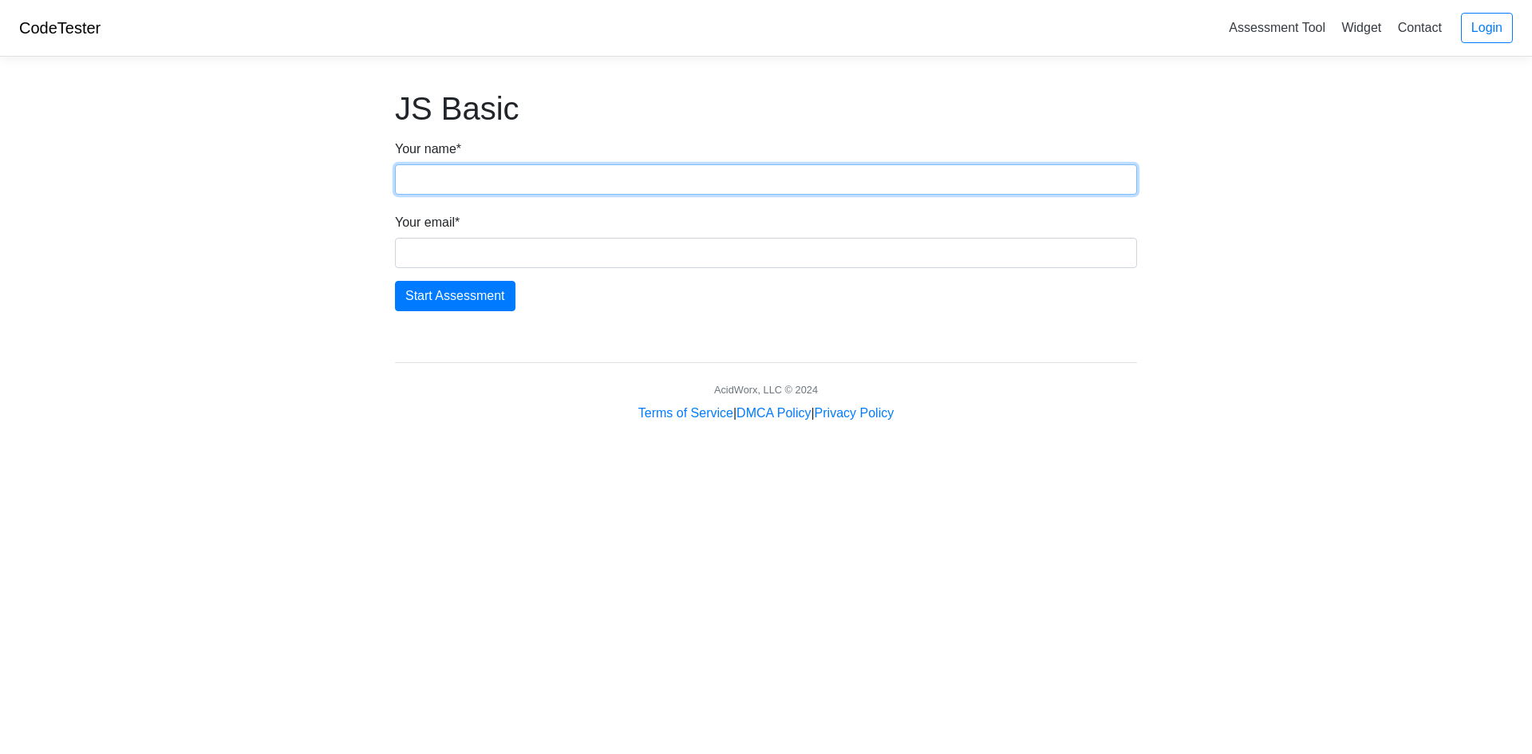
click at [460, 182] on input "Your name *" at bounding box center [766, 179] width 742 height 30
type input "[PERSON_NAME]"
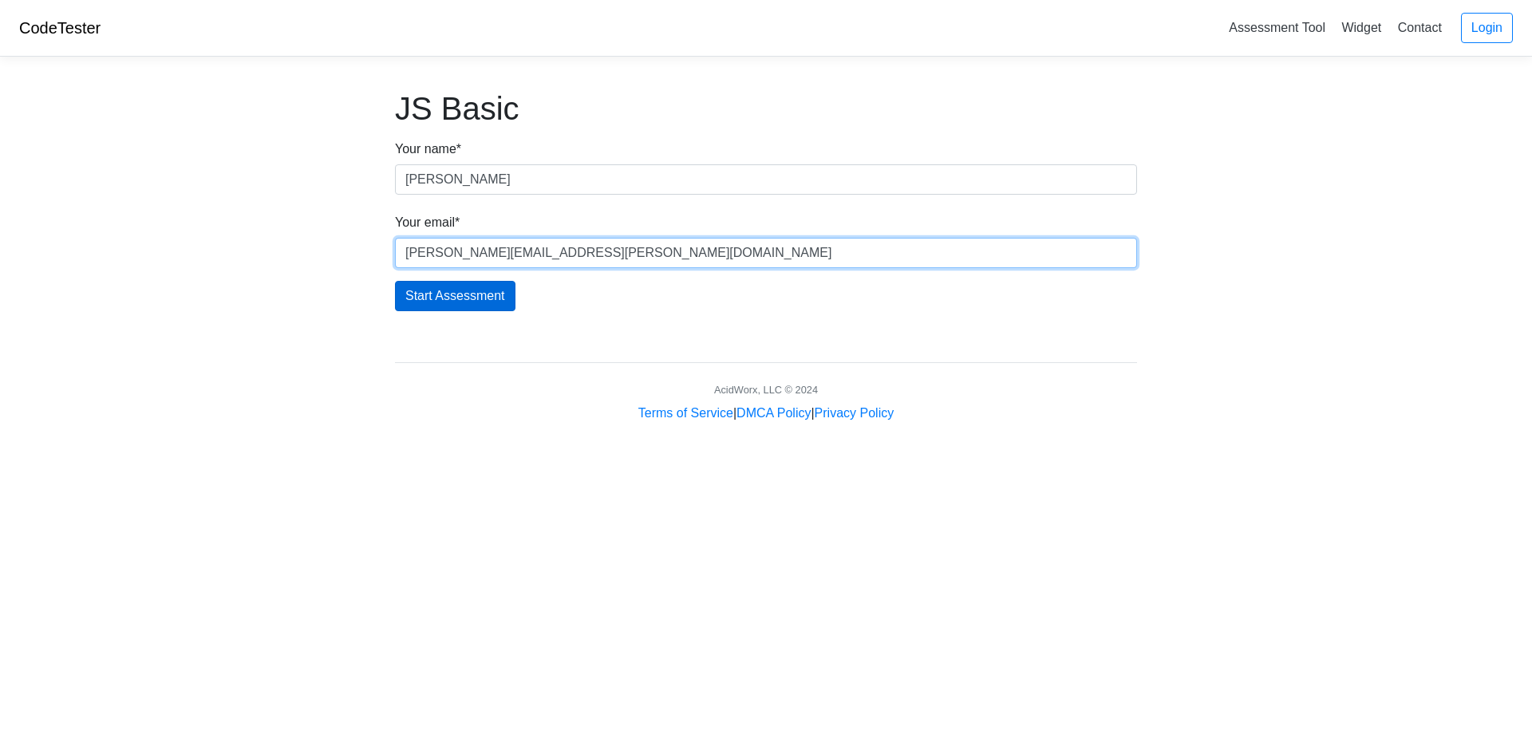
type input "[PERSON_NAME][EMAIL_ADDRESS][PERSON_NAME][DOMAIN_NAME]"
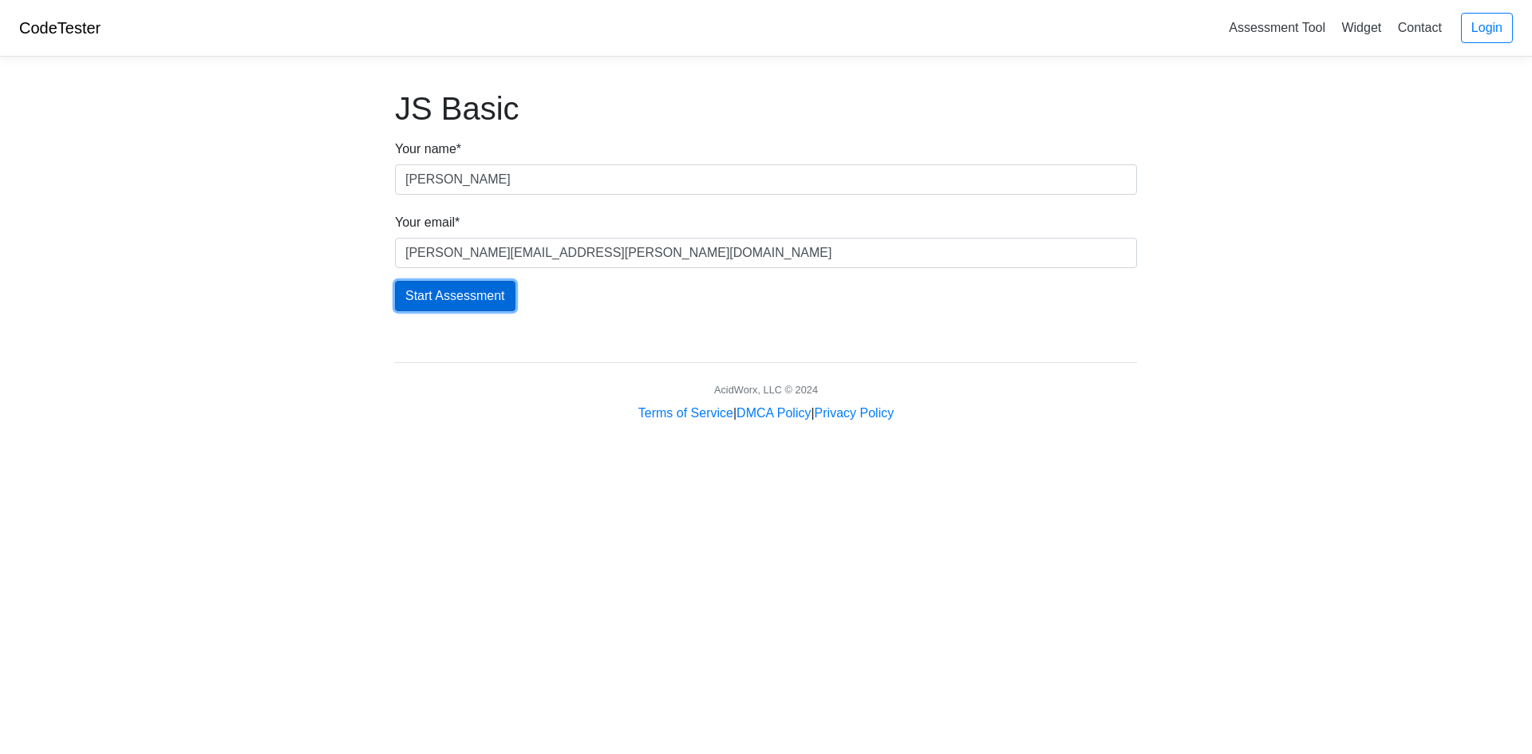
click at [470, 297] on input "Start Assessment" at bounding box center [455, 296] width 120 height 30
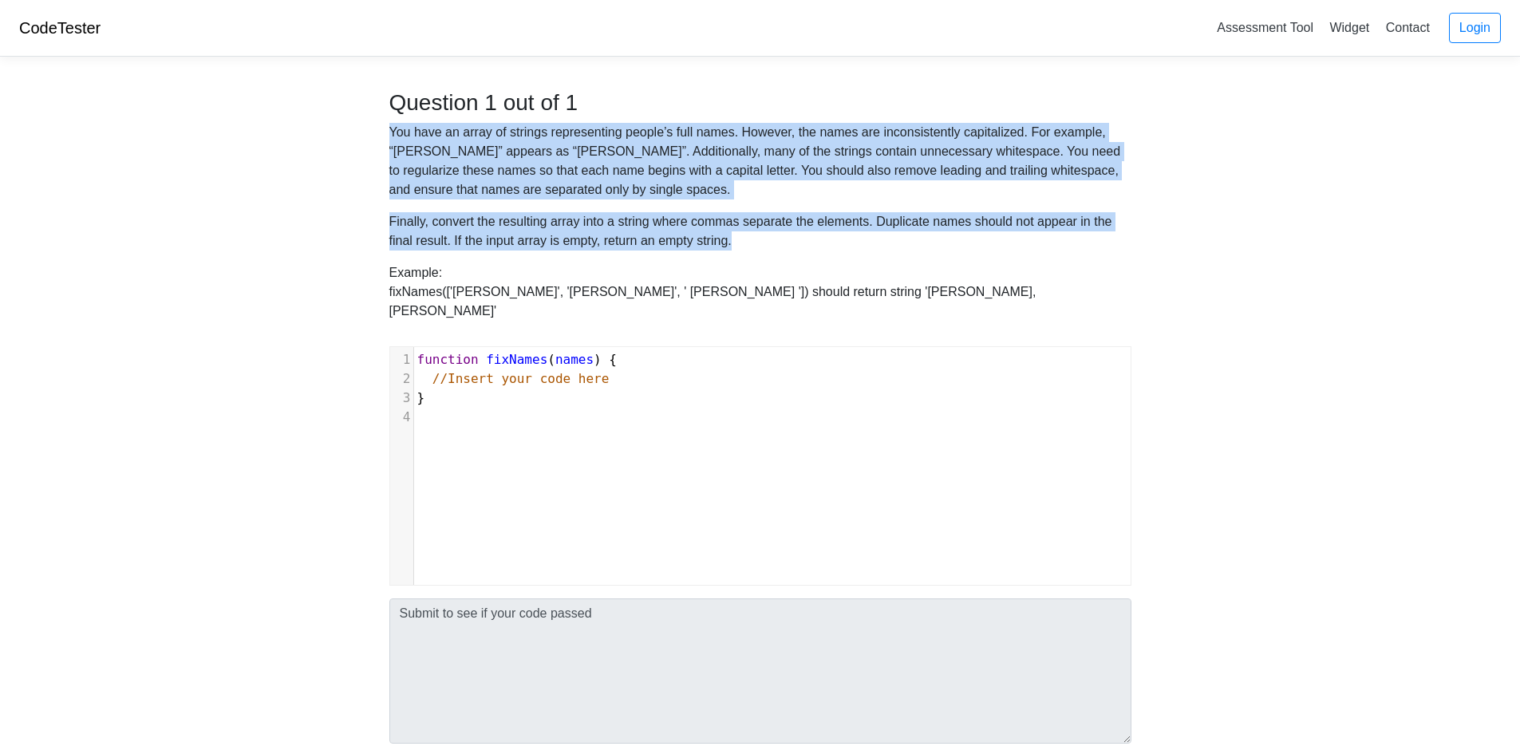
drag, startPoint x: 389, startPoint y: 132, endPoint x: 764, endPoint y: 243, distance: 391.1
click at [764, 243] on div "You have an array of strings representing people’s full names. However, the nam…" at bounding box center [760, 228] width 766 height 211
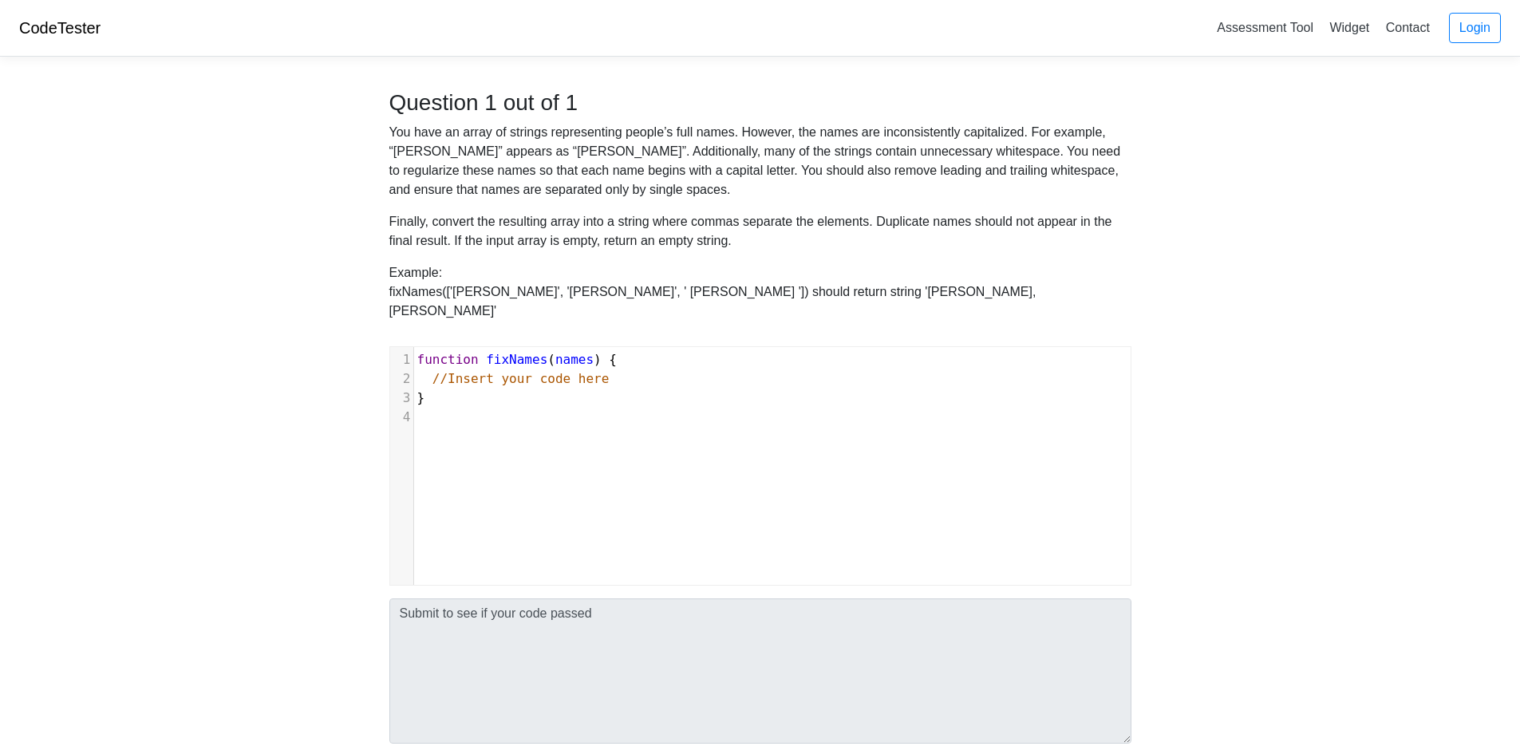
click at [765, 251] on div "You have an array of strings representing people’s full names. However, the nam…" at bounding box center [760, 228] width 766 height 211
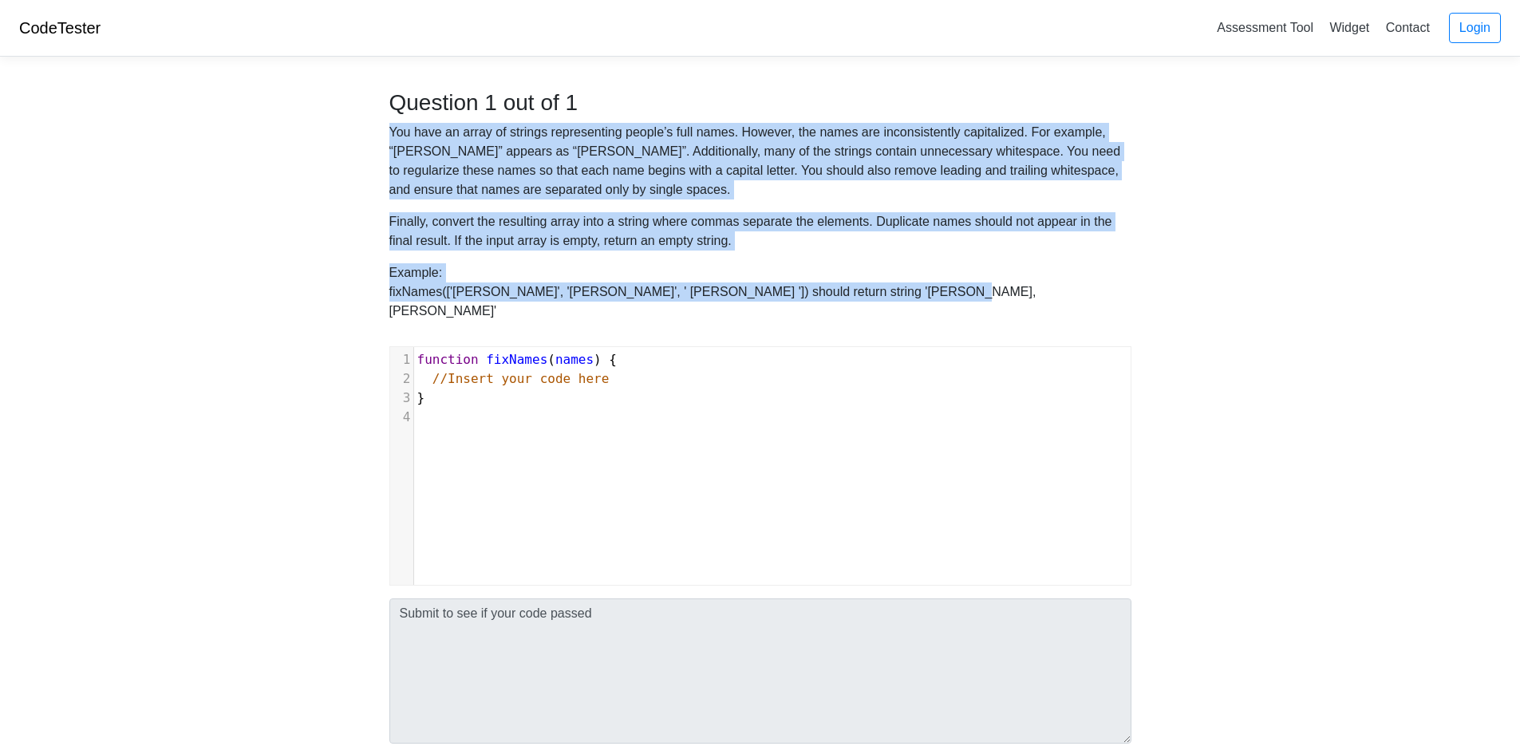
drag, startPoint x: 389, startPoint y: 134, endPoint x: 916, endPoint y: 282, distance: 547.9
click at [916, 282] on div "You have an array of strings representing people’s full names. However, the nam…" at bounding box center [760, 228] width 766 height 211
copy div "You have an array of strings representing people’s full names. However, the nam…"
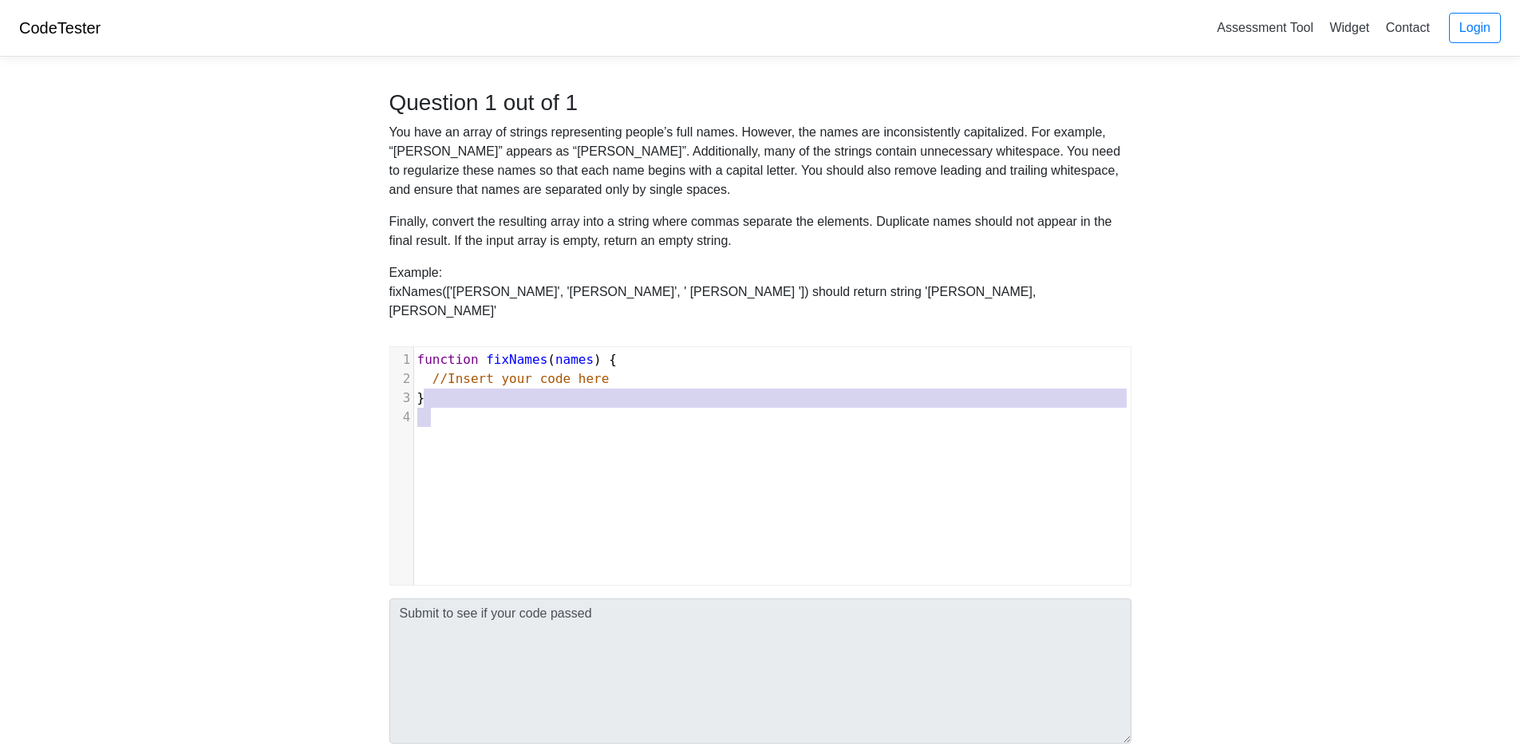
scroll to position [6, 0]
type textarea "function fixNames( names ) { //Insert your code here }"
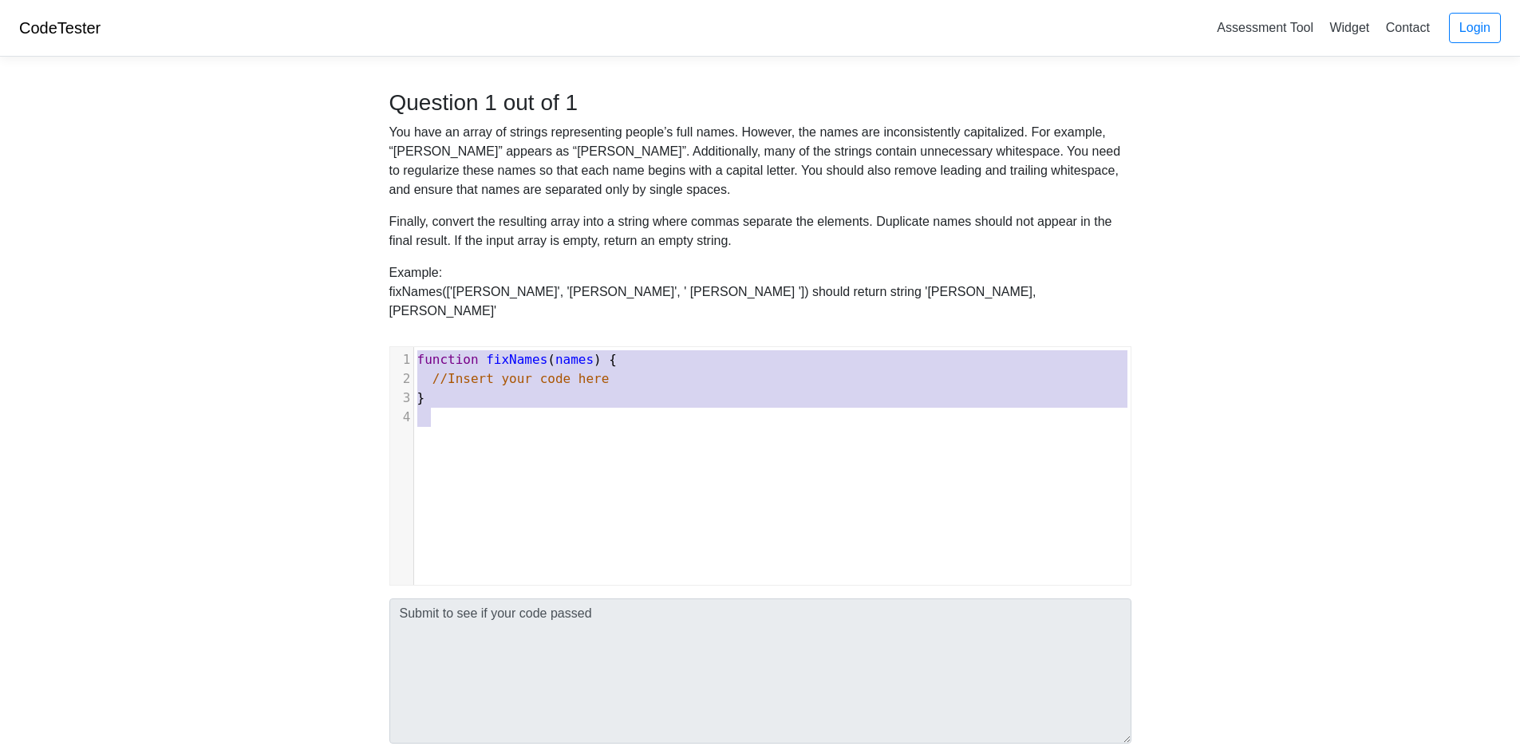
drag, startPoint x: 429, startPoint y: 389, endPoint x: 405, endPoint y: 339, distance: 56.0
click at [414, 350] on div "1 function fixNames ( names ) { 2 //Insert your code here 3 } 4" at bounding box center [778, 388] width 729 height 77
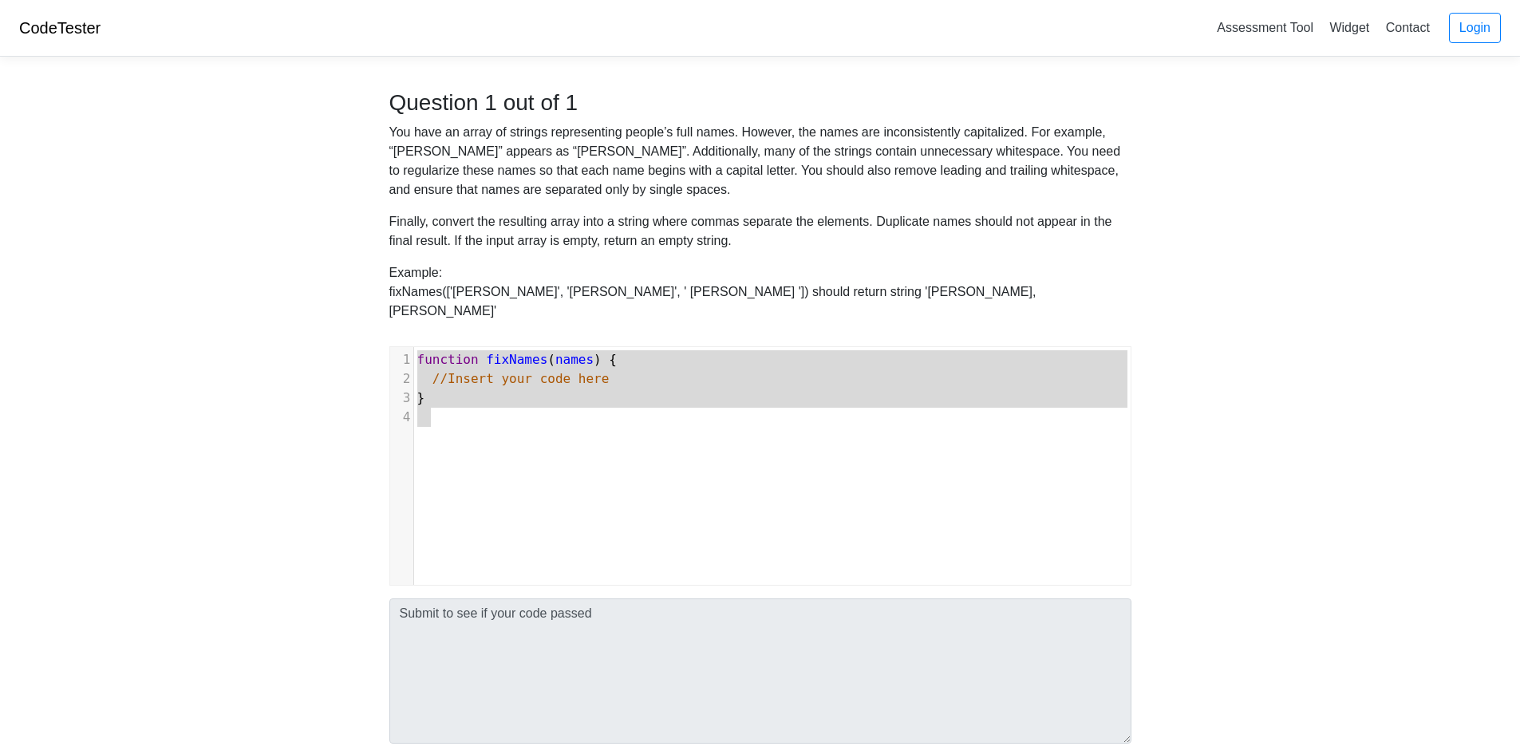
click at [535, 429] on div "x 1 function fixNames ( names ) { 2 //Insert your code here 3 } 4" at bounding box center [772, 478] width 764 height 262
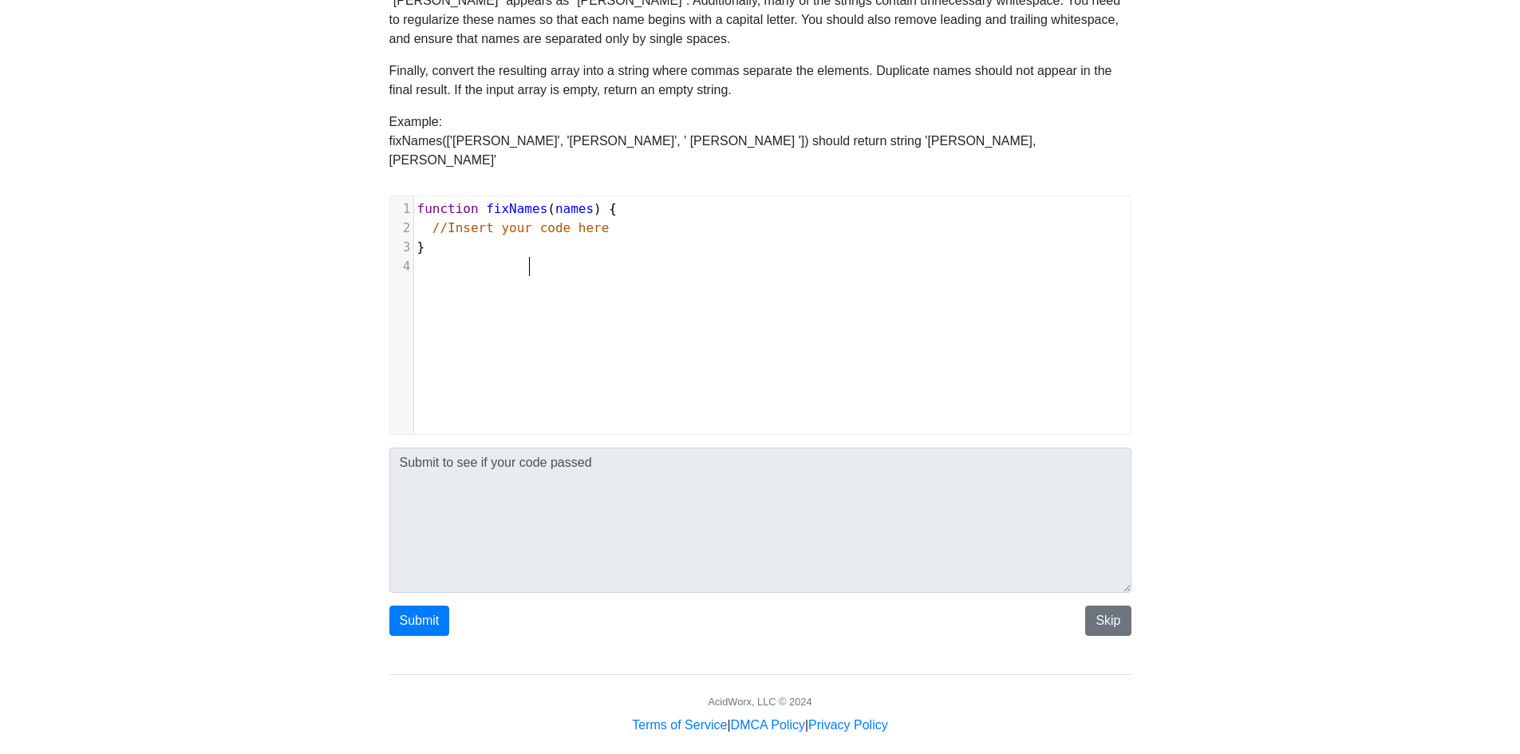
scroll to position [0, 0]
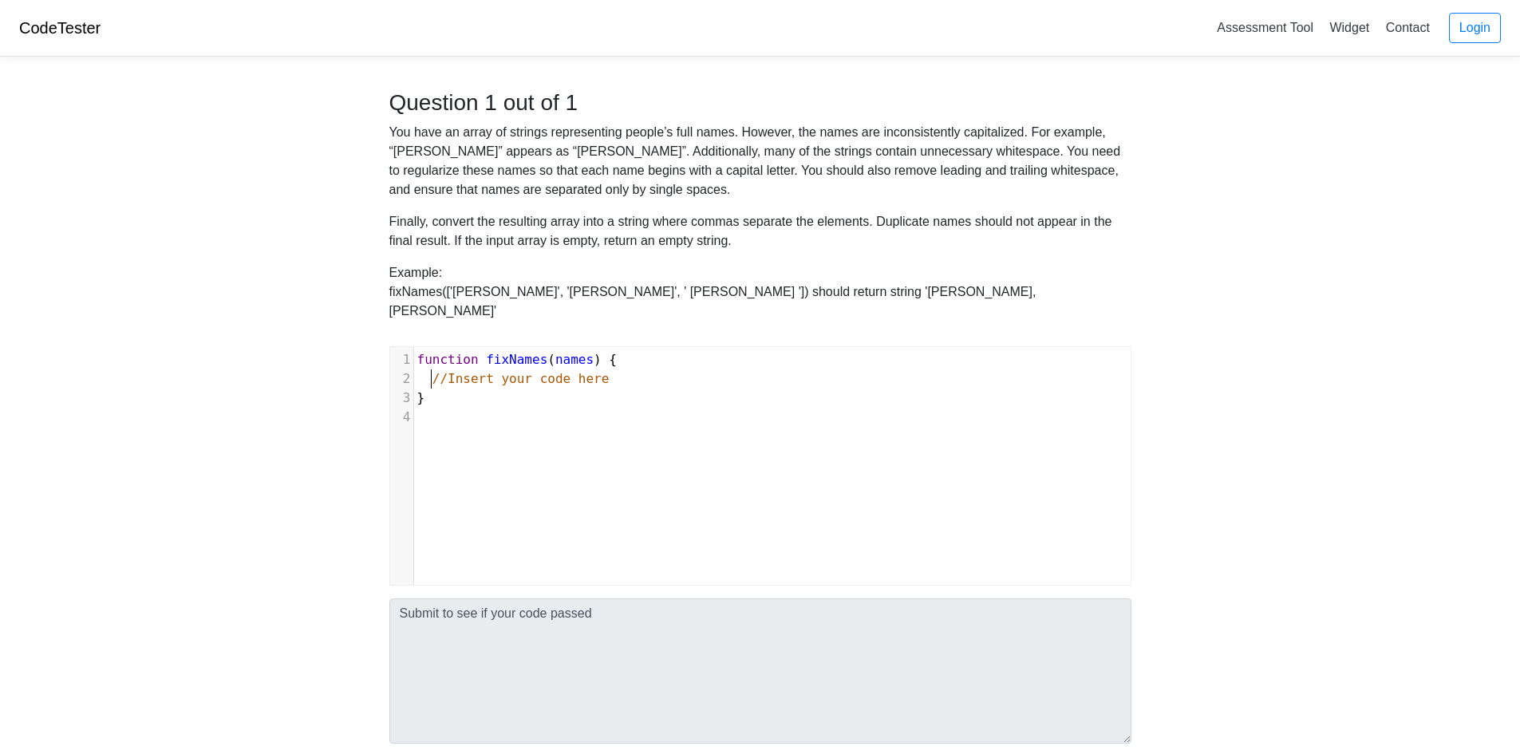
type textarea "//Insert your code here"
drag, startPoint x: 430, startPoint y: 358, endPoint x: 655, endPoint y: 359, distance: 225.0
click at [655, 369] on pre "//Insert your code here" at bounding box center [778, 378] width 729 height 19
click at [504, 434] on div "x 1 function fixNames ( names ) { 2 //Insert your code here 3 } 4" at bounding box center [772, 478] width 764 height 262
type textarea "//Insert your code here"
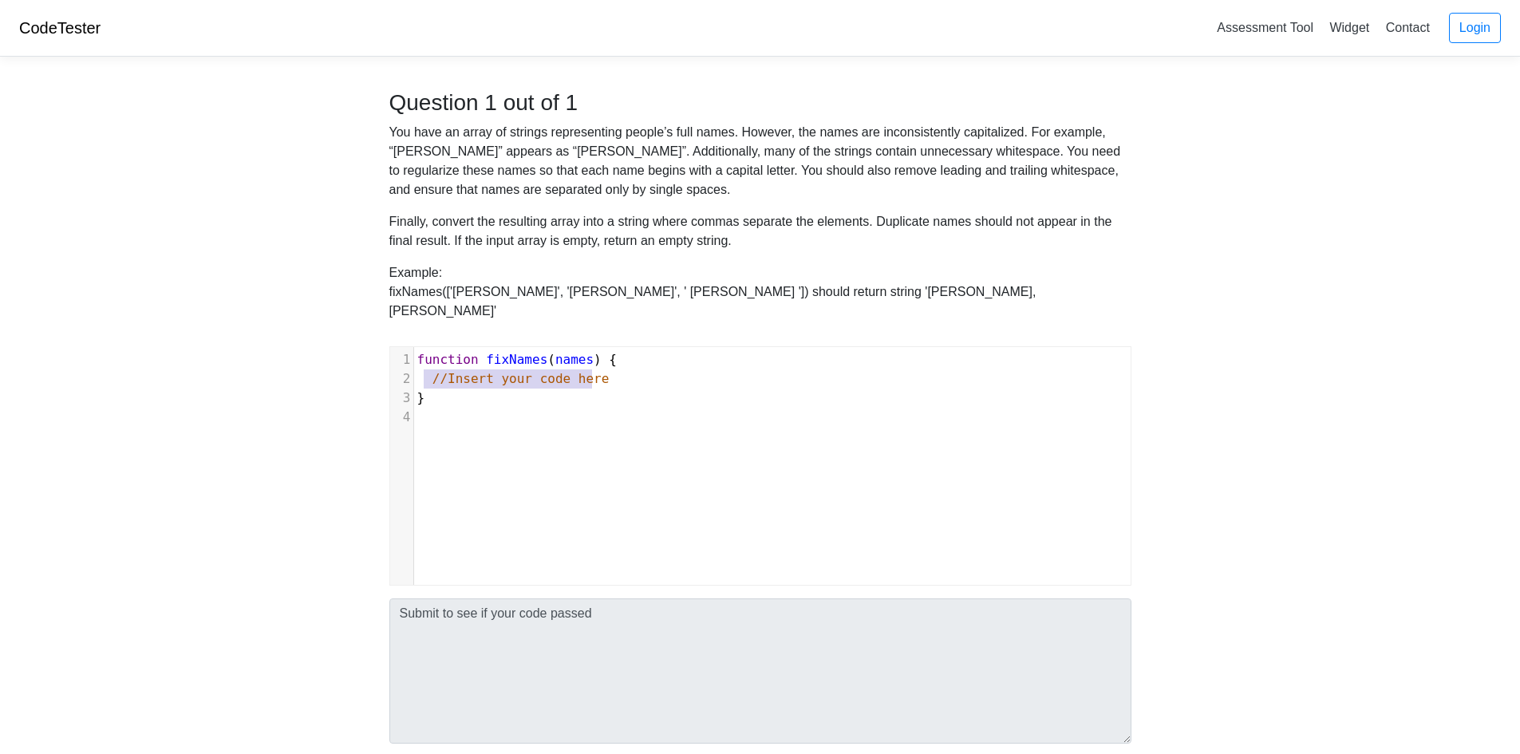
drag, startPoint x: 427, startPoint y: 358, endPoint x: 644, endPoint y: 358, distance: 217.0
click at [644, 369] on pre "//Insert your code here" at bounding box center [778, 378] width 729 height 19
type textarea "if(!array"
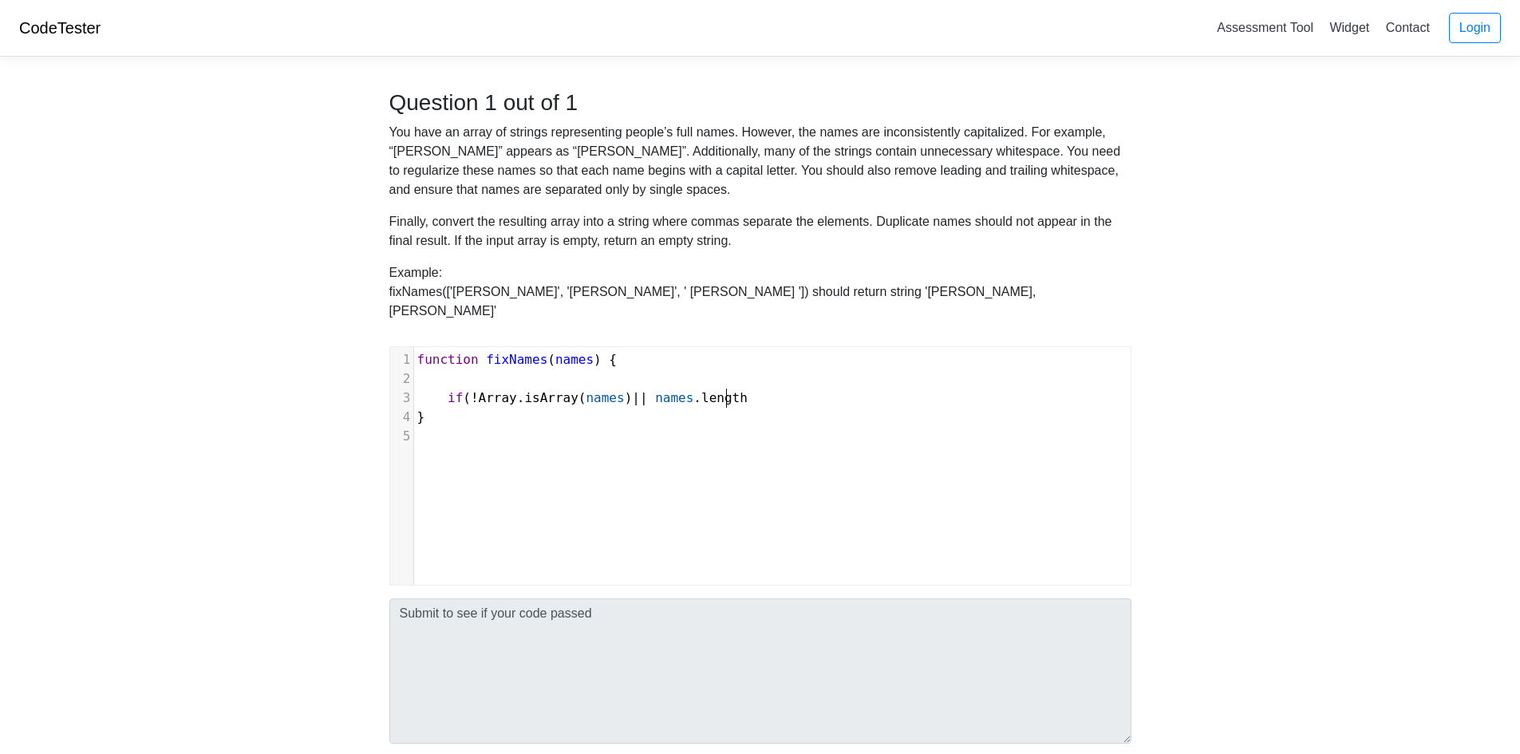
type textarea "Array.isArray(names) || names.length"
click at [744, 389] on pre "if ( ! Array . isArray ( names ) || names . length" at bounding box center [778, 398] width 729 height 19
type textarea "=== 0 ) {"
type textarea "return '';"
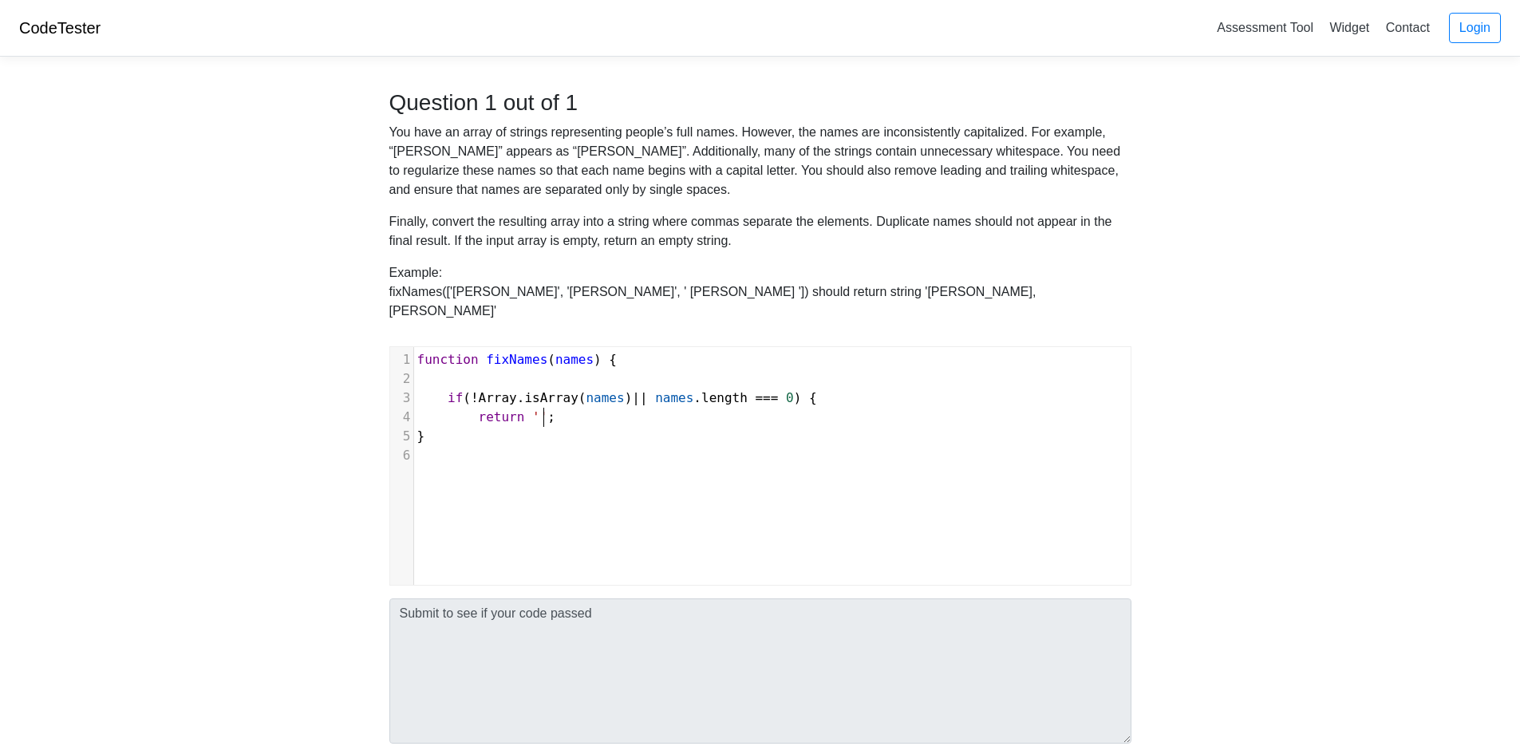
scroll to position [6, 69]
type textarea "}"
click at [458, 390] on span "if" at bounding box center [455, 397] width 15 height 15
click at [455, 427] on pre "}" at bounding box center [778, 436] width 729 height 19
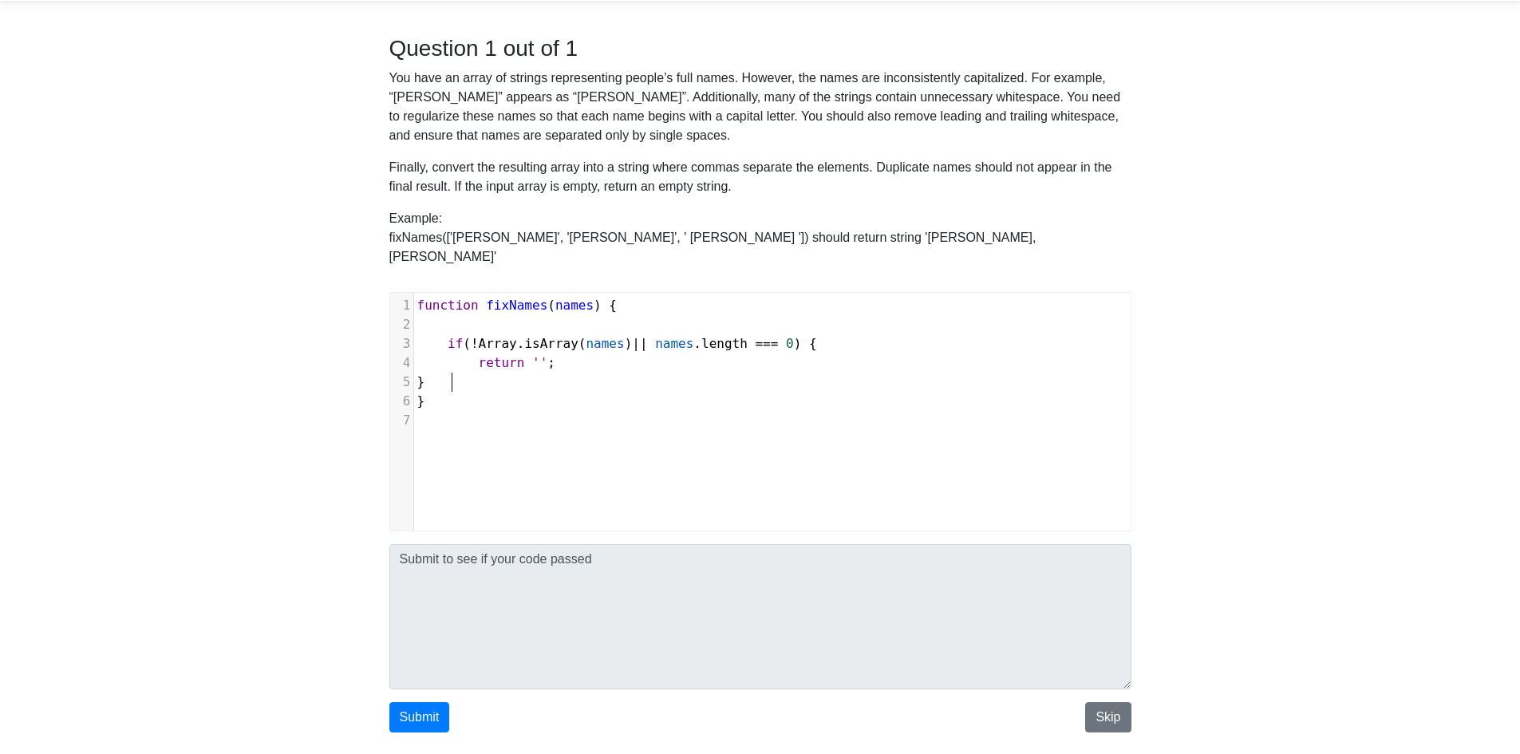
scroll to position [80, 0]
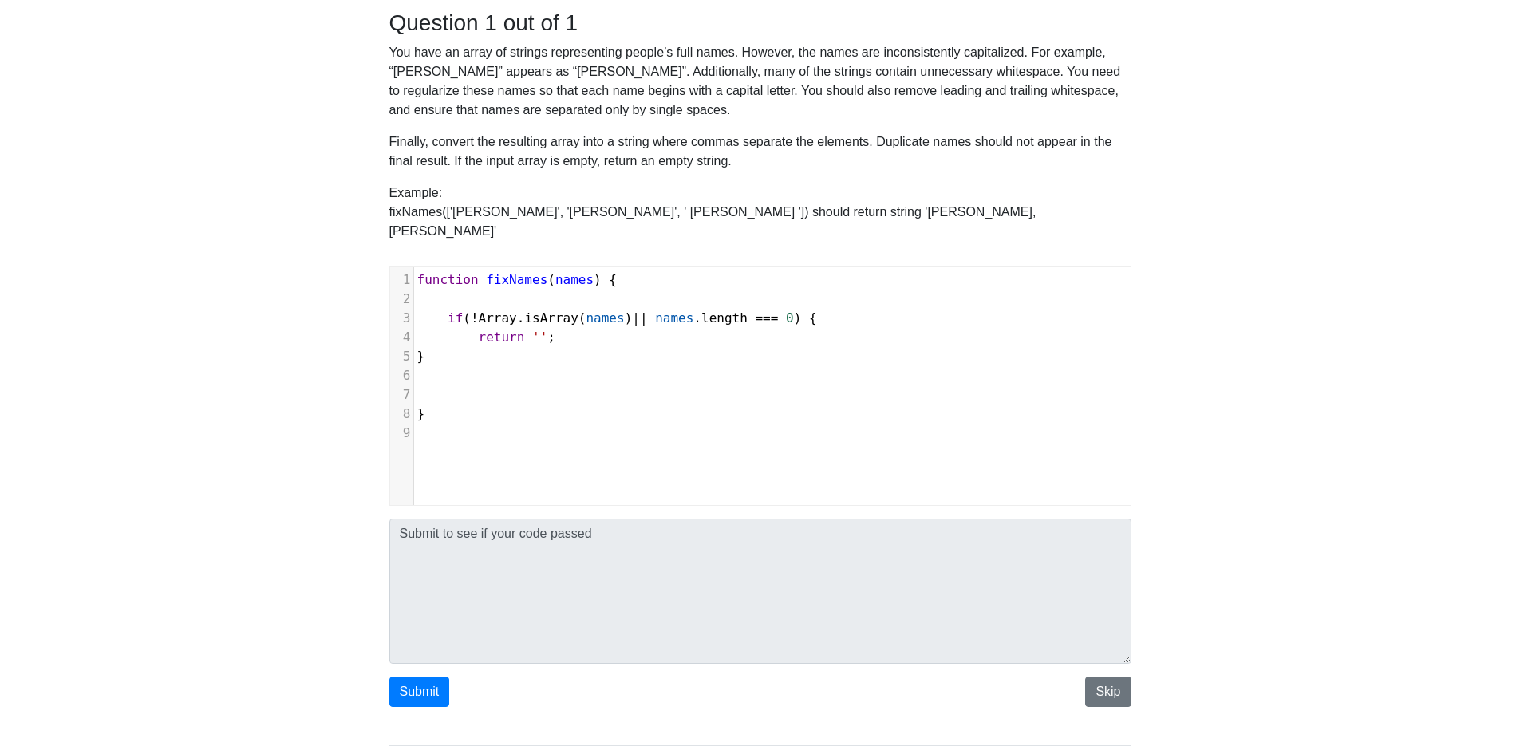
click at [454, 405] on pre "}" at bounding box center [778, 414] width 729 height 19
click at [440, 387] on span at bounding box center [432, 394] width 31 height 15
click at [439, 385] on pre "}" at bounding box center [778, 394] width 729 height 19
type textarea "function fuc"
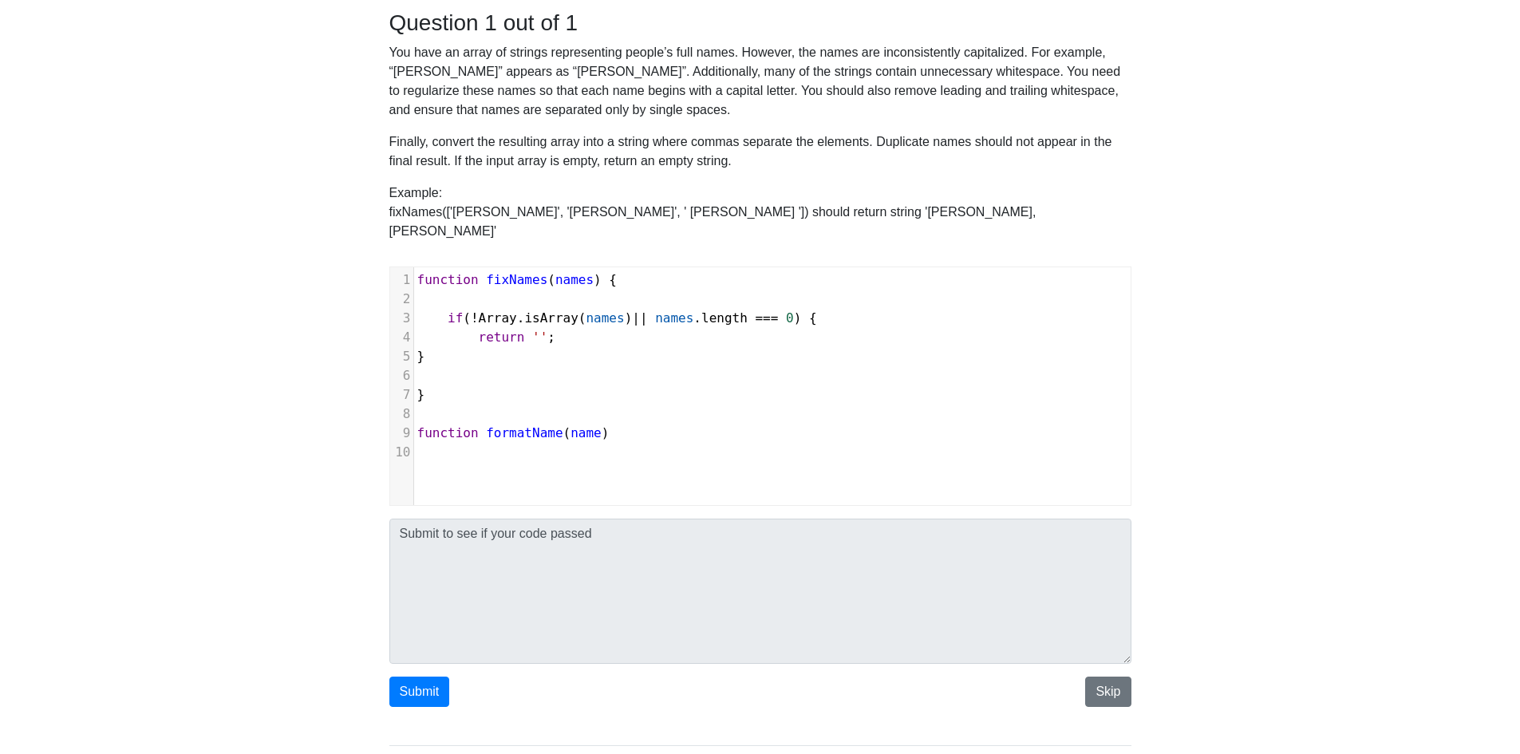
type textarea "formatName(name) {"
type textarea "}"
click at [474, 443] on pre at bounding box center [778, 452] width 729 height 19
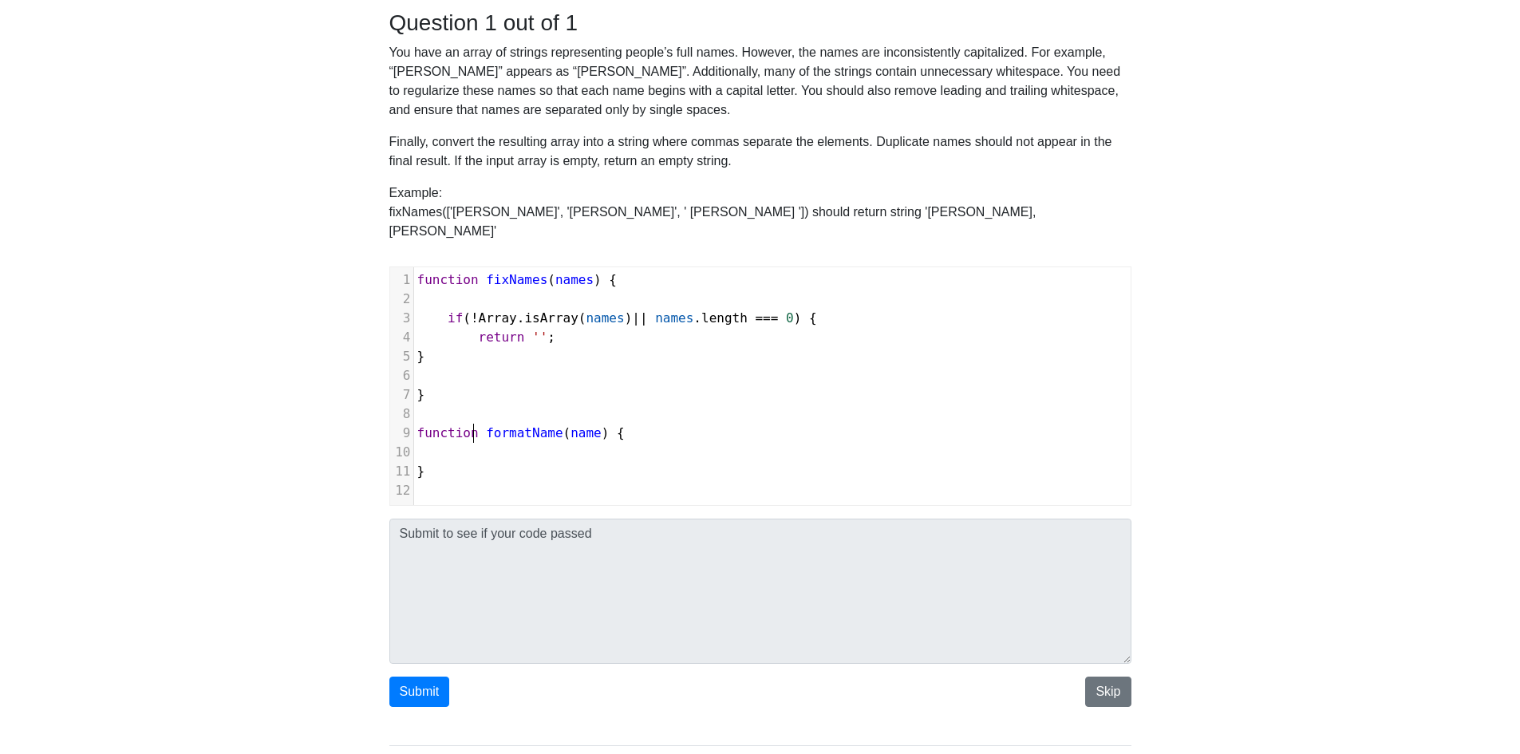
click at [464, 443] on pre at bounding box center [778, 452] width 729 height 19
type textarea "return name.trim()"
type textarea ".replace(/\s+g"
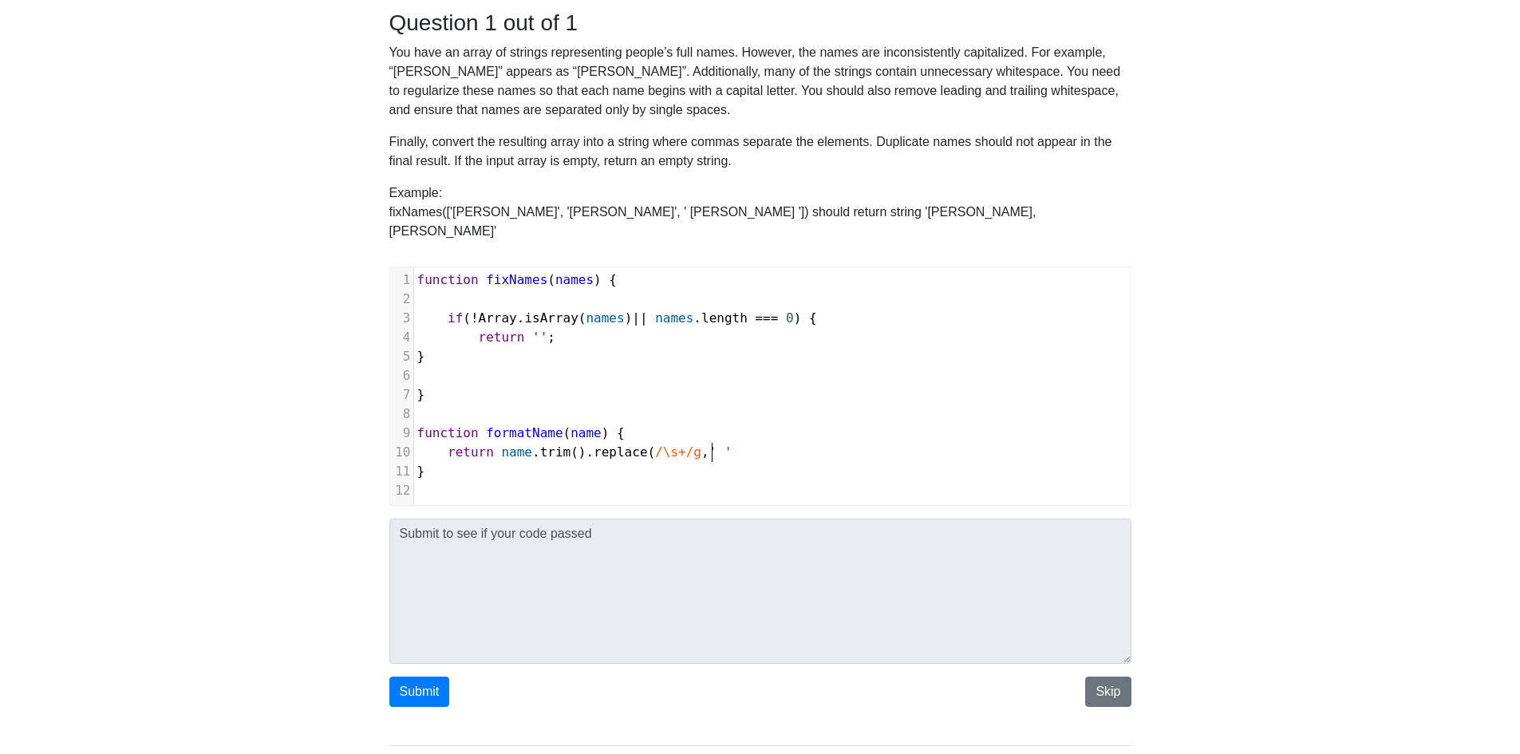
scroll to position [6, 48]
type textarea "/g, ' ')"
type textarea ".splict"
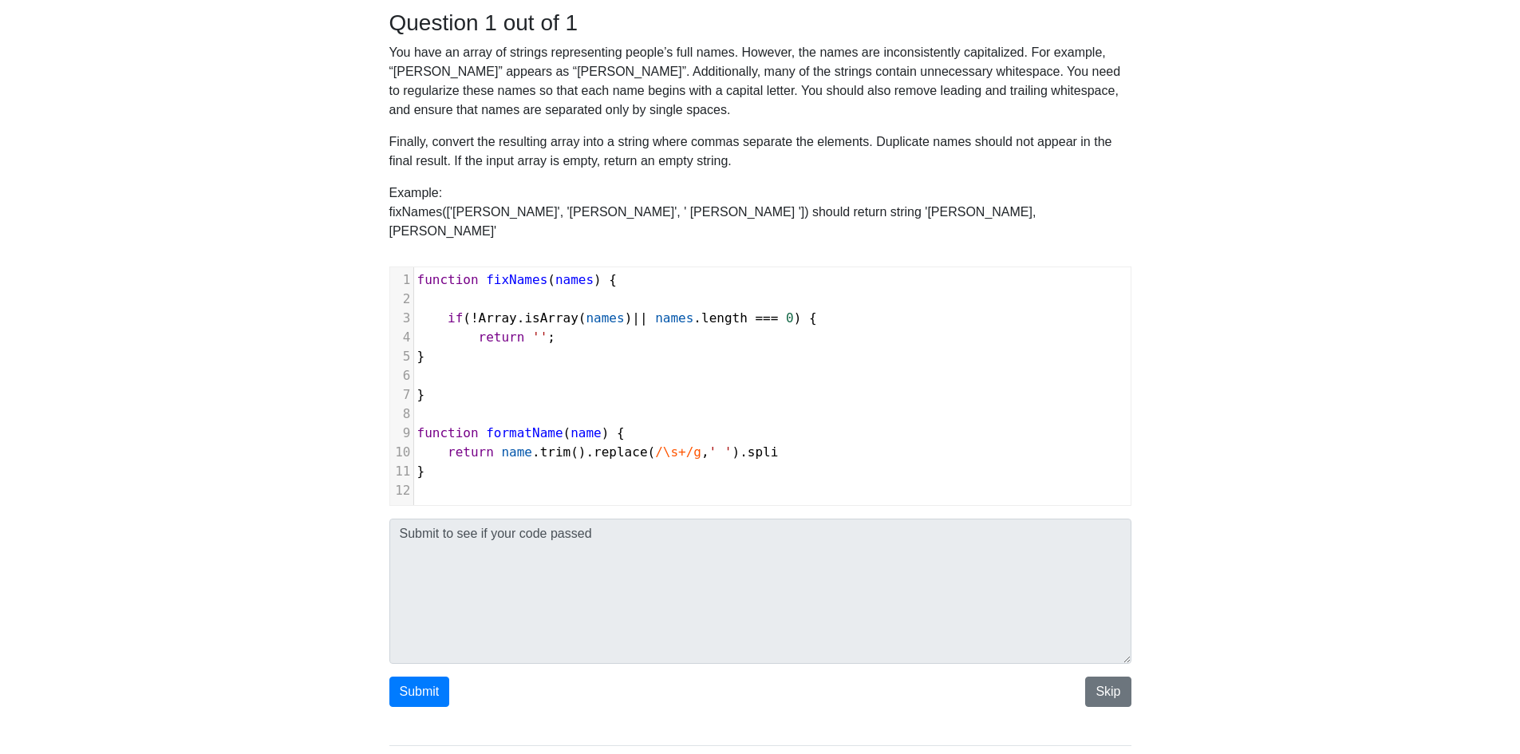
type textarea "it"
type textarea "t(' ').map(word =>"
type textarea "="
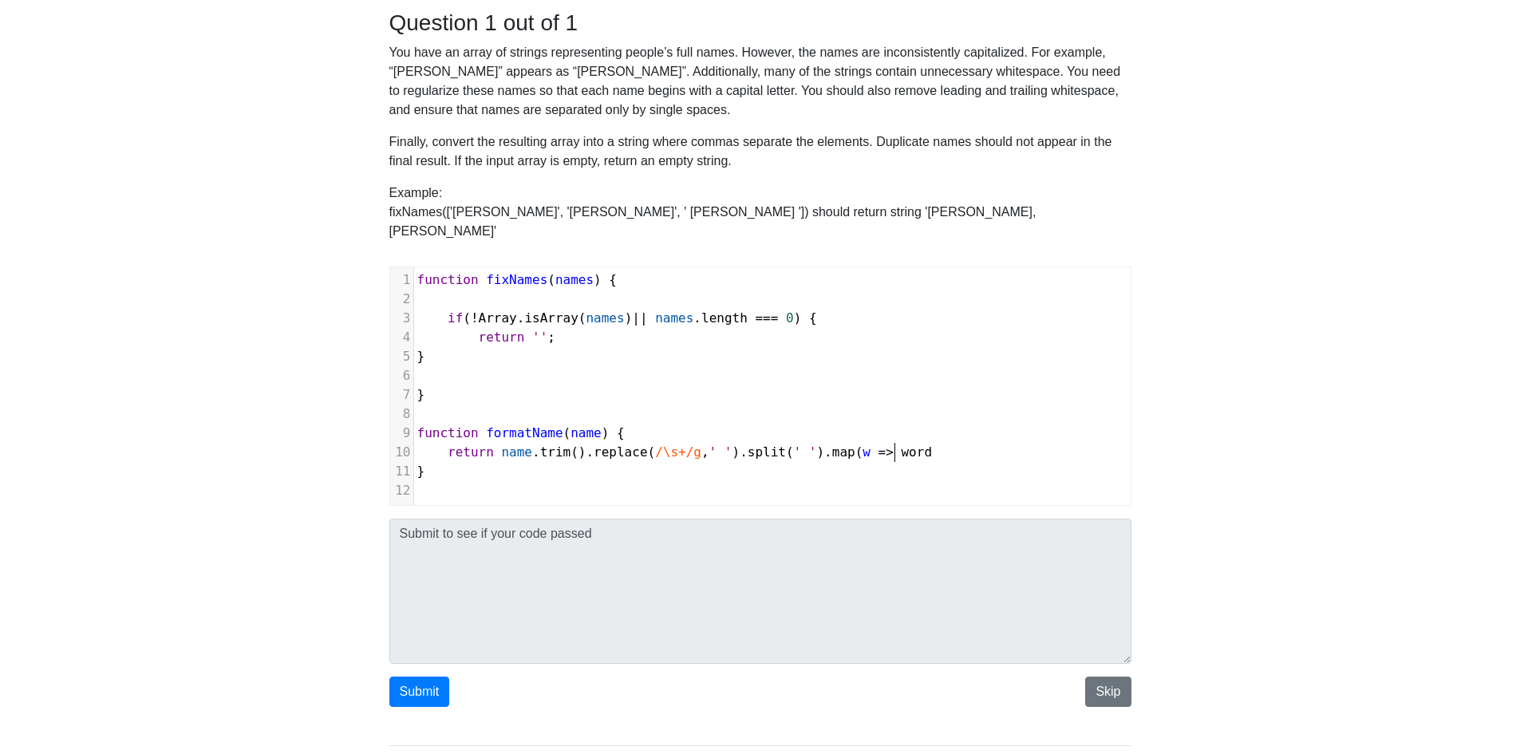
type textarea "> word."
type textarea ".charAt(0).toUpperCase() + w.spl"
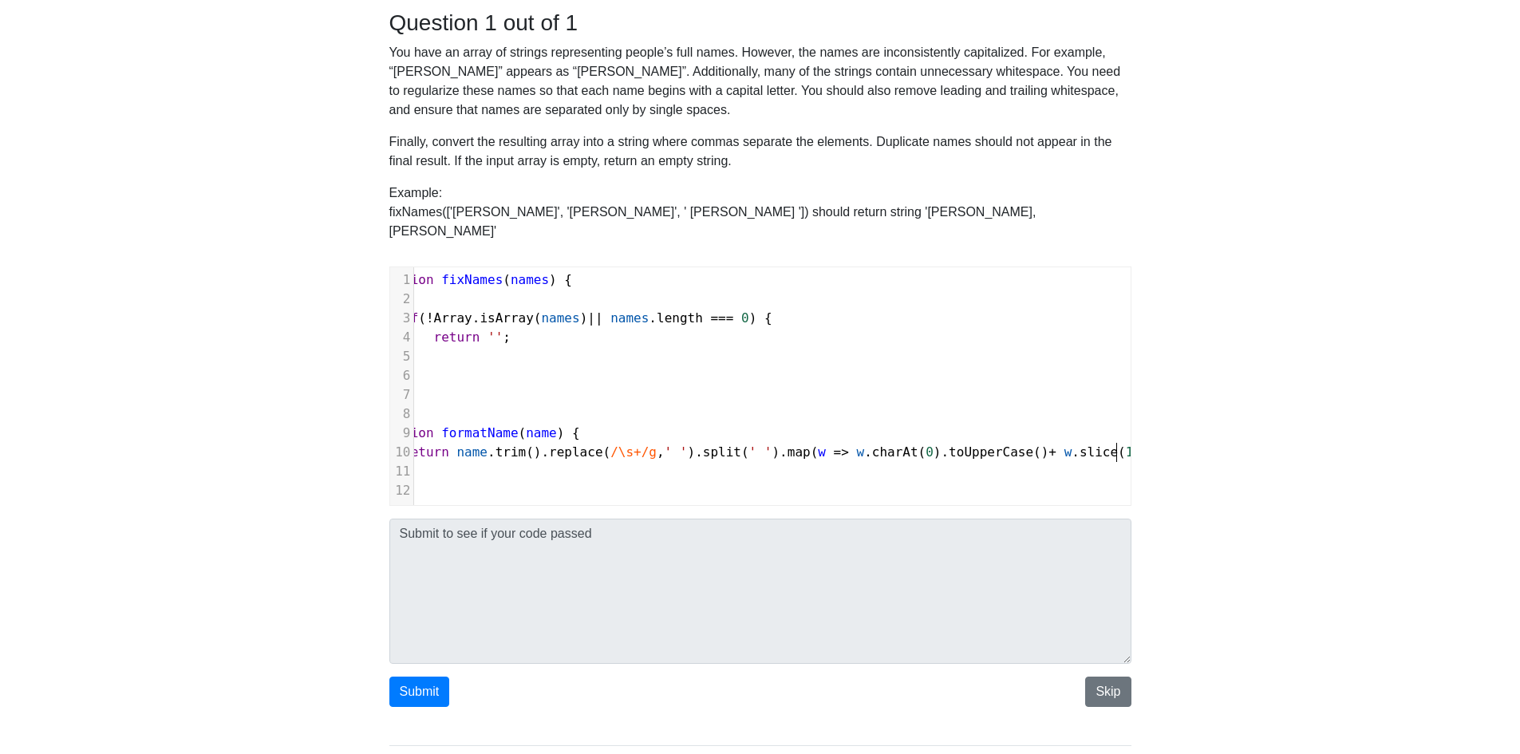
scroll to position [0, 0]
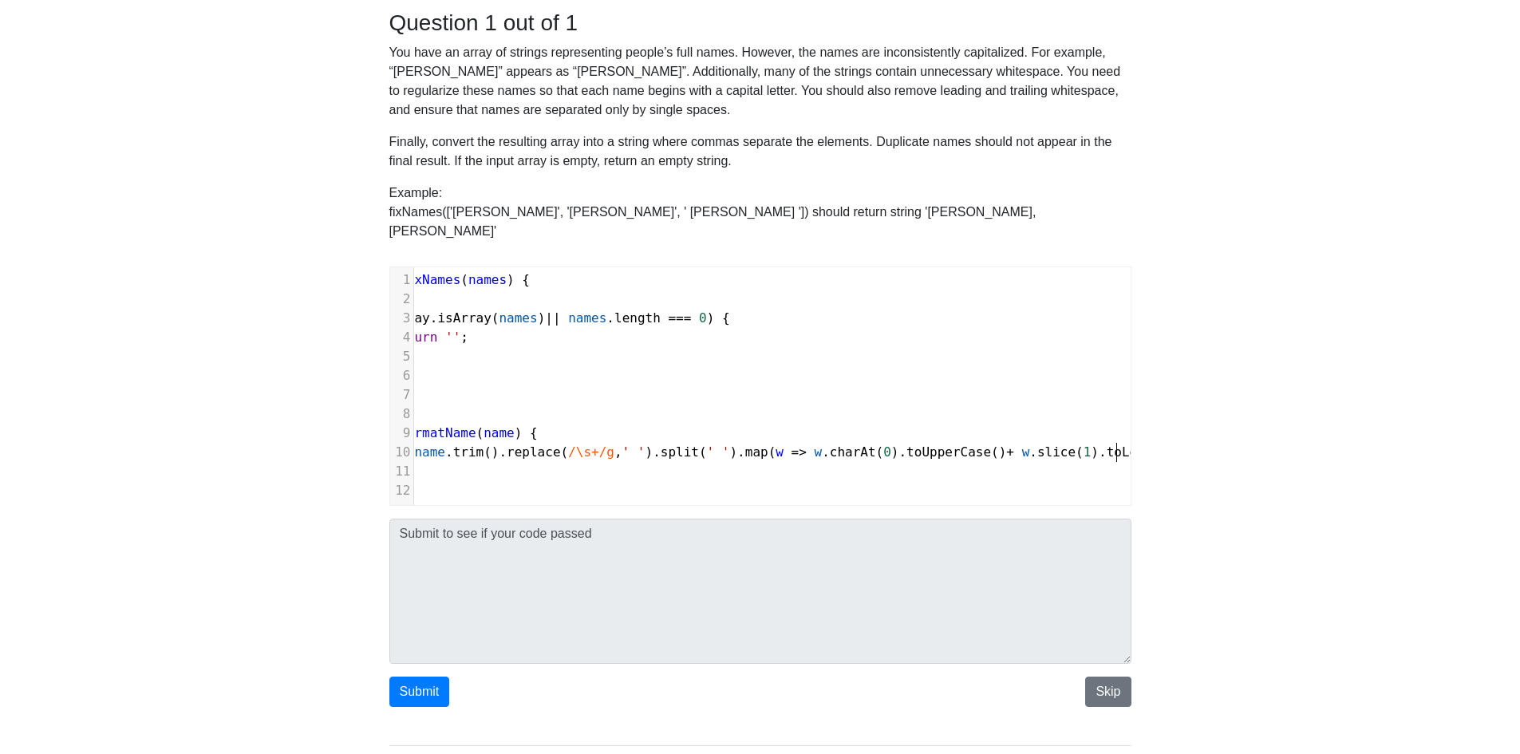
type textarea "slice(1).toLowerCae"
type textarea "se())"
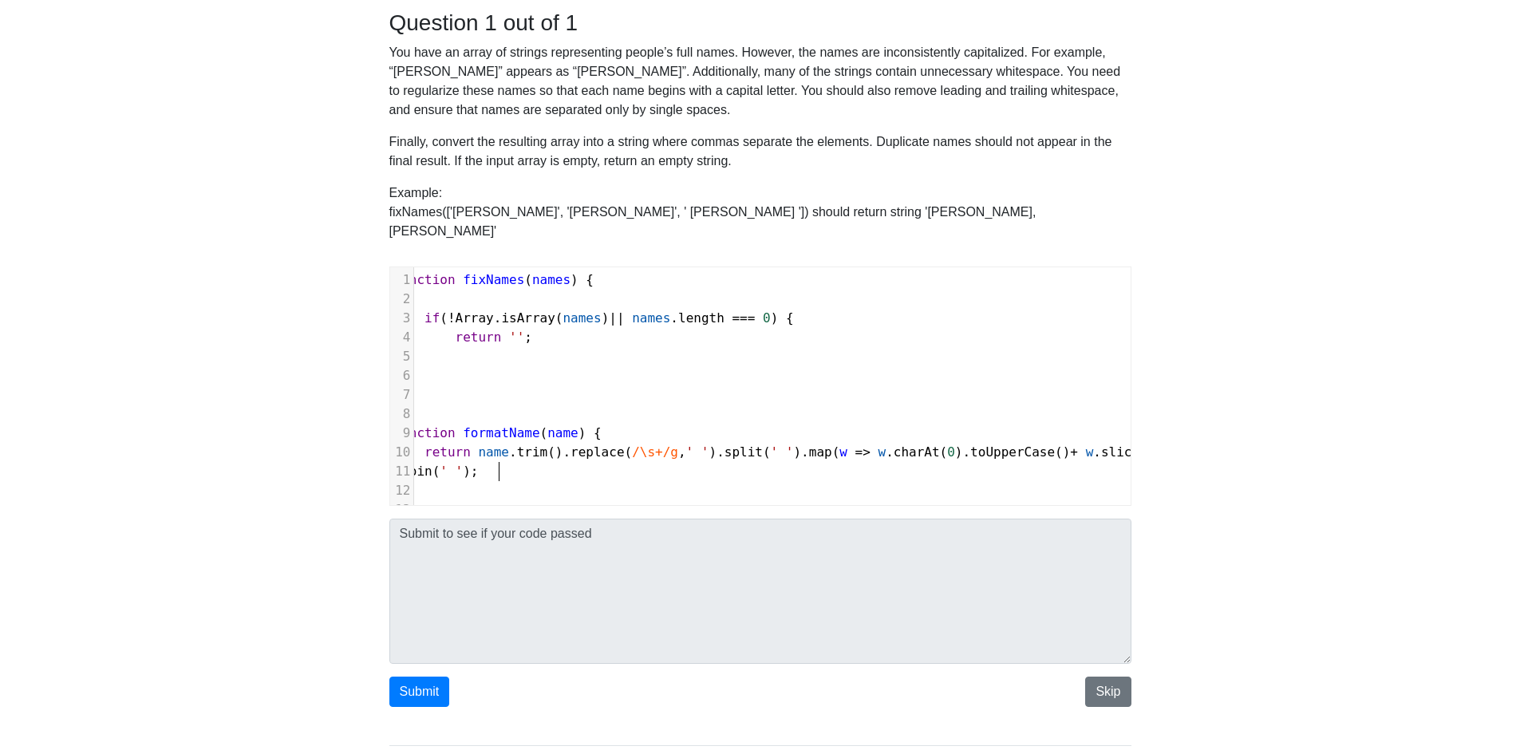
type textarea ".join(' ');"
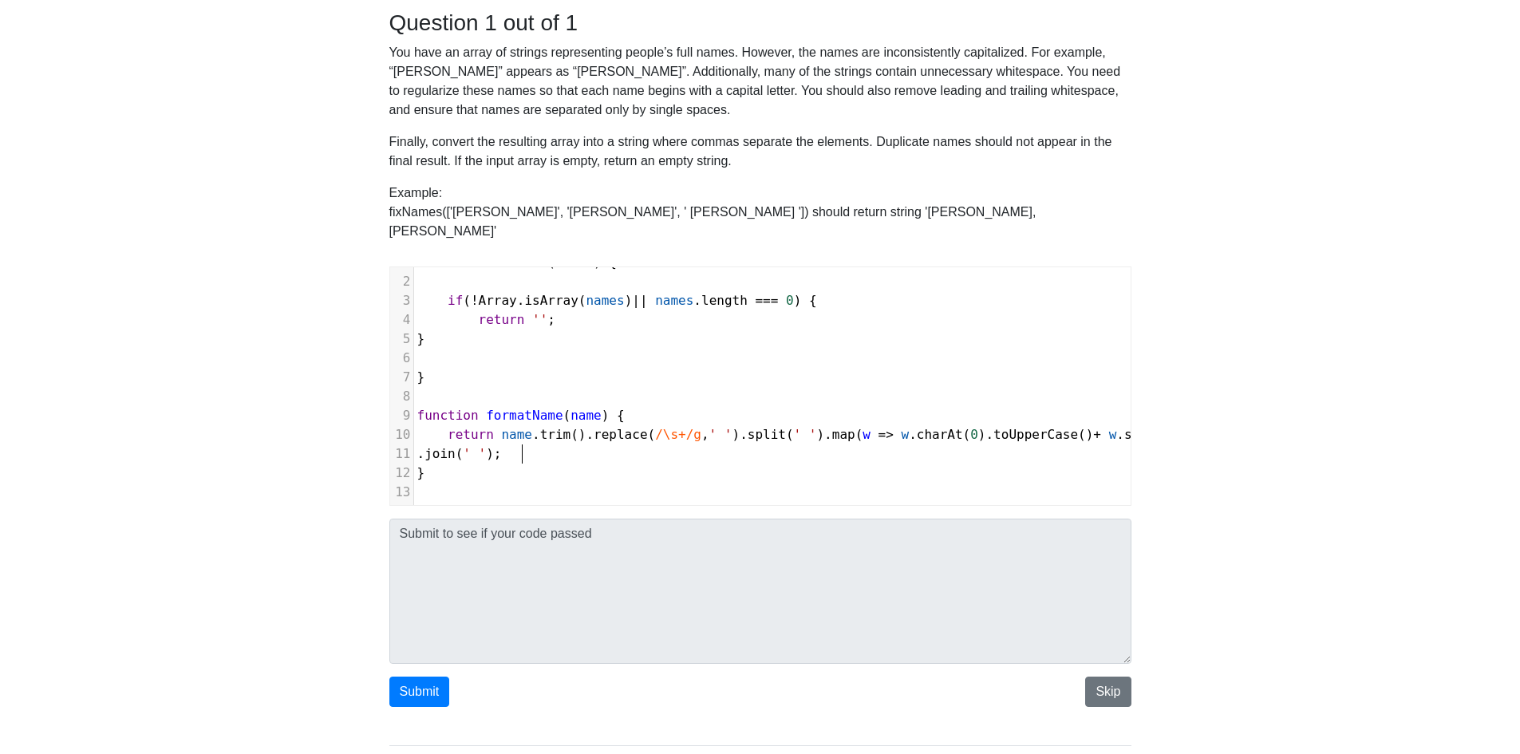
click at [523, 427] on span "return name . trim (). replace ( /\s+/g , ' ' ). split ( ' ' ). map ( w => w . …" at bounding box center [859, 434] width 884 height 15
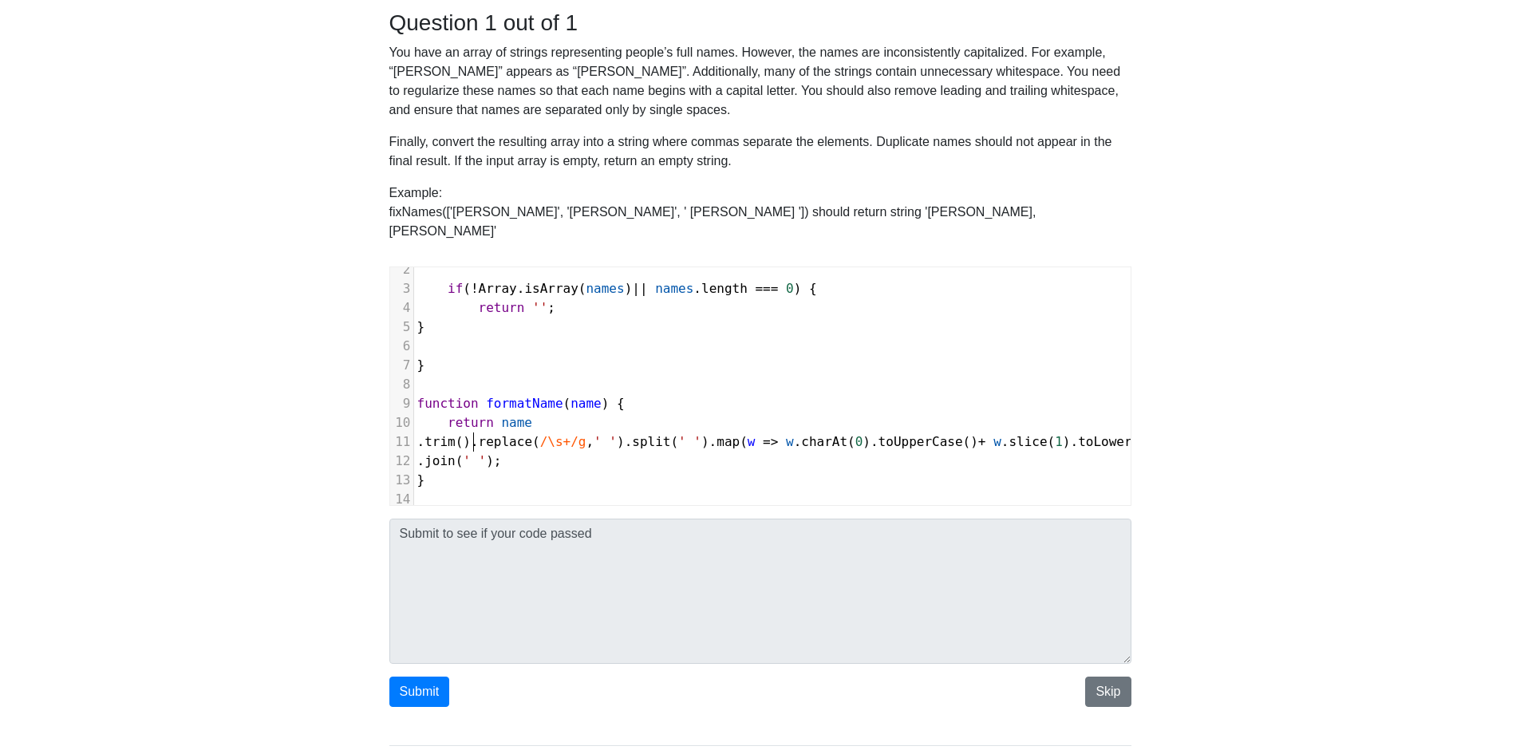
click at [522, 434] on span ". trim (). replace ( /\s+/g , ' ' ). split ( ' ' ). map ( w => w . charAt ( 0 )…" at bounding box center [801, 441] width 769 height 15
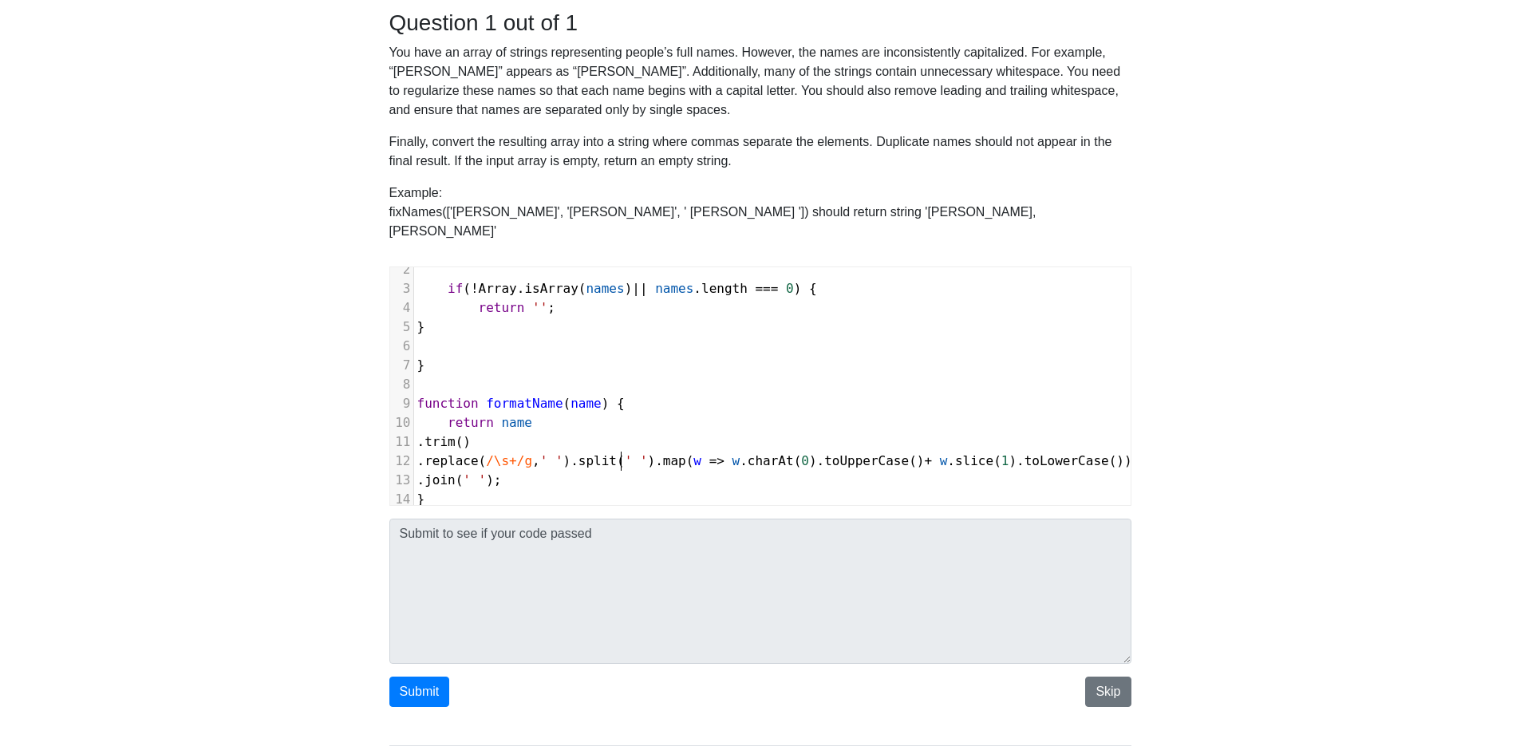
click at [619, 453] on span ". replace ( /\s+/g , ' ' ). split ( ' ' ). map ( w => w . charAt ( 0 ). toUpper…" at bounding box center [774, 460] width 715 height 15
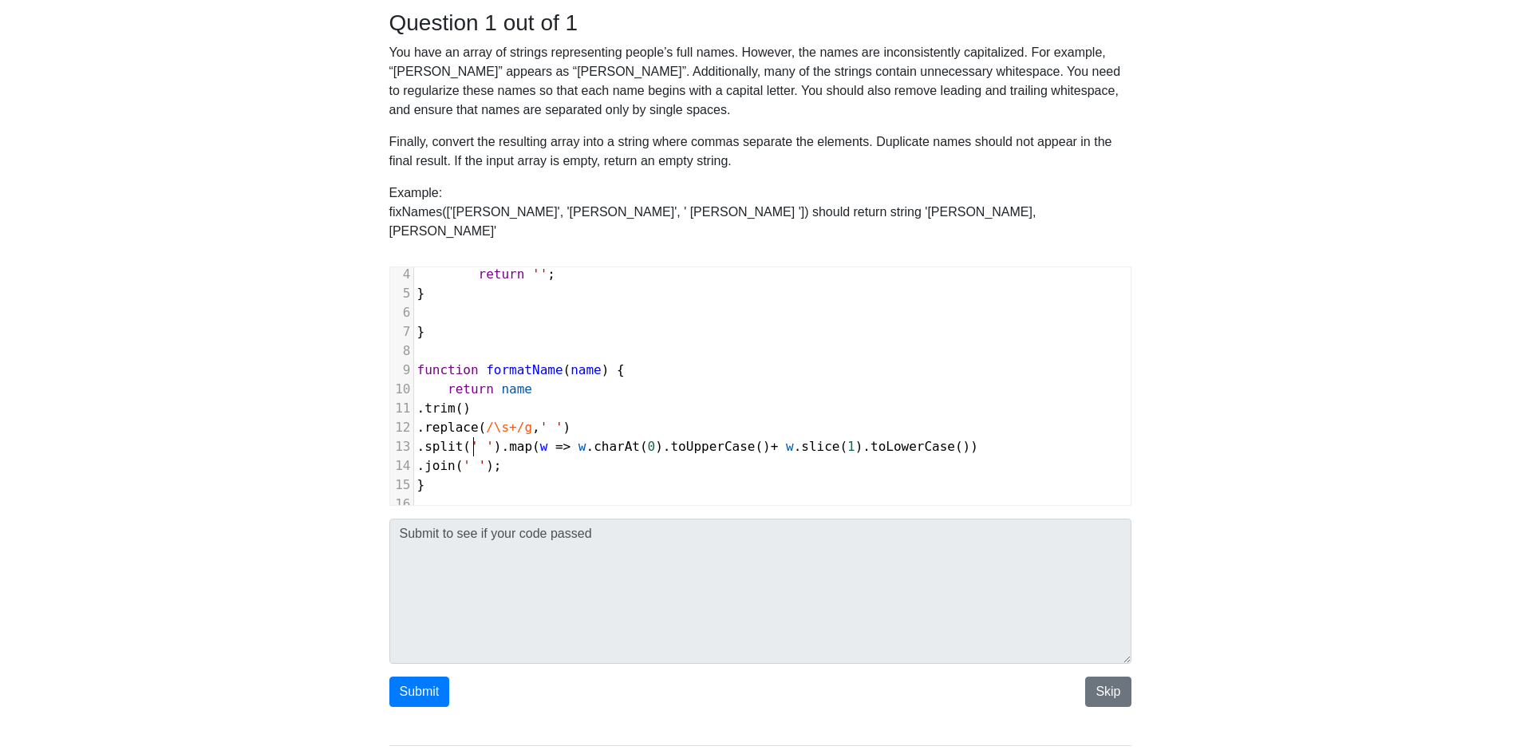
click at [551, 439] on span ". split ( ' ' ). map ( w => w . charAt ( 0 ). toUpperCase () + w . slice ( 1 ).…" at bounding box center [697, 446] width 561 height 15
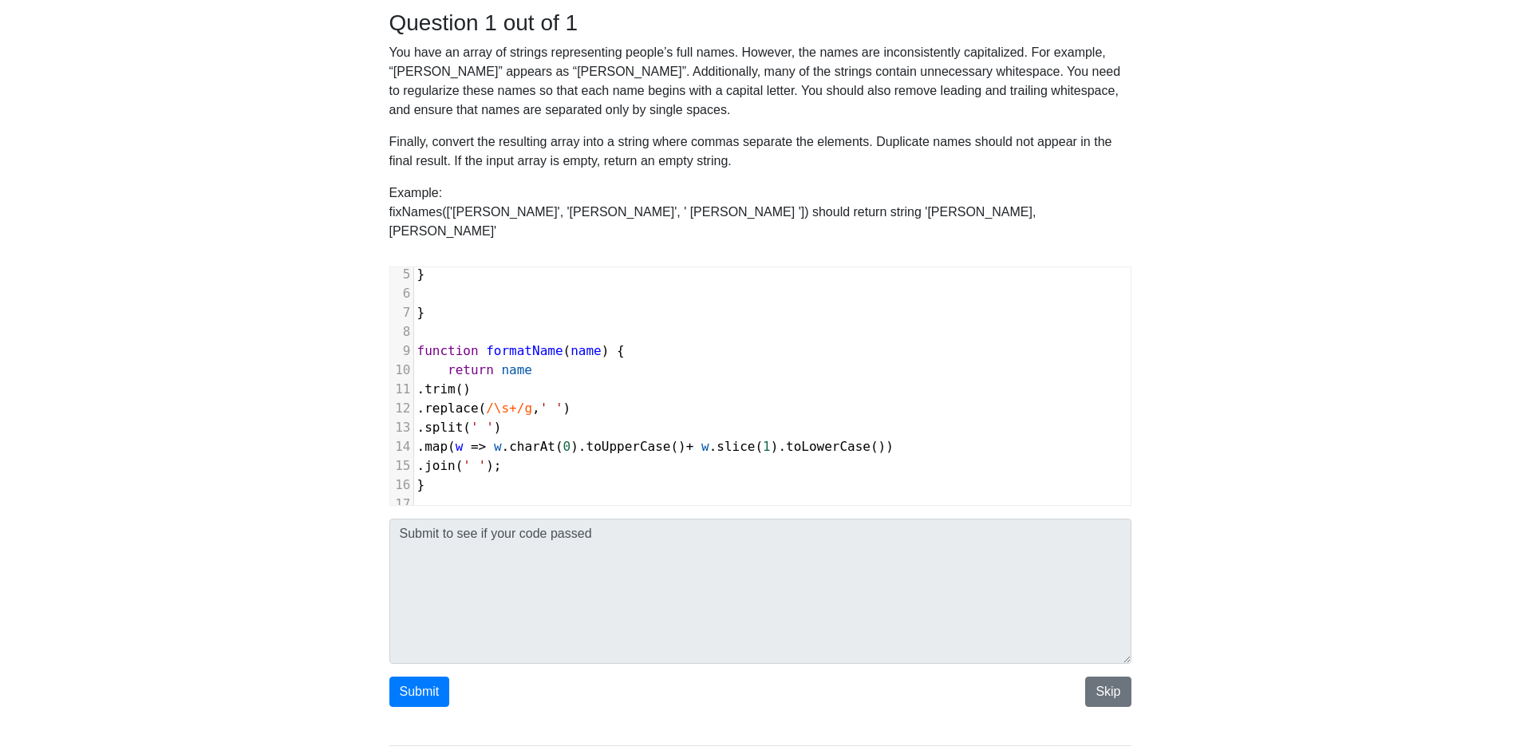
click at [551, 439] on span ". map ( w => w . charAt ( 0 ). toUpperCase () + w . slice ( 1 ). toLowerCase ())" at bounding box center [655, 446] width 476 height 15
drag, startPoint x: 445, startPoint y: 432, endPoint x: 402, endPoint y: 434, distance: 43.1
click at [414, 456] on div "15 . join ( ' ' );" at bounding box center [772, 465] width 717 height 19
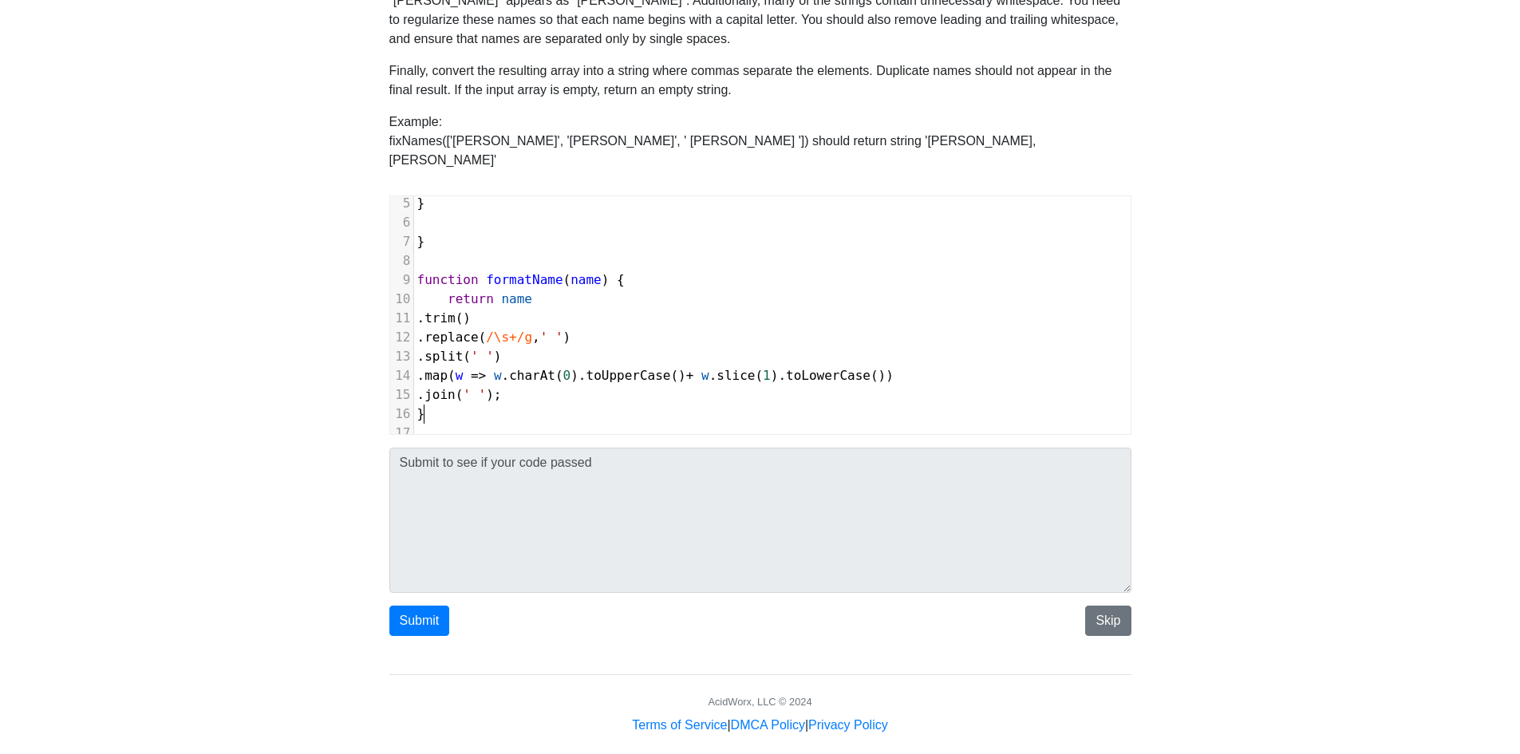
click at [449, 405] on pre "}" at bounding box center [772, 414] width 717 height 19
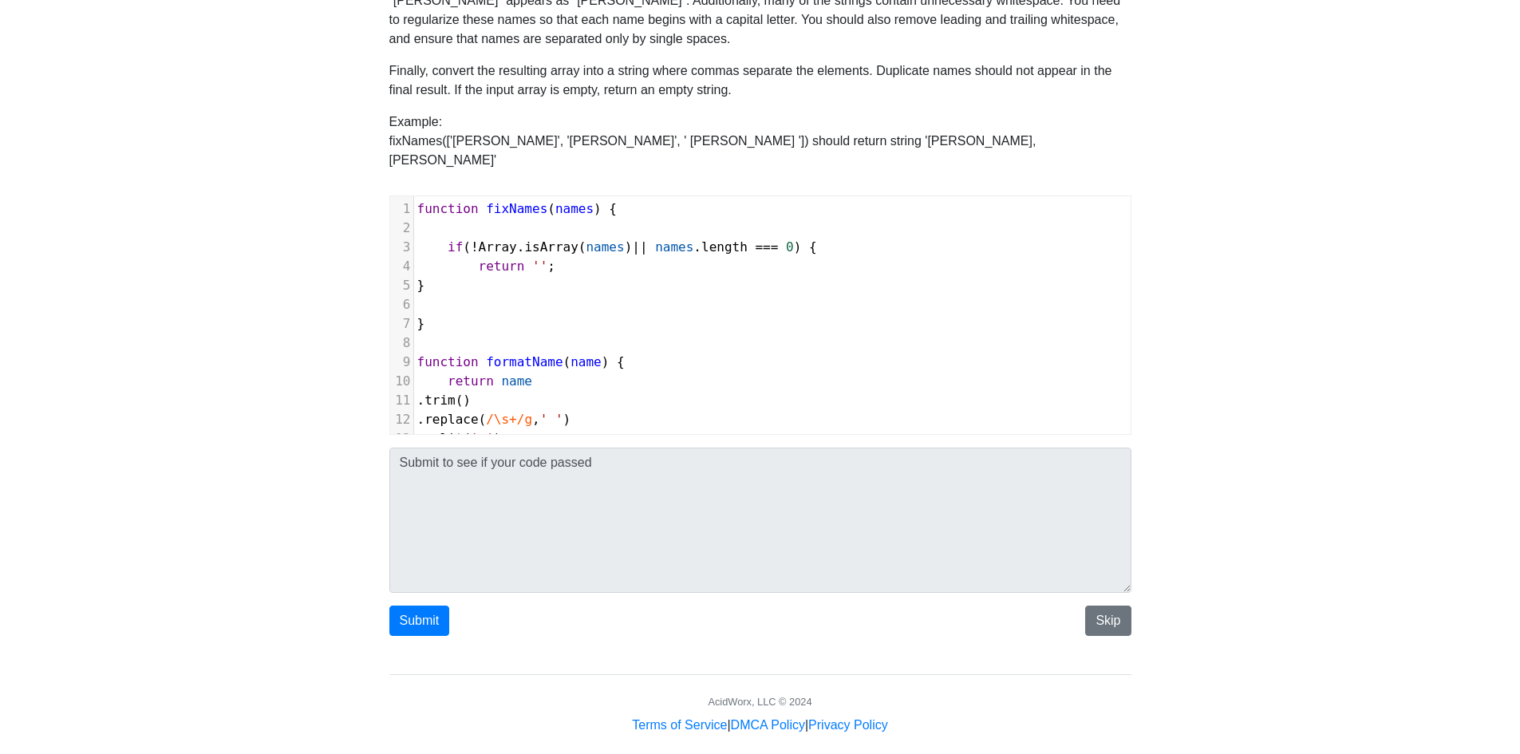
click at [473, 276] on pre "}" at bounding box center [772, 285] width 717 height 19
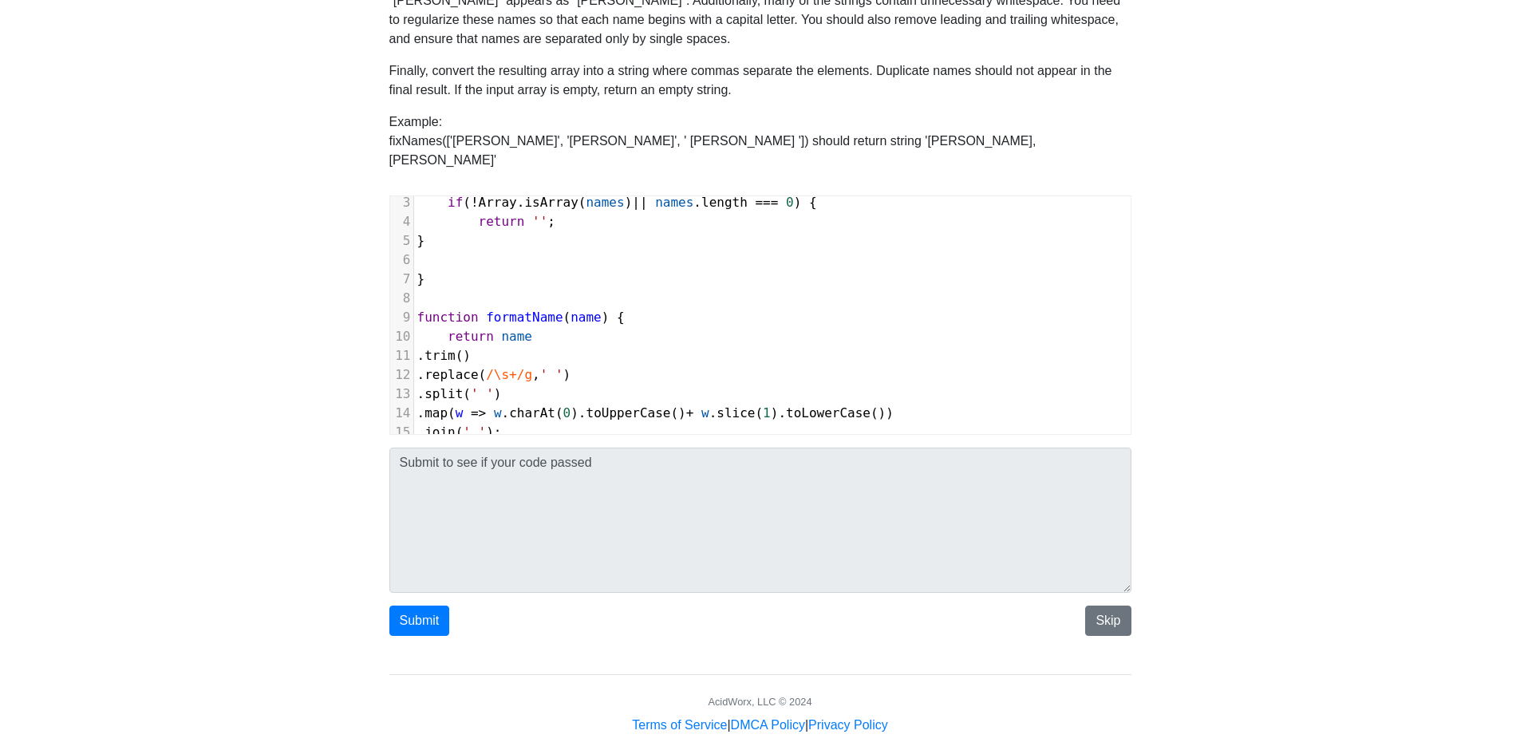
scroll to position [80, 0]
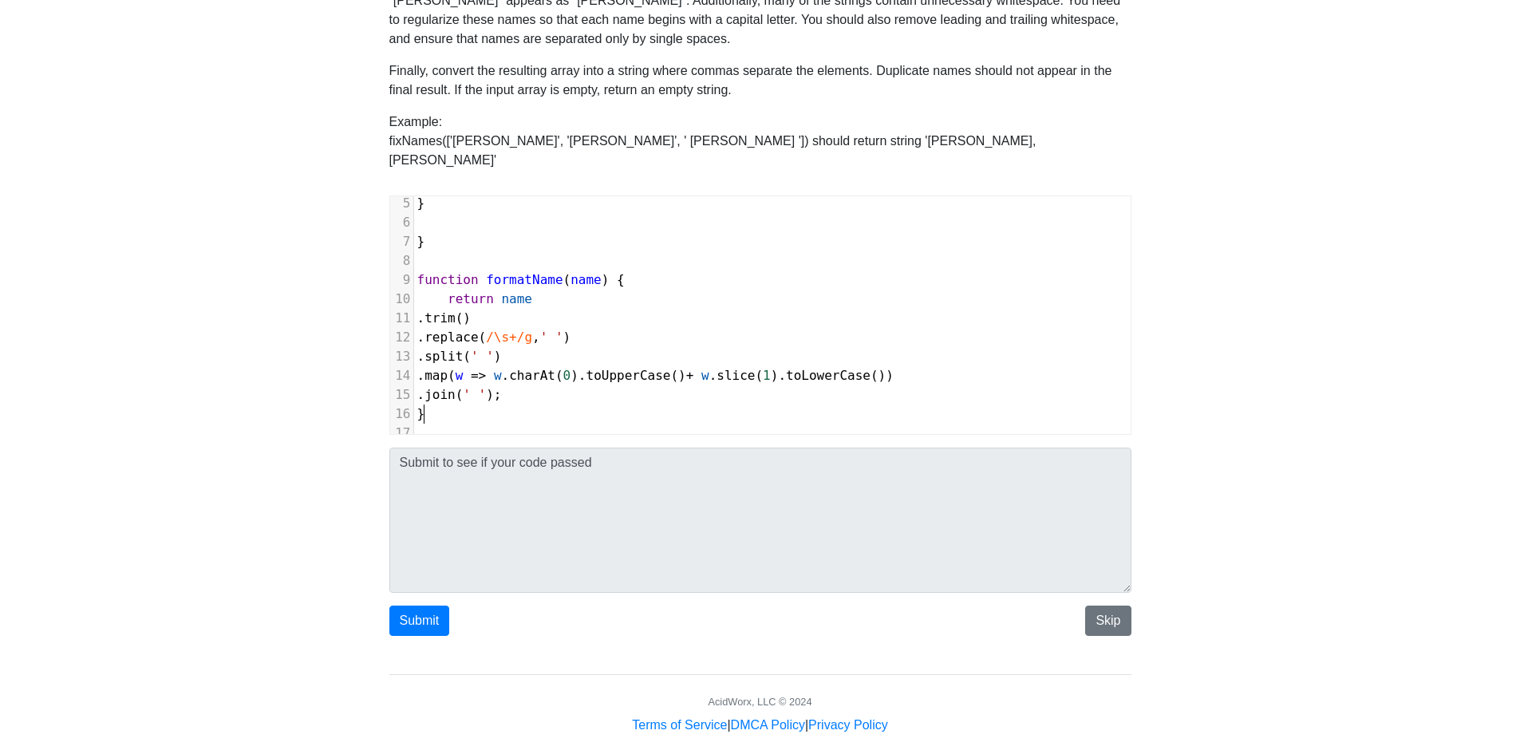
click at [455, 405] on pre "}" at bounding box center [772, 414] width 717 height 19
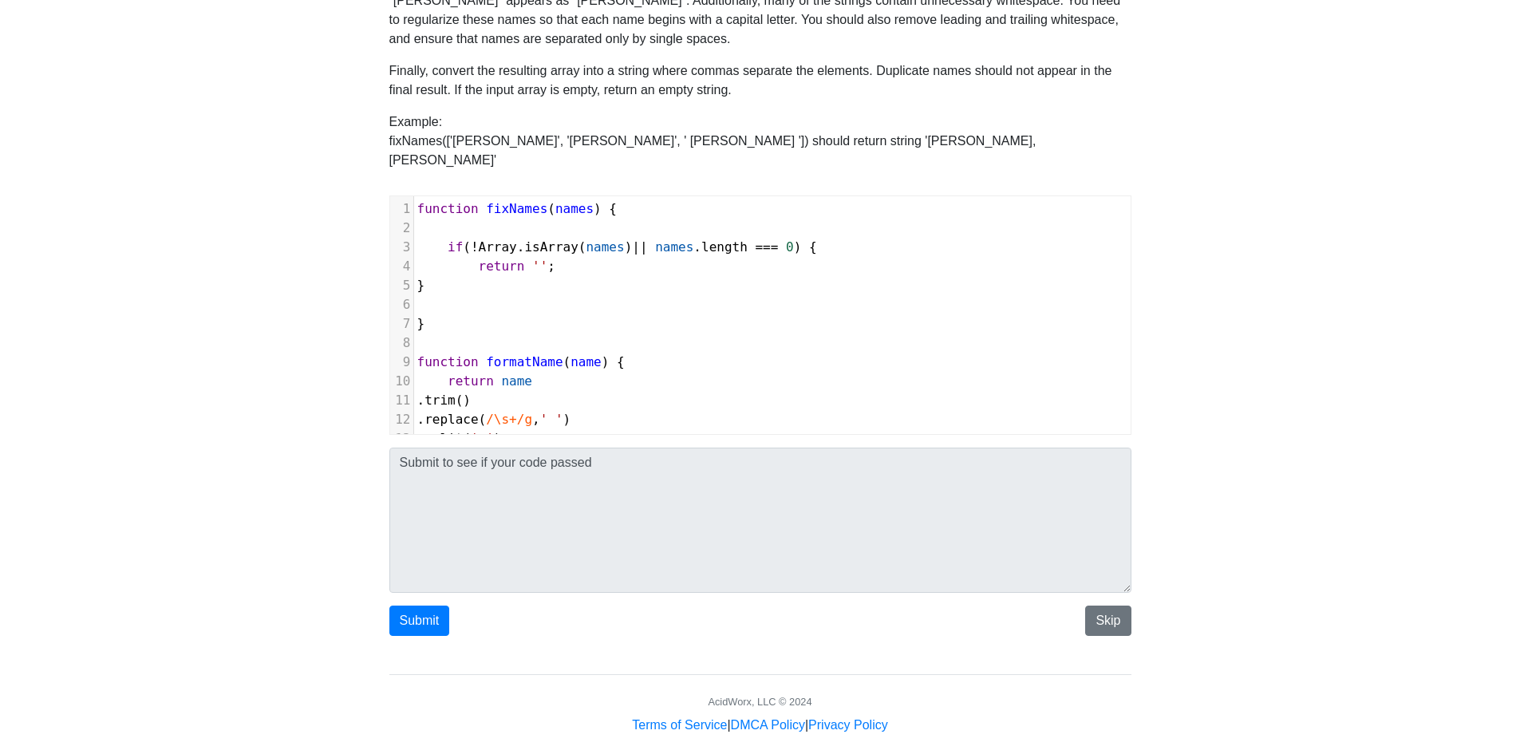
click at [492, 276] on pre "}" at bounding box center [772, 285] width 717 height 19
type textarea "const r"
type textarea "resonse"
type textarea "ponse = [];"
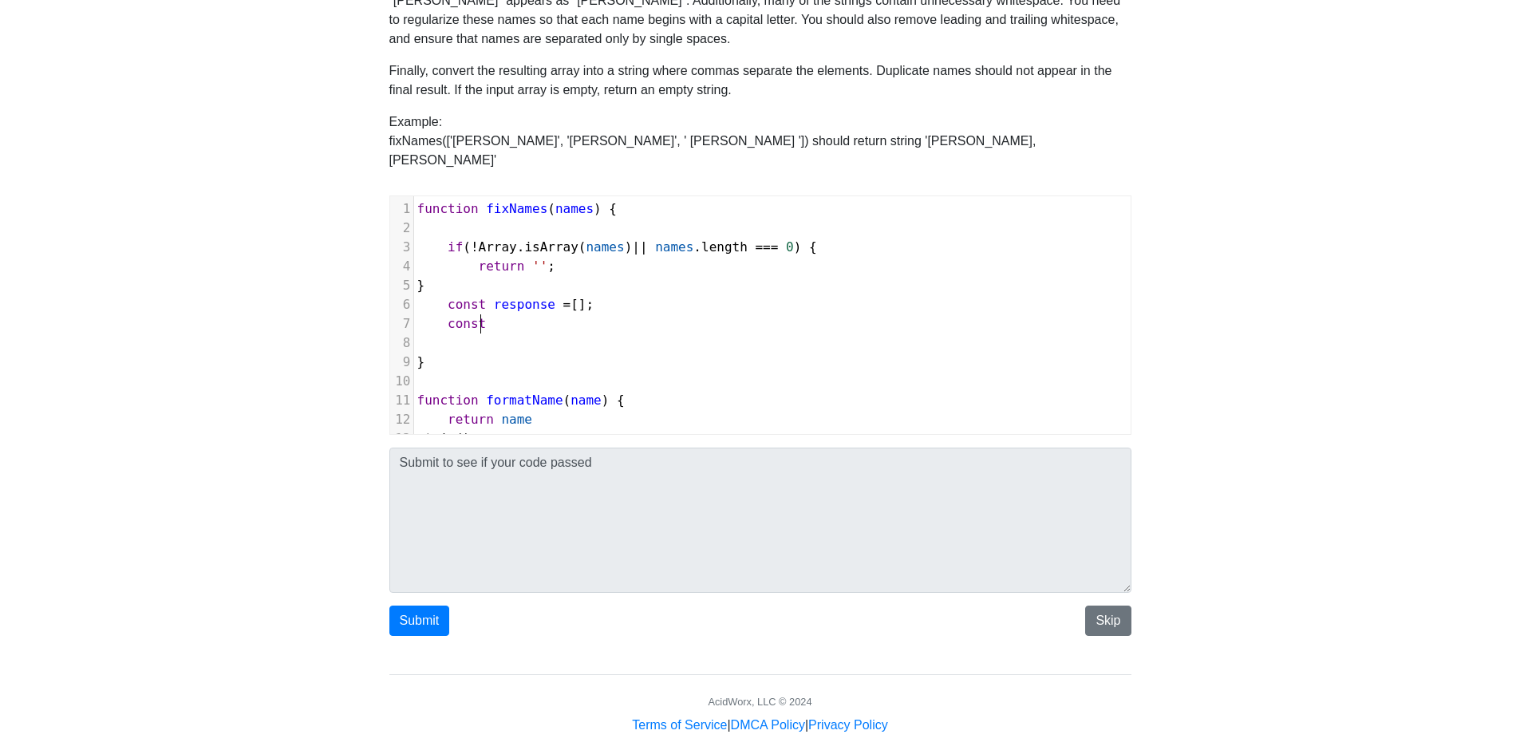
scroll to position [6, 41]
type textarea "const"
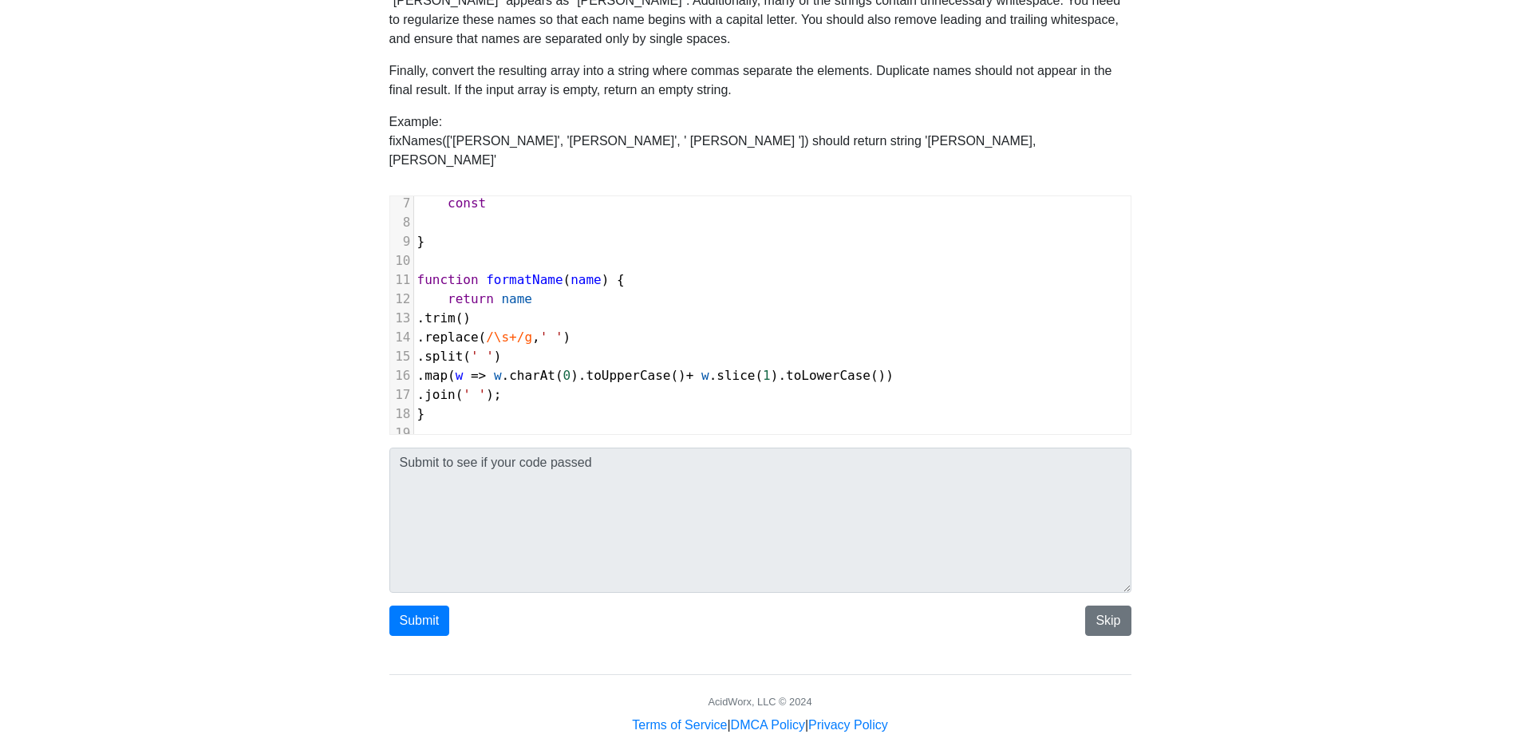
scroll to position [132, 0]
click at [624, 271] on pre "function formatName ( name ) {" at bounding box center [772, 280] width 717 height 19
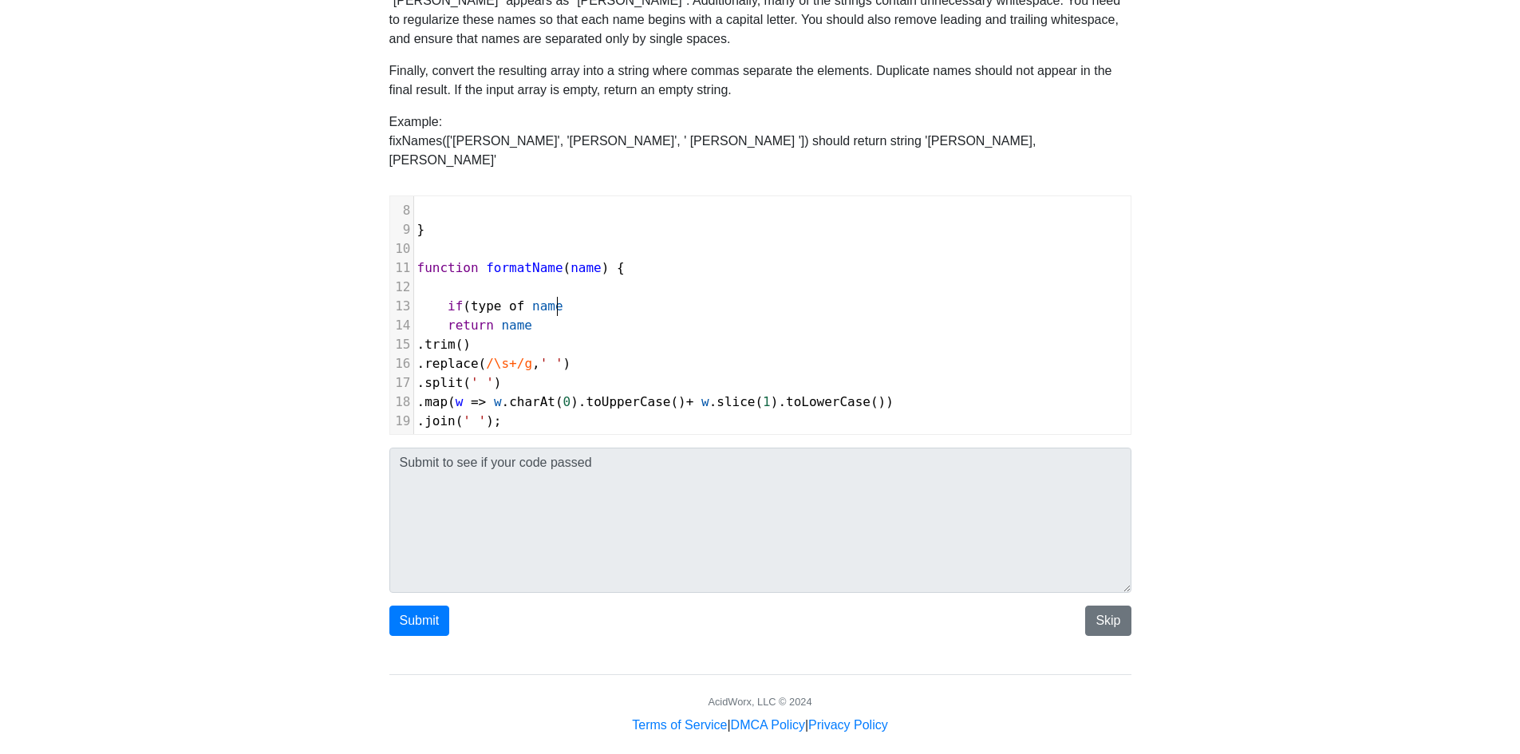
type textarea "if(type of name"
type textarea "(typeof name !== ''"
type textarea "string"
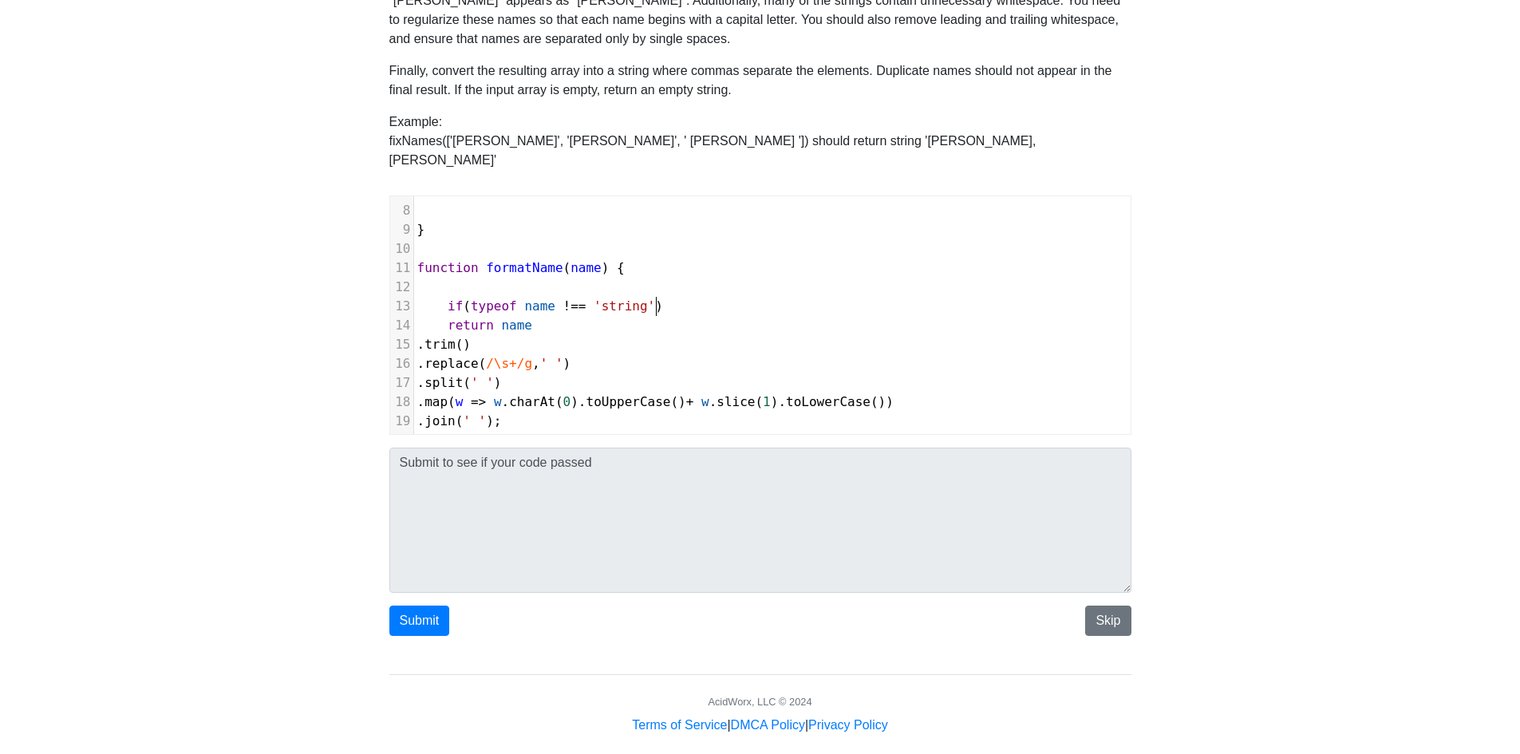
type textarea ") {"
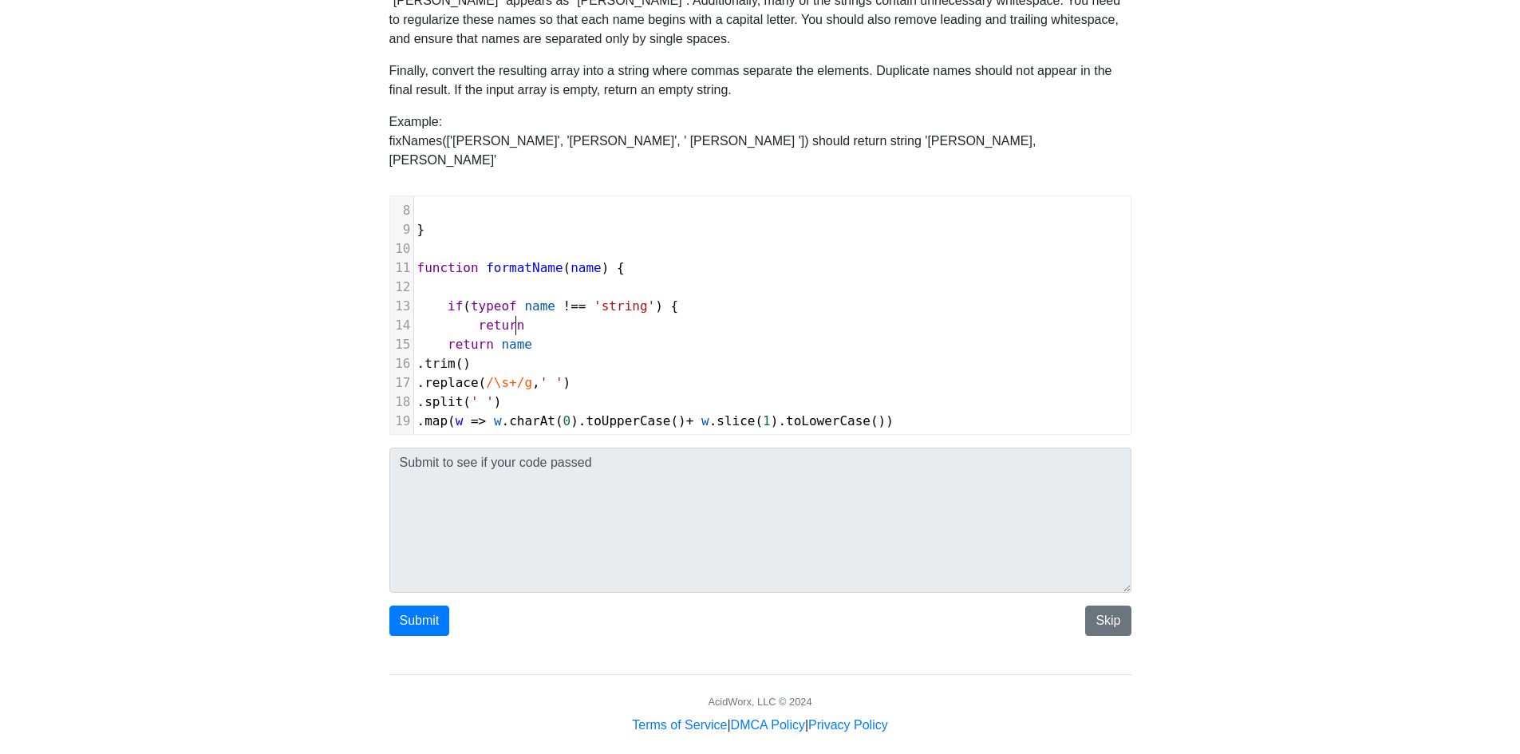
scroll to position [6, 49]
type textarea "return '';"
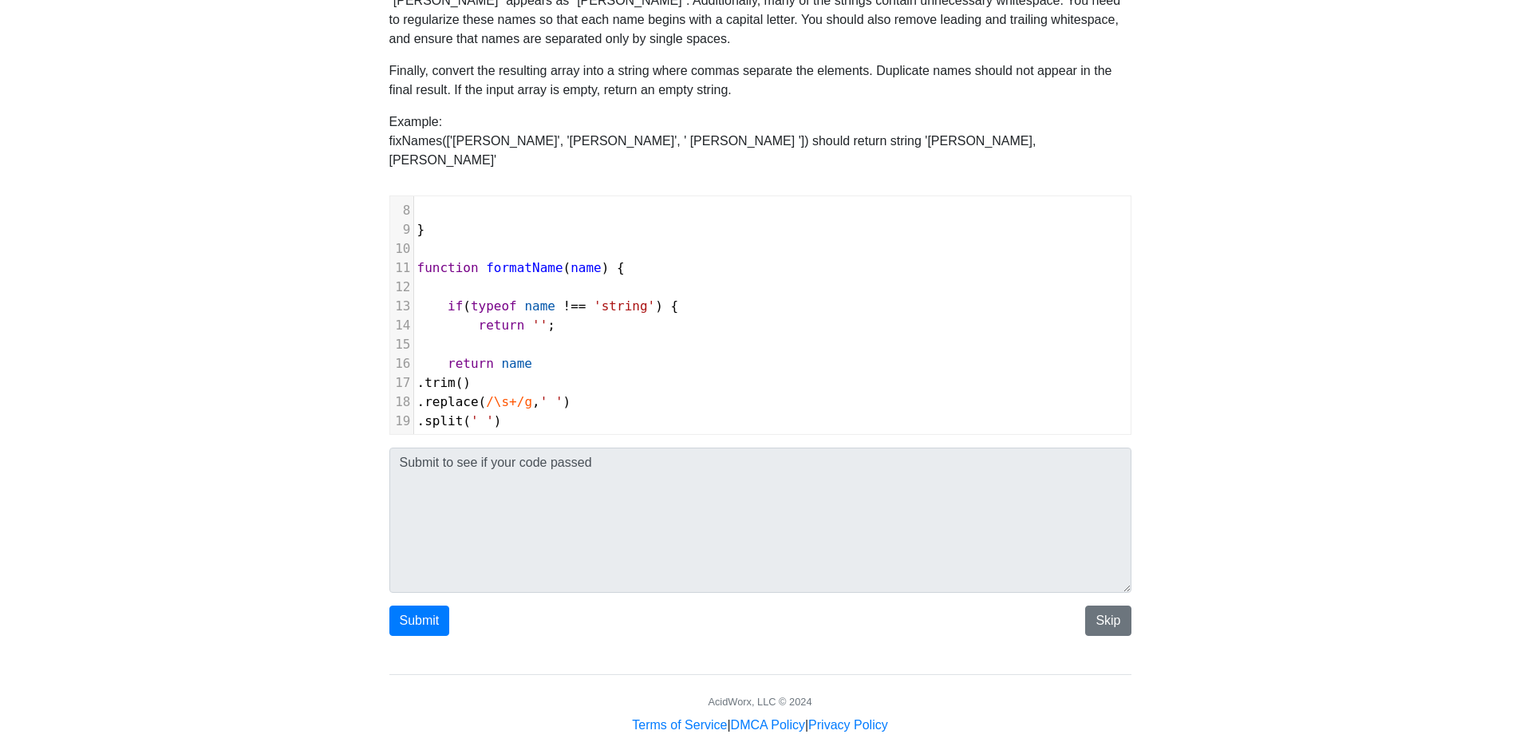
type textarea "}"
type textarea "name = name.trim();"
type textarea "name = name.replace(/|"
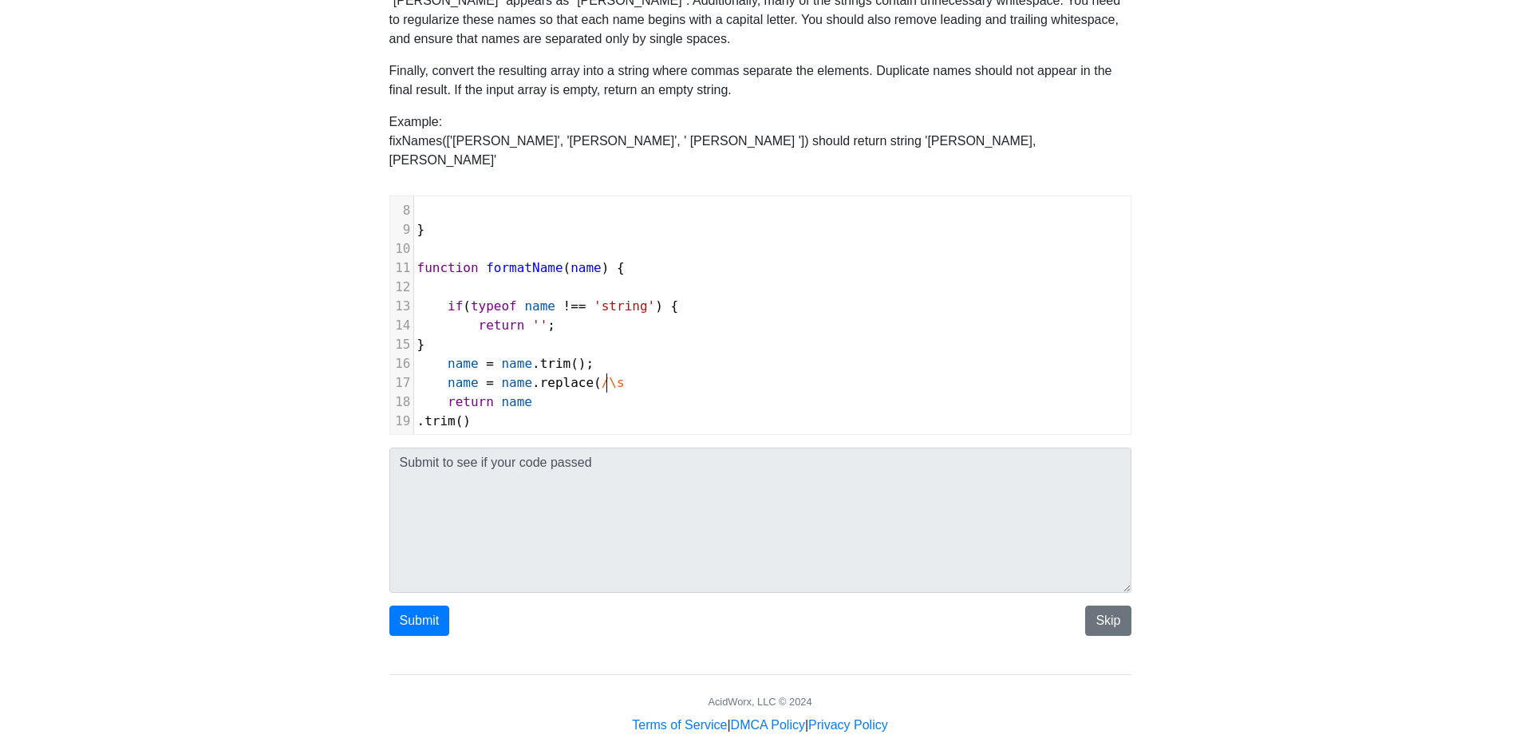
scroll to position [6, 14]
type textarea "\s+/g, ''"
type textarea "');"
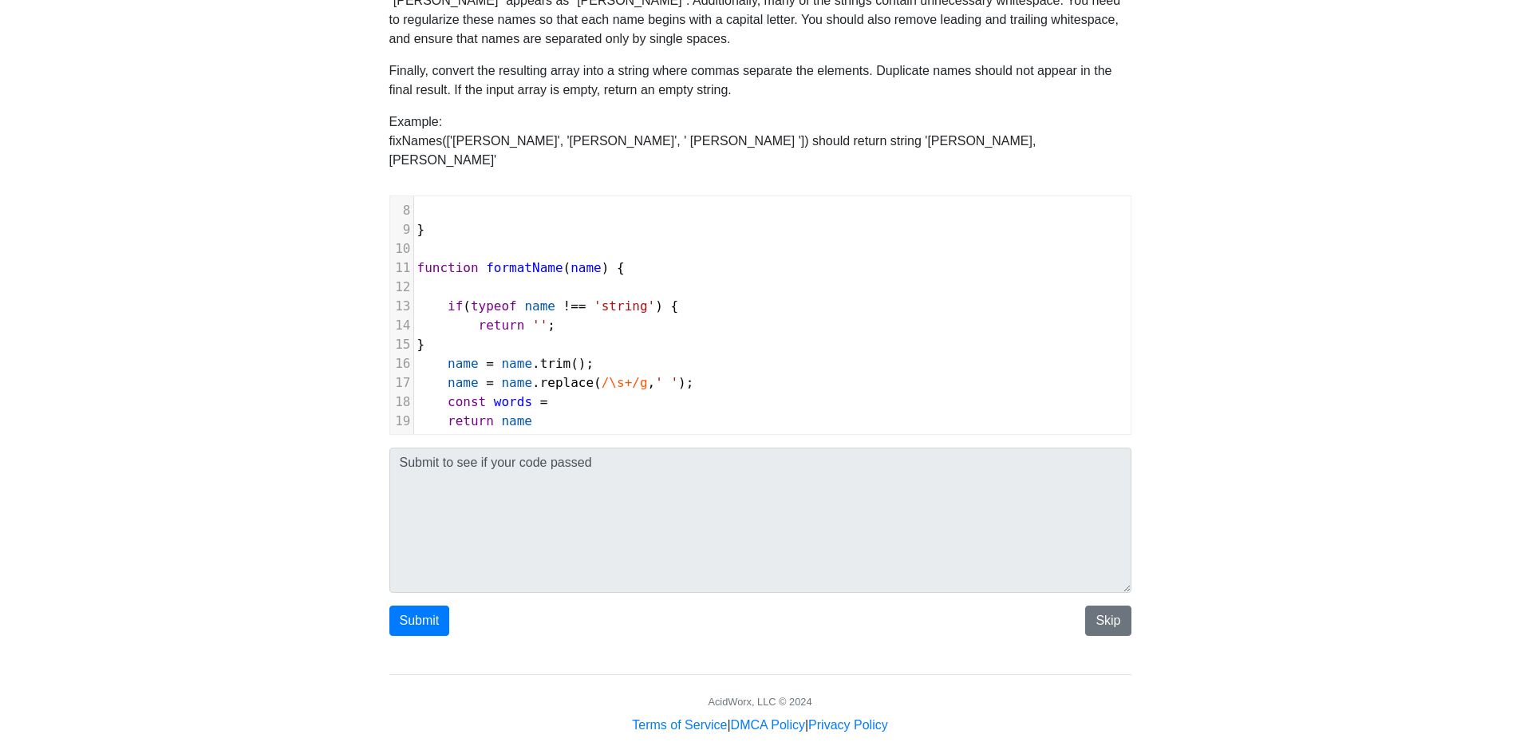
type textarea "const words ="
type textarea "names = name.split(' ');"
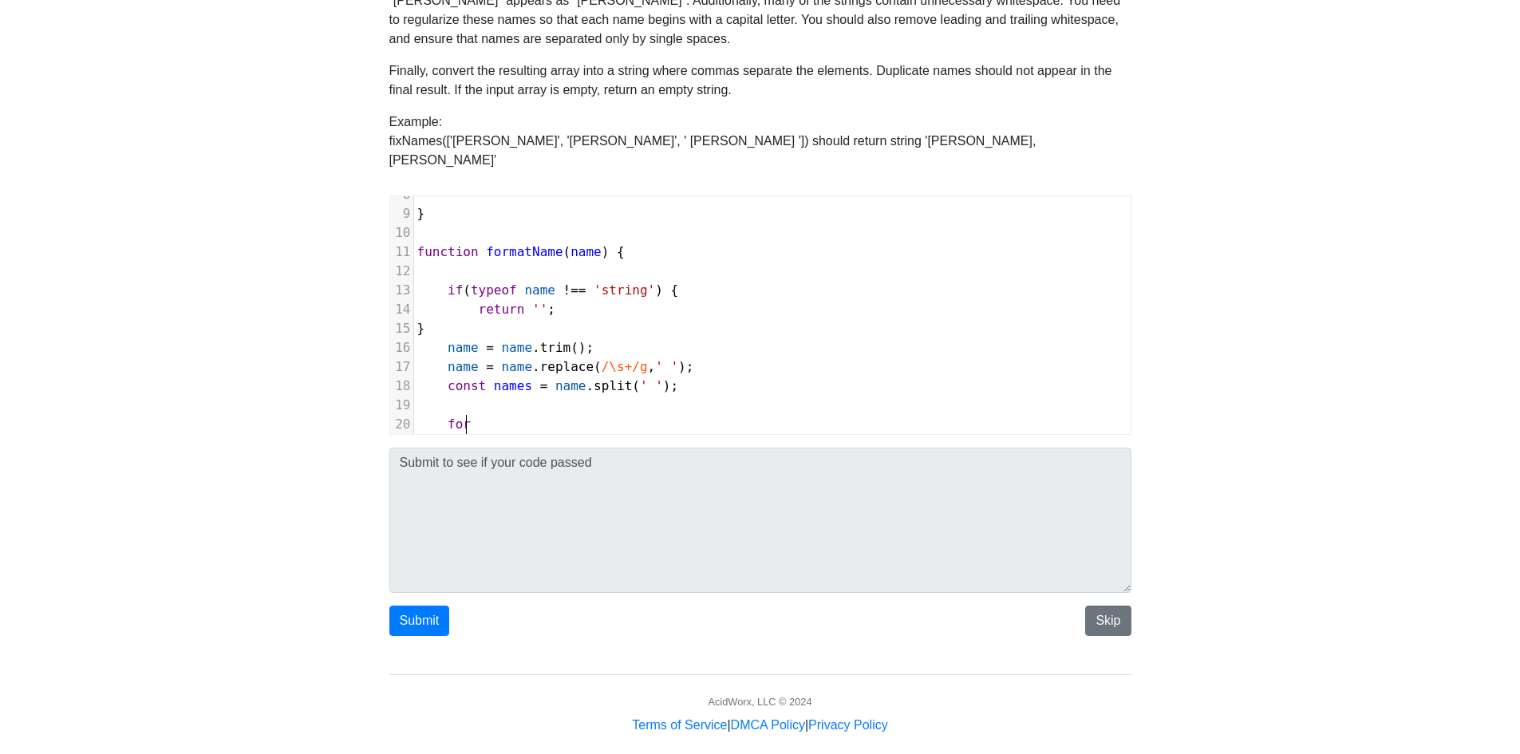
type textarea "for("
type textarea "(let i =0"
type textarea "0; i<"
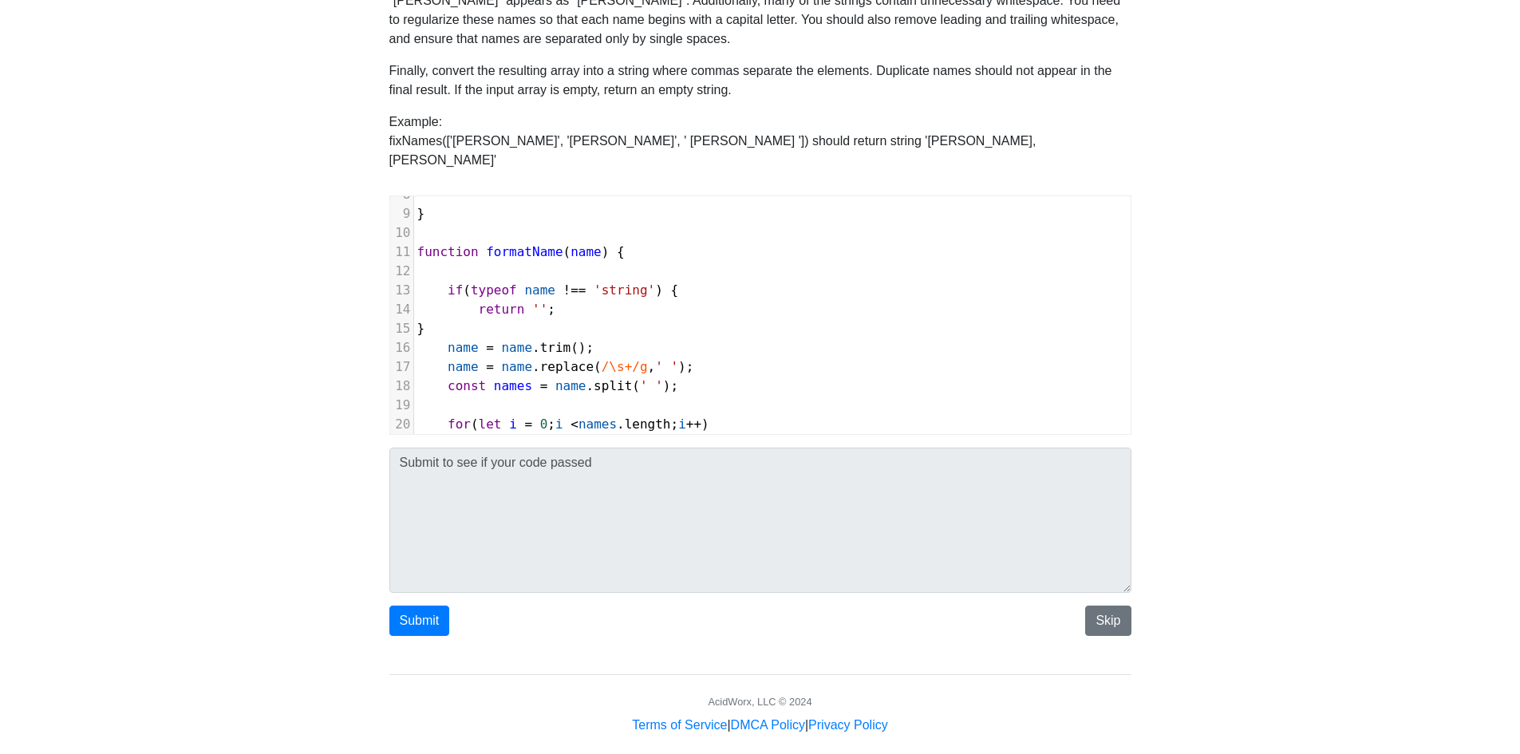
type textarea "<names.length; i++) {"
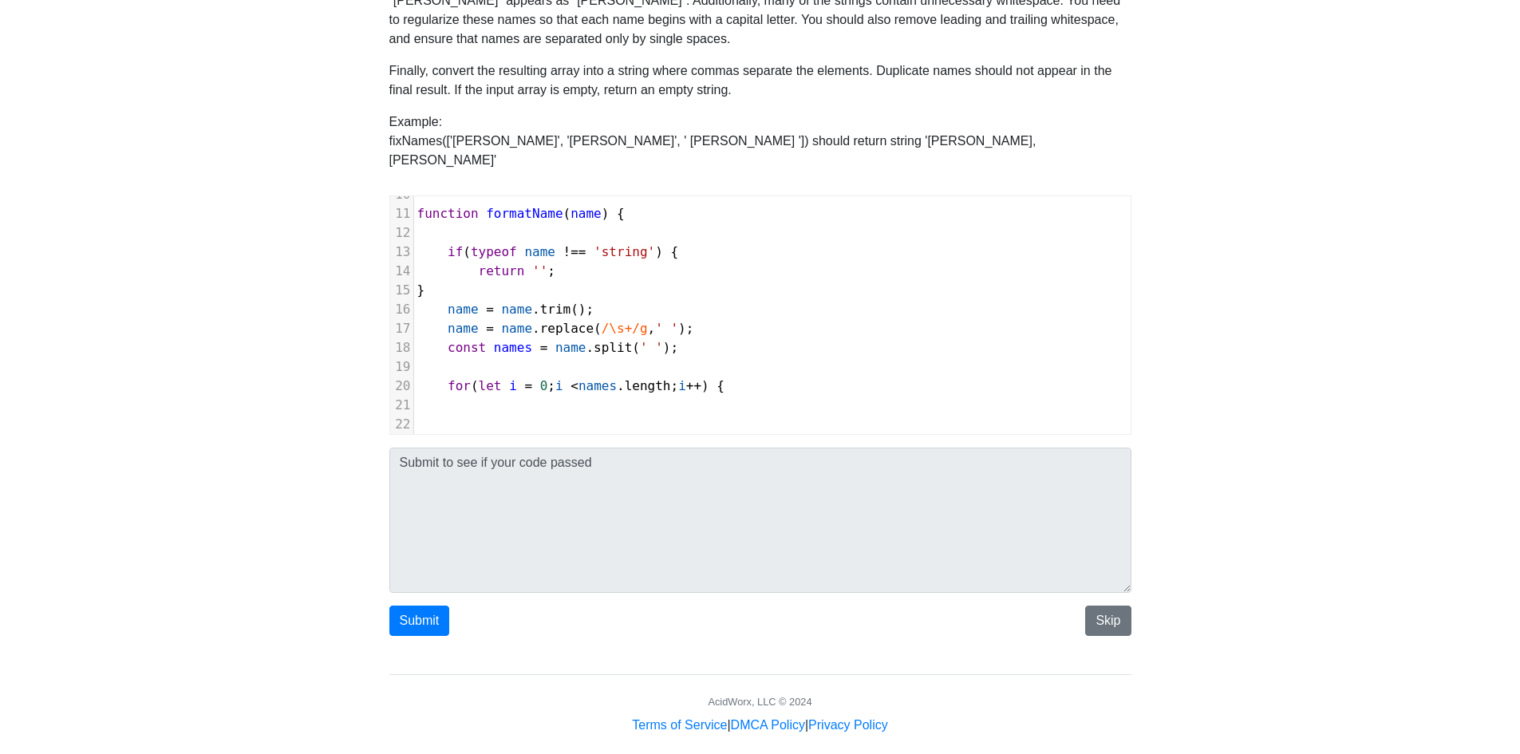
scroll to position [206, 0]
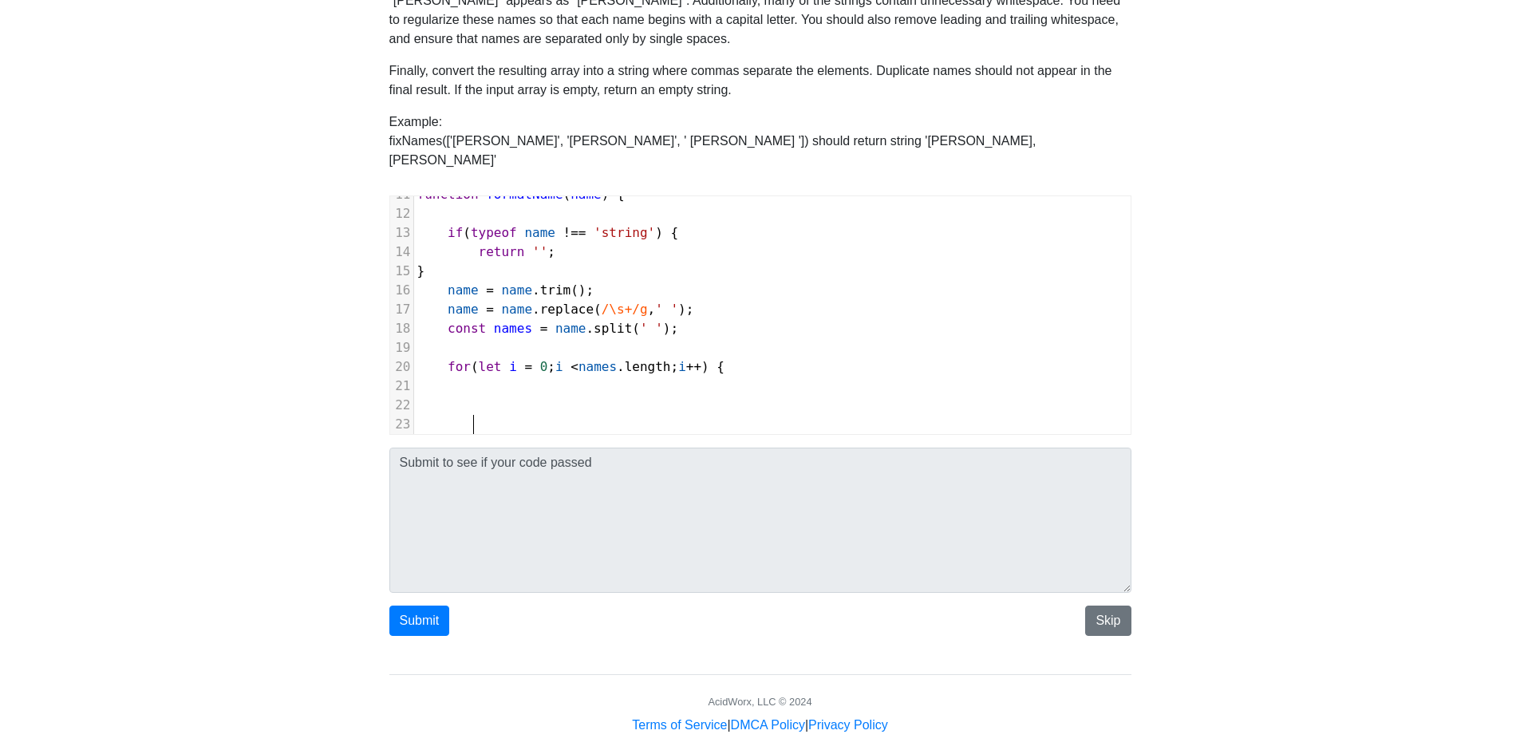
type textarea "}"
click at [543, 377] on pre at bounding box center [772, 386] width 717 height 19
type textarea "const word ="
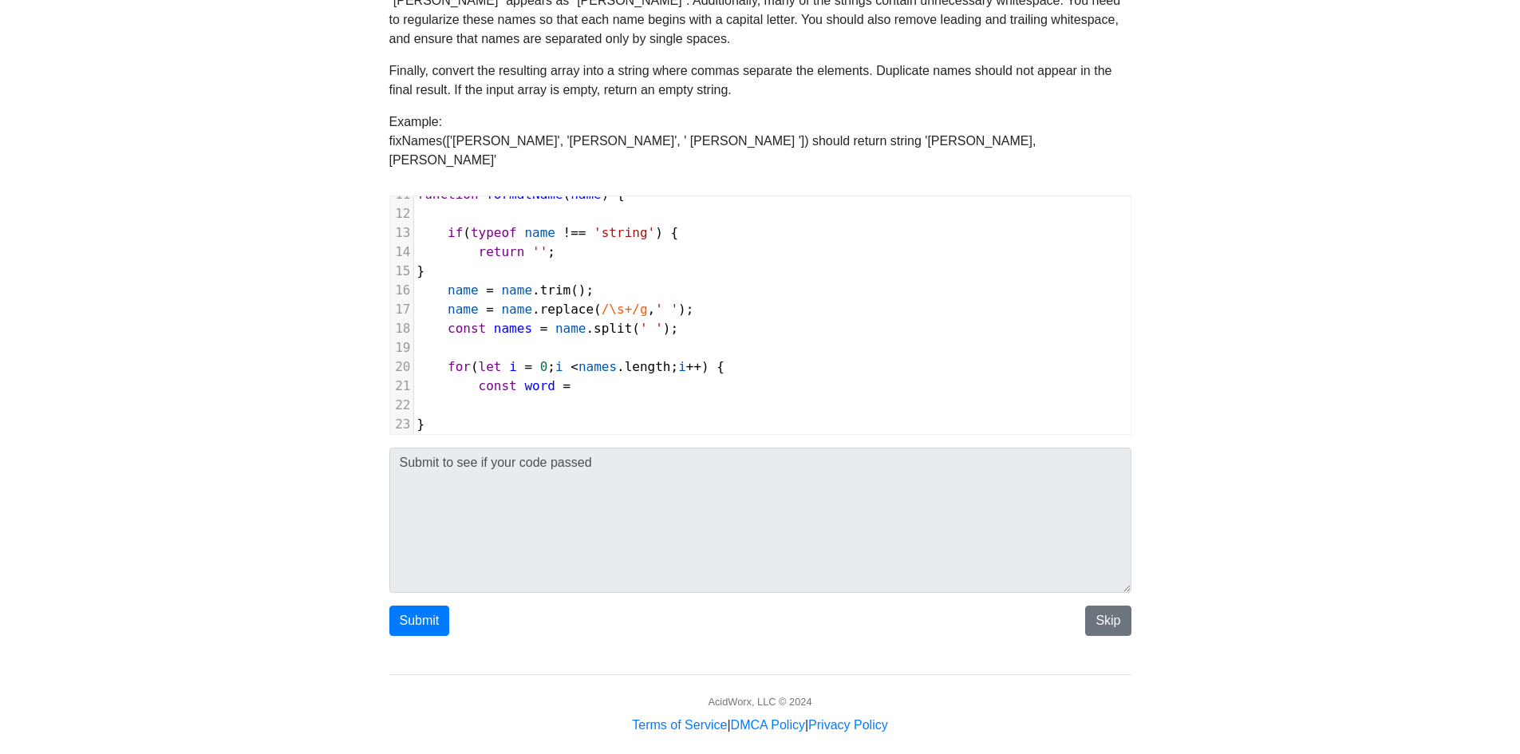
scroll to position [6, 91]
click at [579, 359] on span "names" at bounding box center [598, 366] width 38 height 15
click at [573, 377] on pre "const word =" at bounding box center [772, 386] width 717 height 19
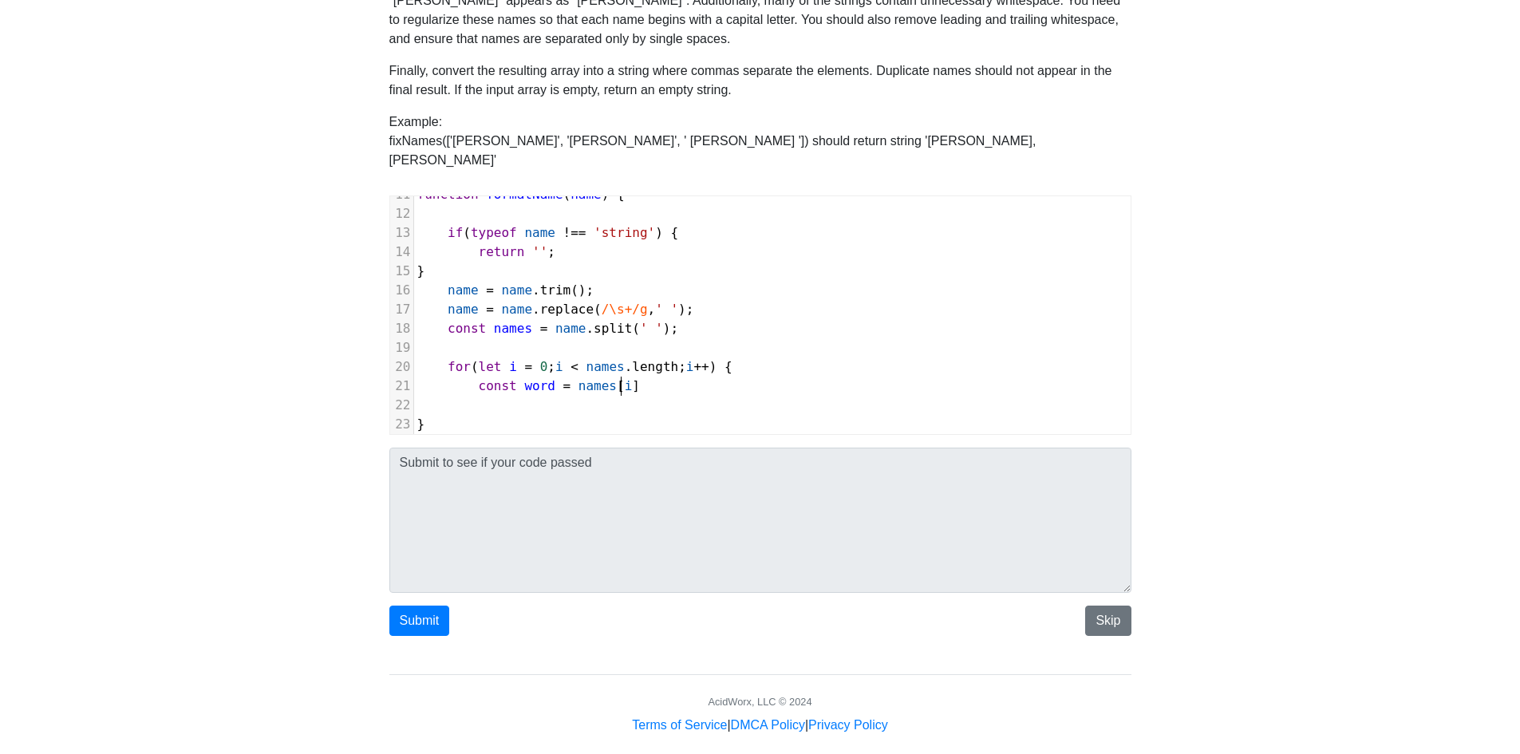
type textarea "names[i];"
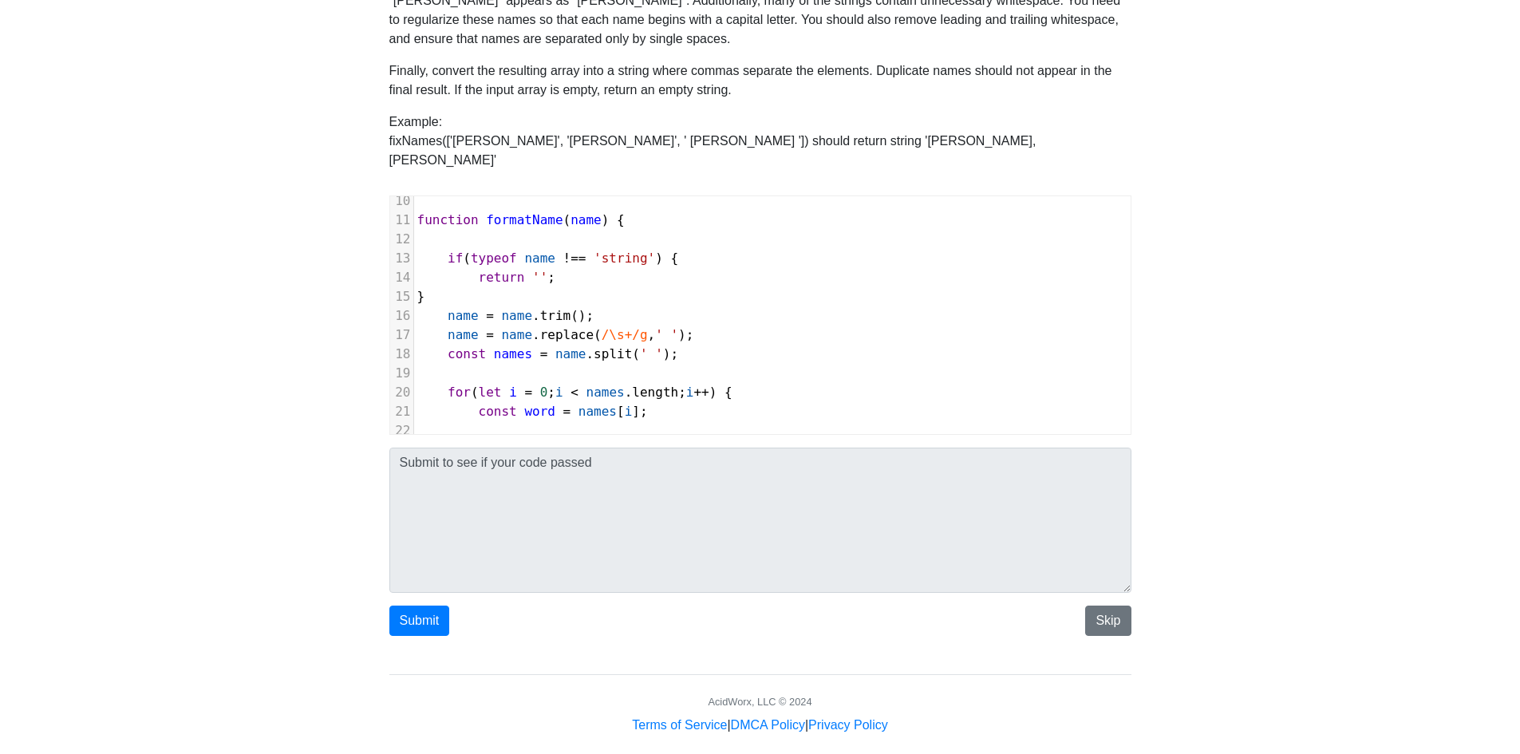
scroll to position [180, 0]
click at [571, 213] on span "name" at bounding box center [586, 220] width 31 height 15
type textarea "inputName"
click at [580, 213] on span "inputName" at bounding box center [605, 220] width 69 height 15
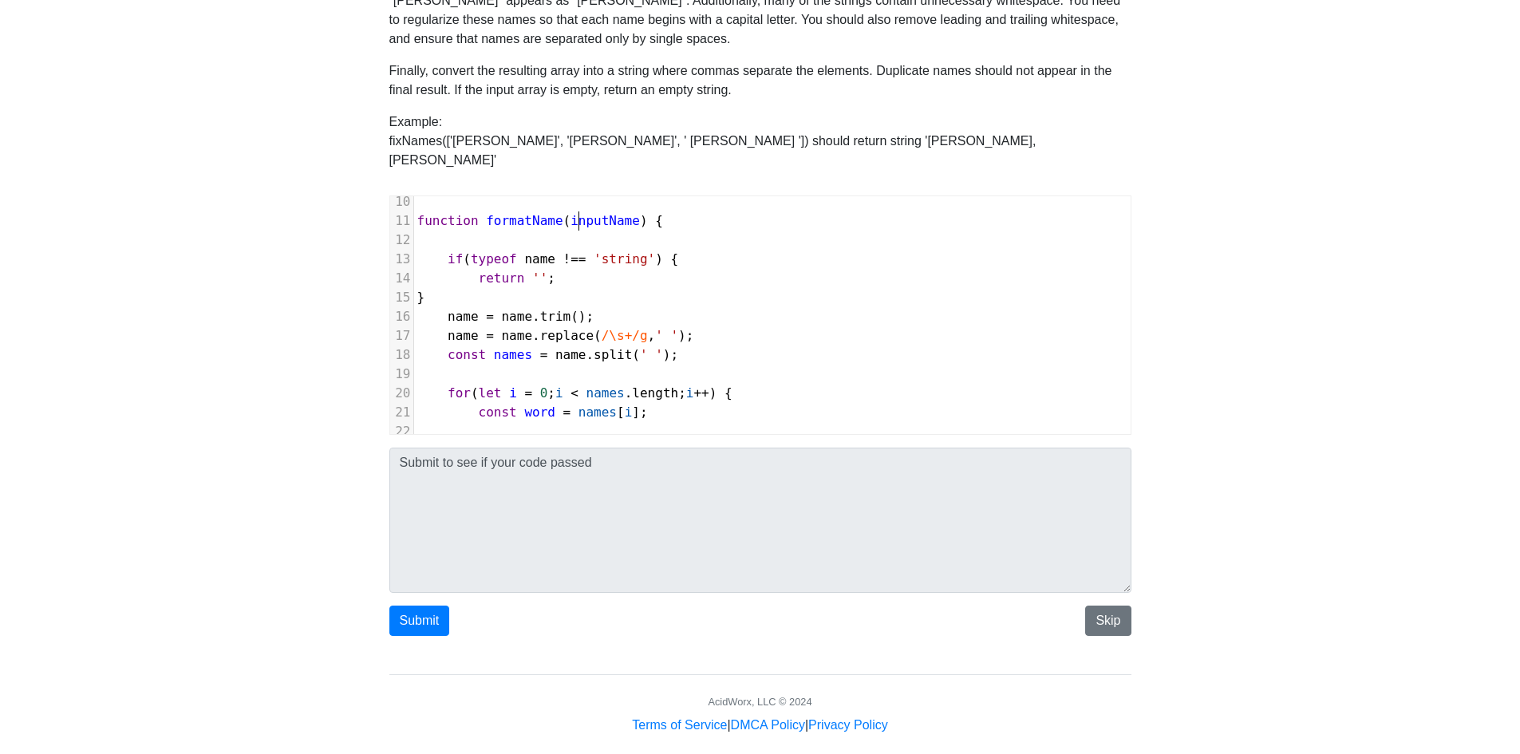
type textarea "inputName"
click at [580, 213] on span "inputName" at bounding box center [605, 220] width 69 height 15
click at [536, 251] on span "name" at bounding box center [539, 258] width 31 height 15
type textarea "name"
click at [536, 251] on span "name" at bounding box center [539, 258] width 31 height 15
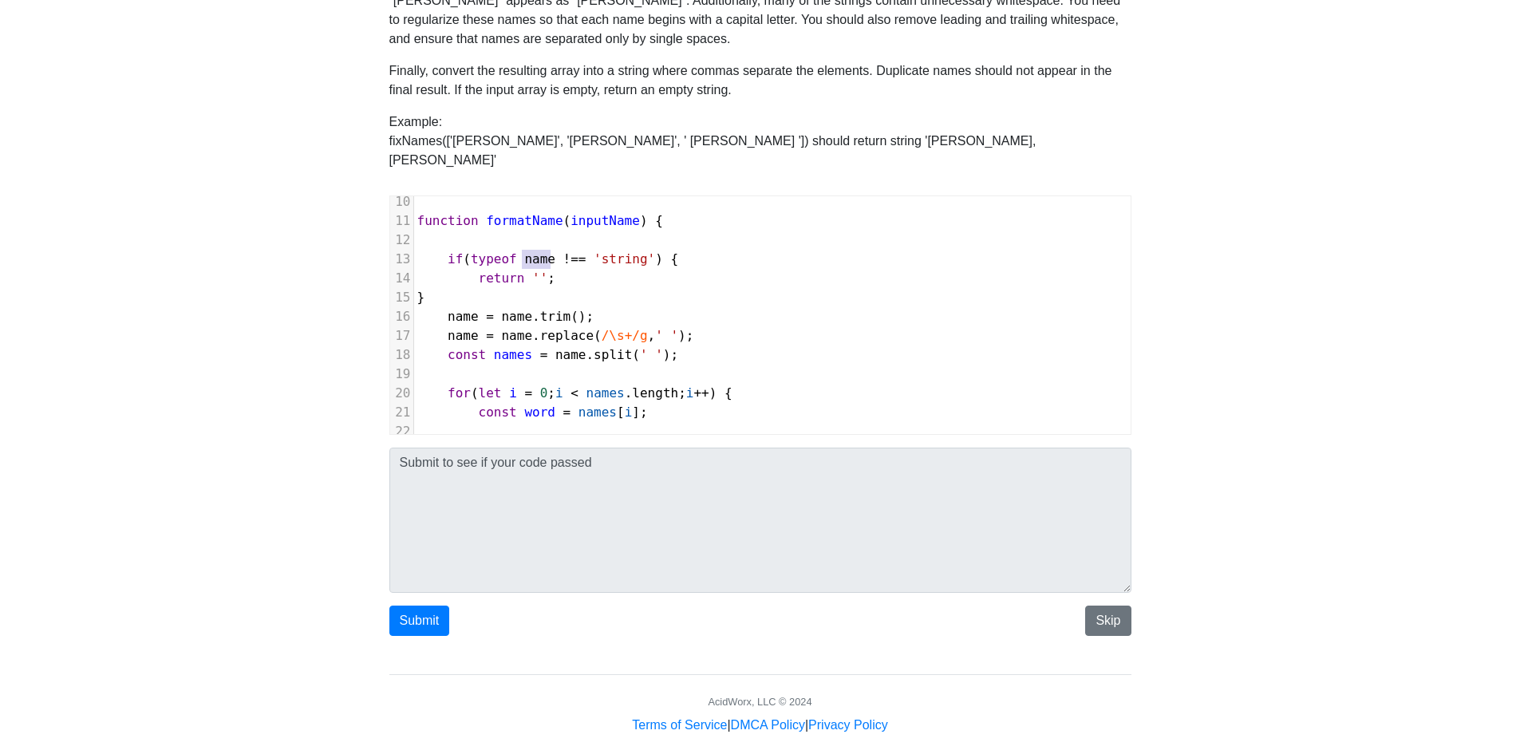
paste textarea
click at [459, 309] on span "name" at bounding box center [463, 316] width 31 height 15
type textarea "name"
click at [459, 309] on span "name" at bounding box center [463, 316] width 31 height 15
paste textarea
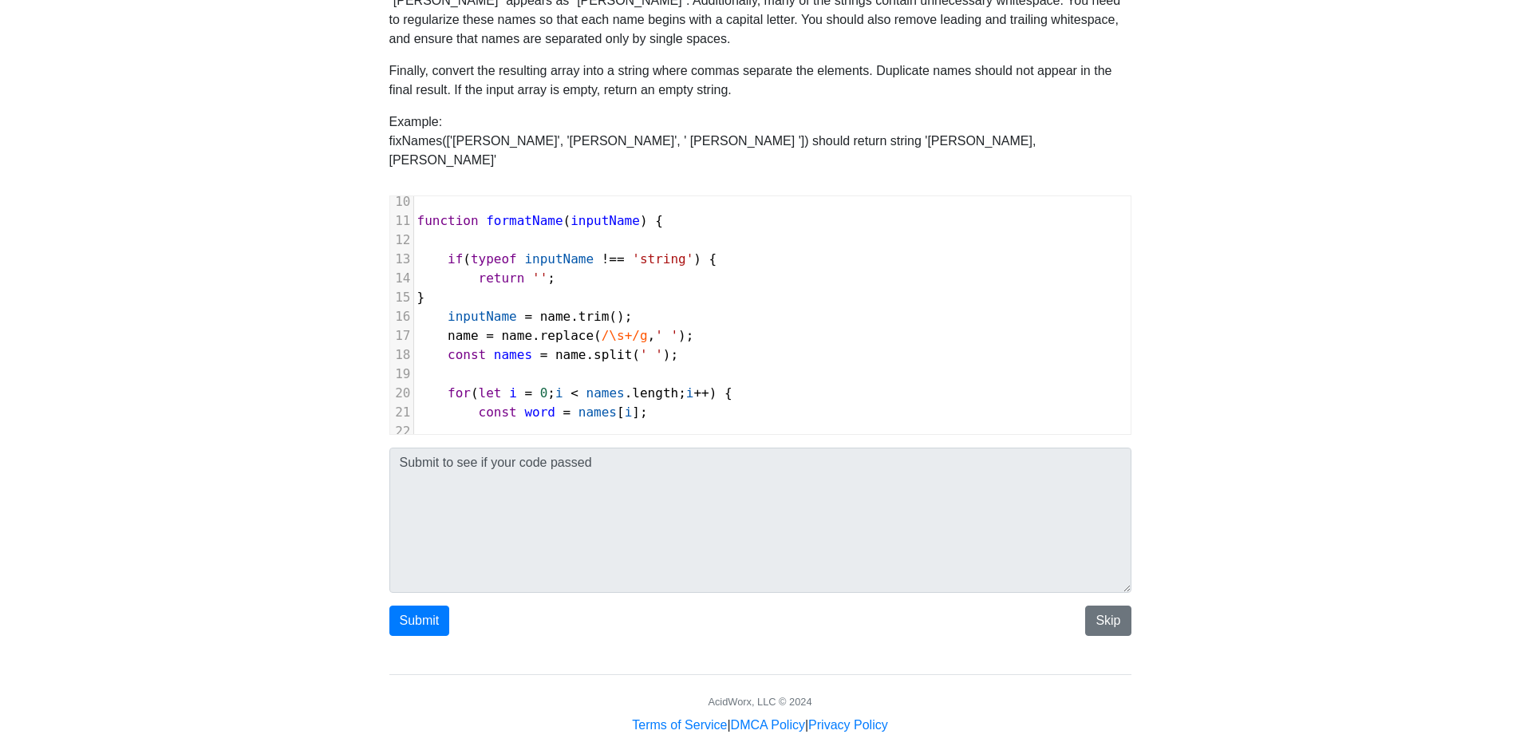
click at [540, 309] on span "name" at bounding box center [555, 316] width 31 height 15
type textarea "name"
click at [540, 309] on span "name" at bounding box center [555, 316] width 31 height 15
paste textarea
click at [456, 328] on span "name" at bounding box center [463, 335] width 31 height 15
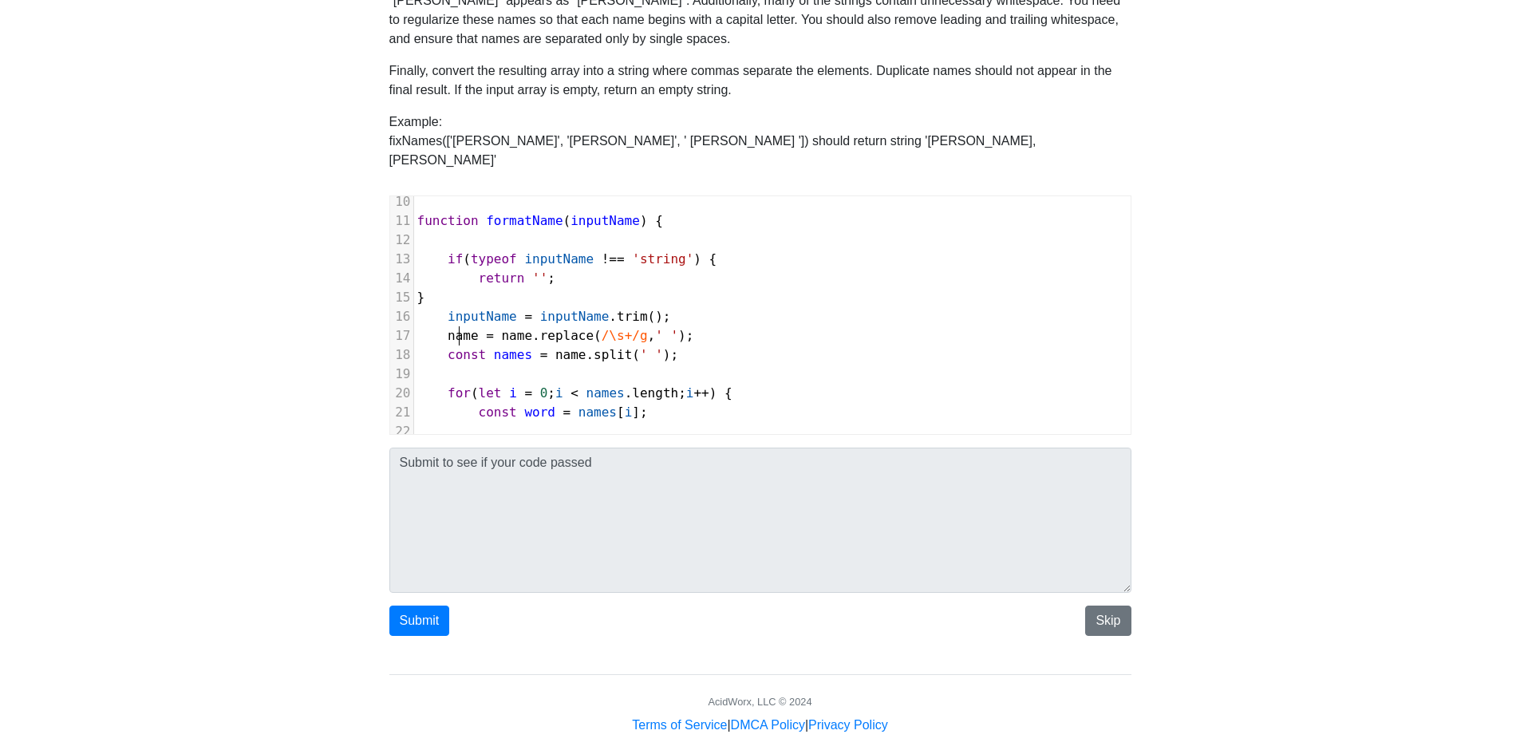
type textarea "name"
click at [456, 328] on span "name" at bounding box center [463, 335] width 31 height 15
paste textarea
click at [540, 328] on span "name" at bounding box center [555, 335] width 31 height 15
type textarea "name"
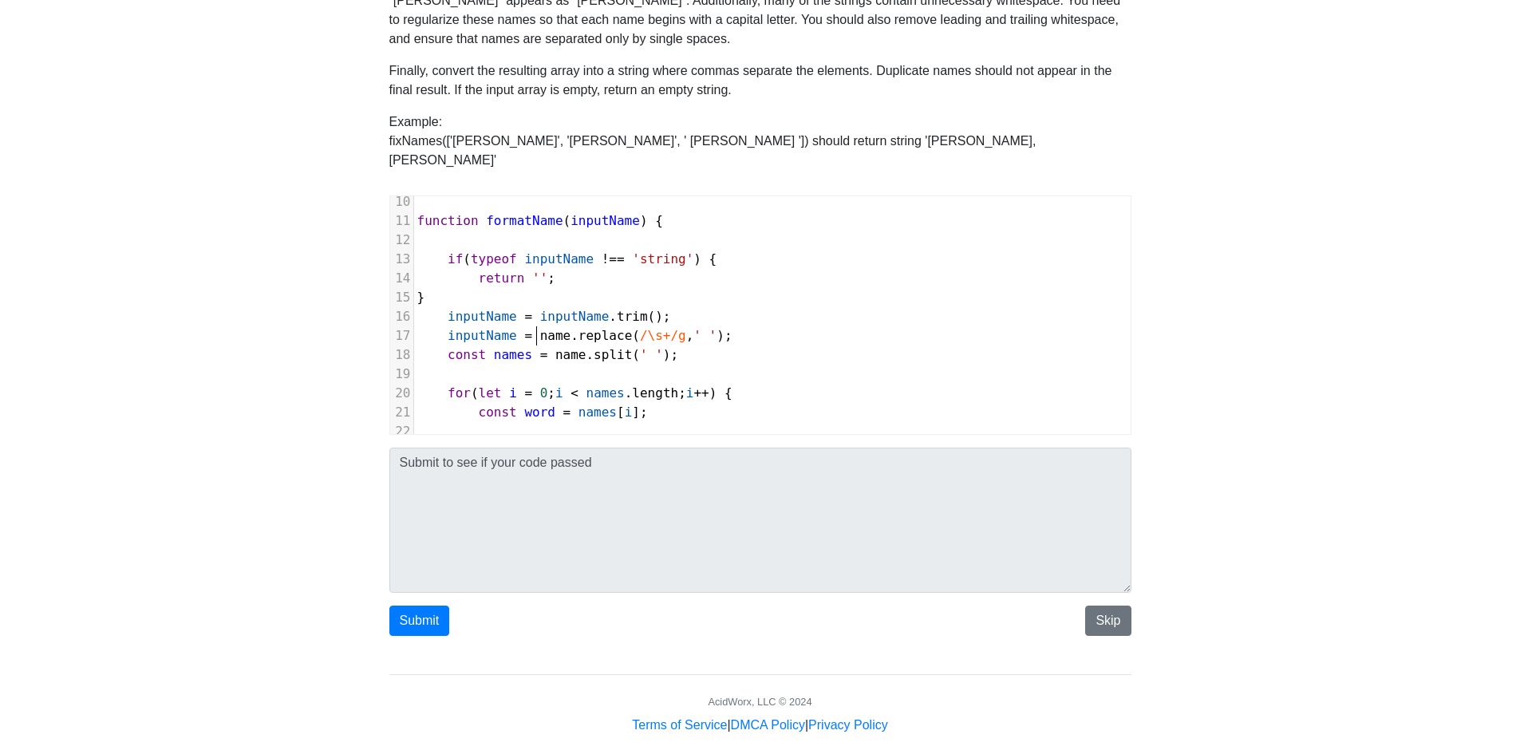
click at [540, 328] on span "name" at bounding box center [555, 335] width 31 height 15
paste textarea
click at [558, 347] on span "name" at bounding box center [570, 354] width 31 height 15
type textarea "name"
click at [558, 347] on span "name" at bounding box center [570, 354] width 31 height 15
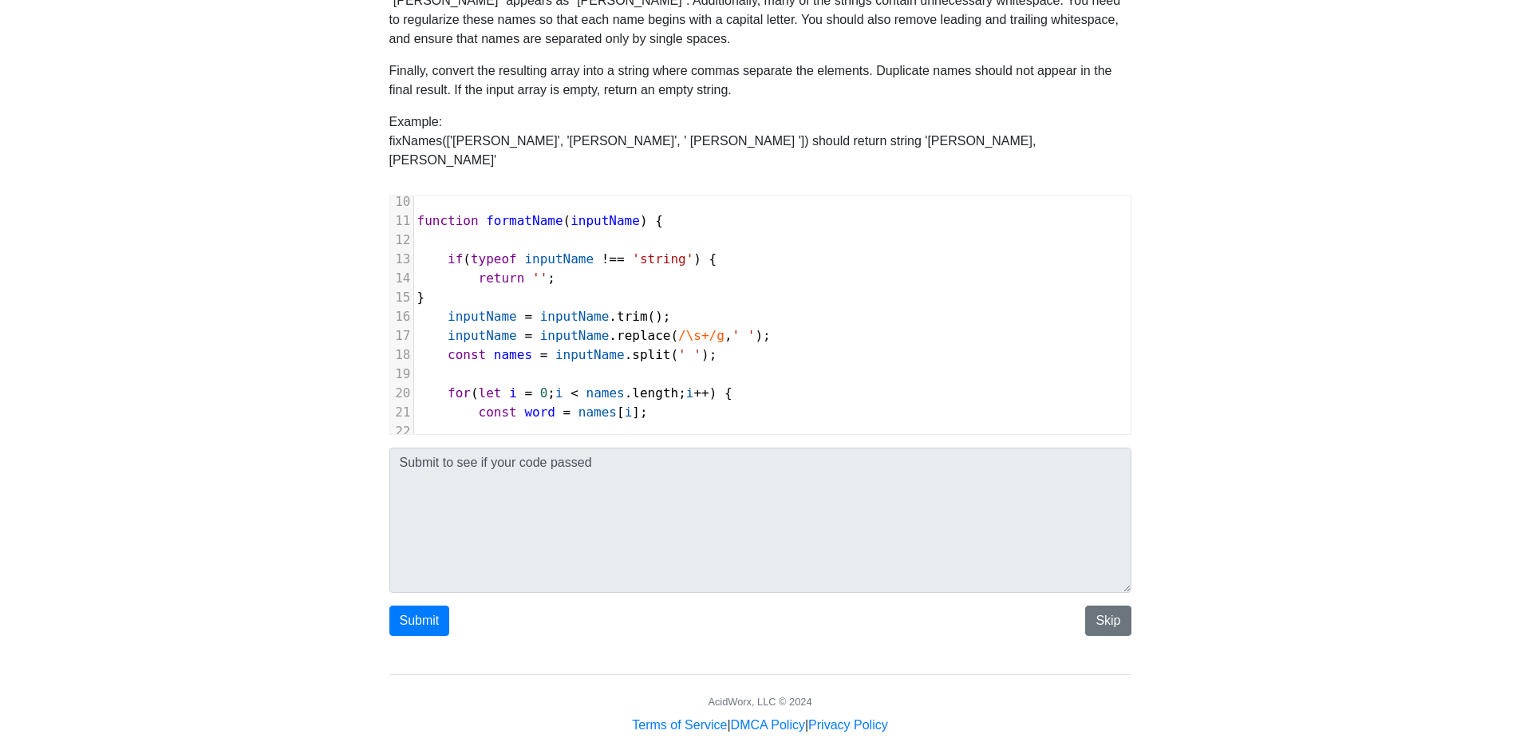
scroll to position [271, 0]
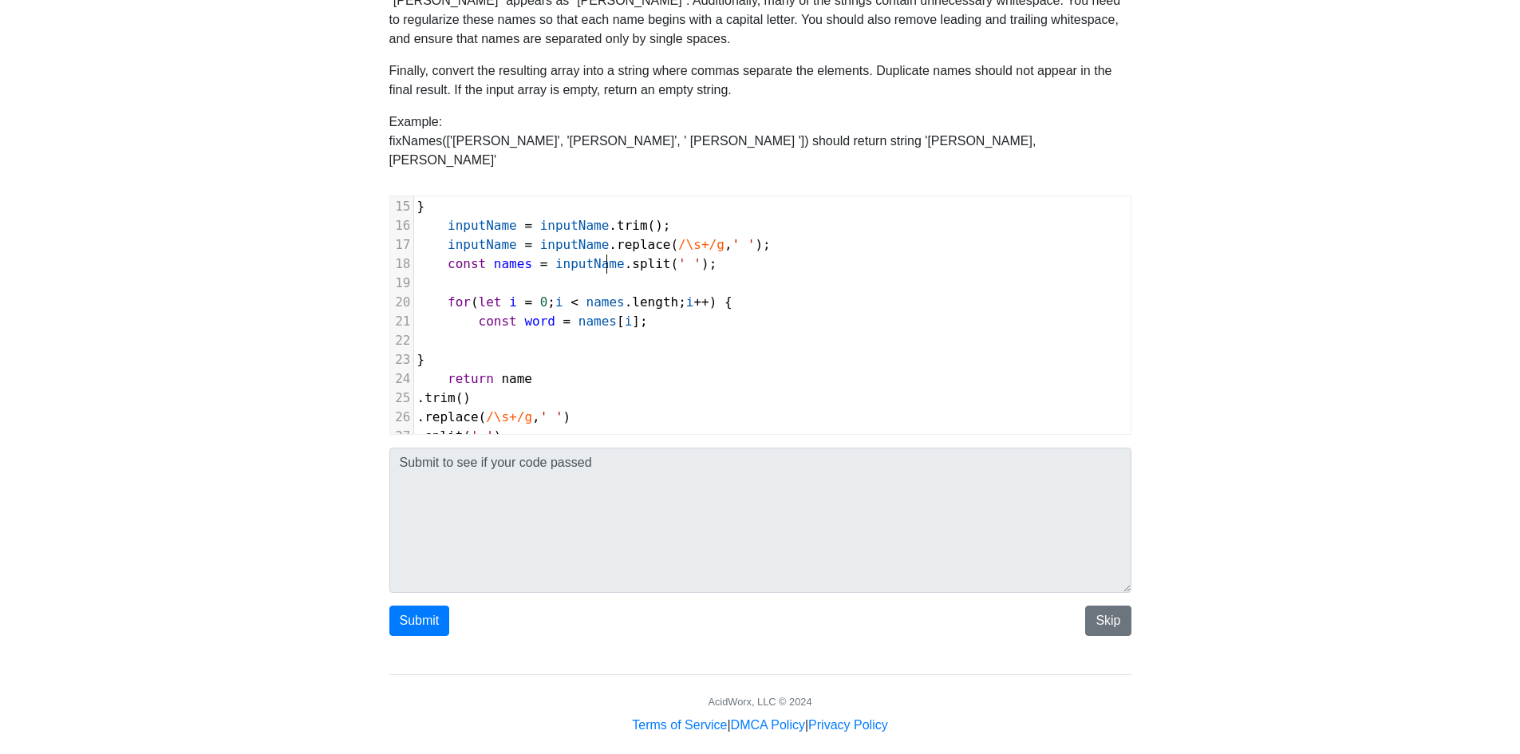
click at [528, 314] on span "word" at bounding box center [539, 321] width 31 height 15
type textarea "name"
click at [574, 331] on pre at bounding box center [772, 340] width 717 height 19
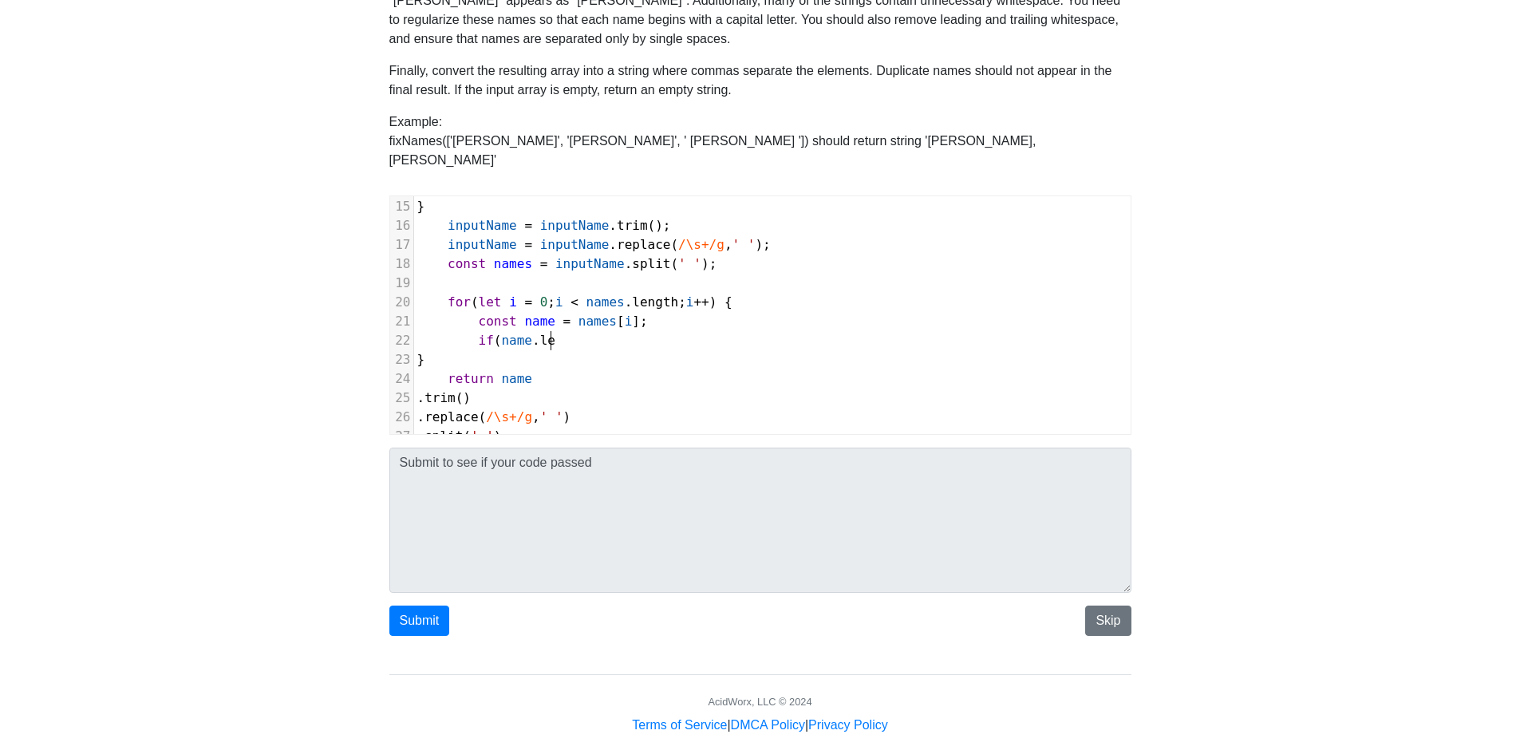
scroll to position [6, 91]
type textarea "if (name.lent"
type textarea "gth > 0) {"
type textarea "}"
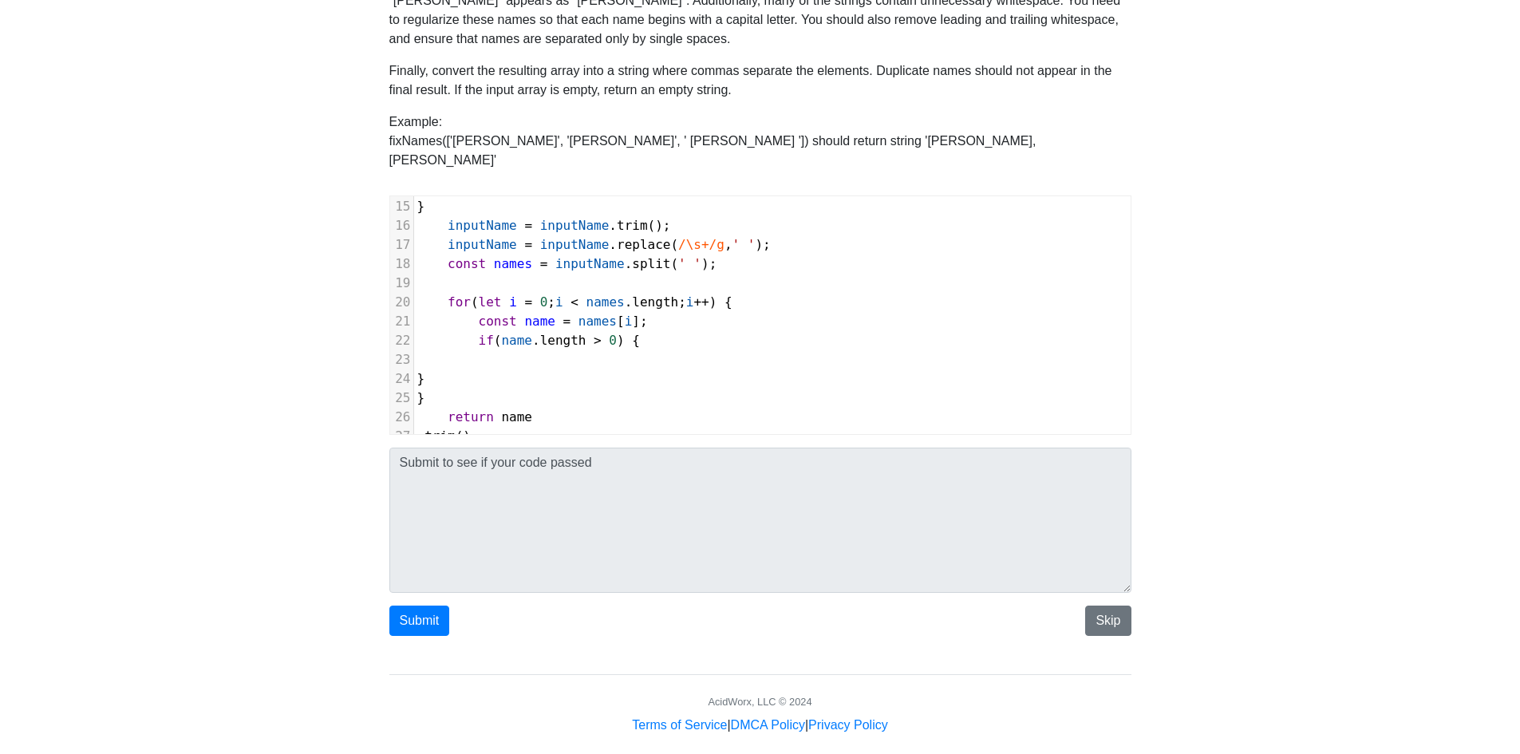
click at [542, 350] on pre at bounding box center [772, 359] width 717 height 19
type textarea "wo"
type textarea "names[]"
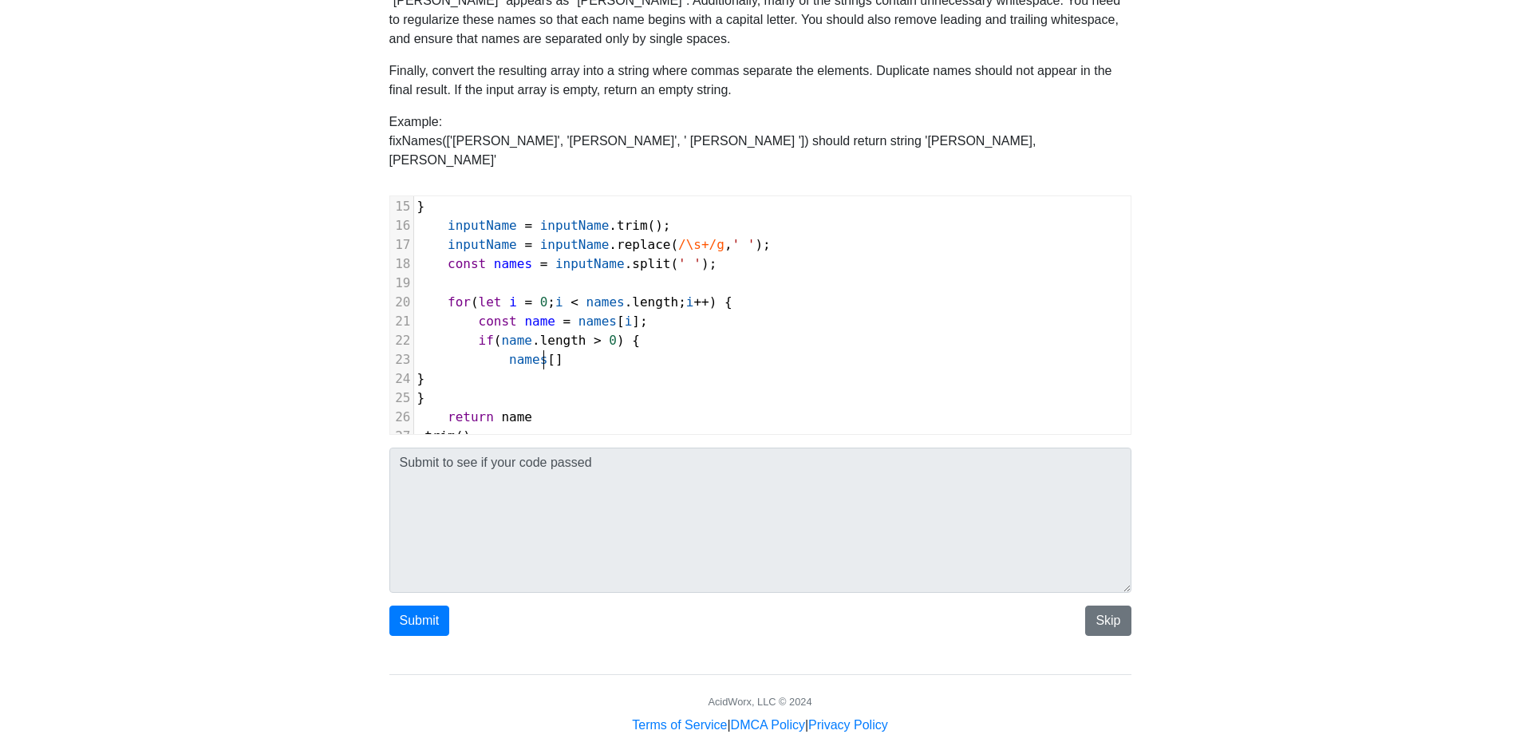
type textarea "i"
type textarea "= word"
type textarea "name.charAt(0).toUpperCase() + name"
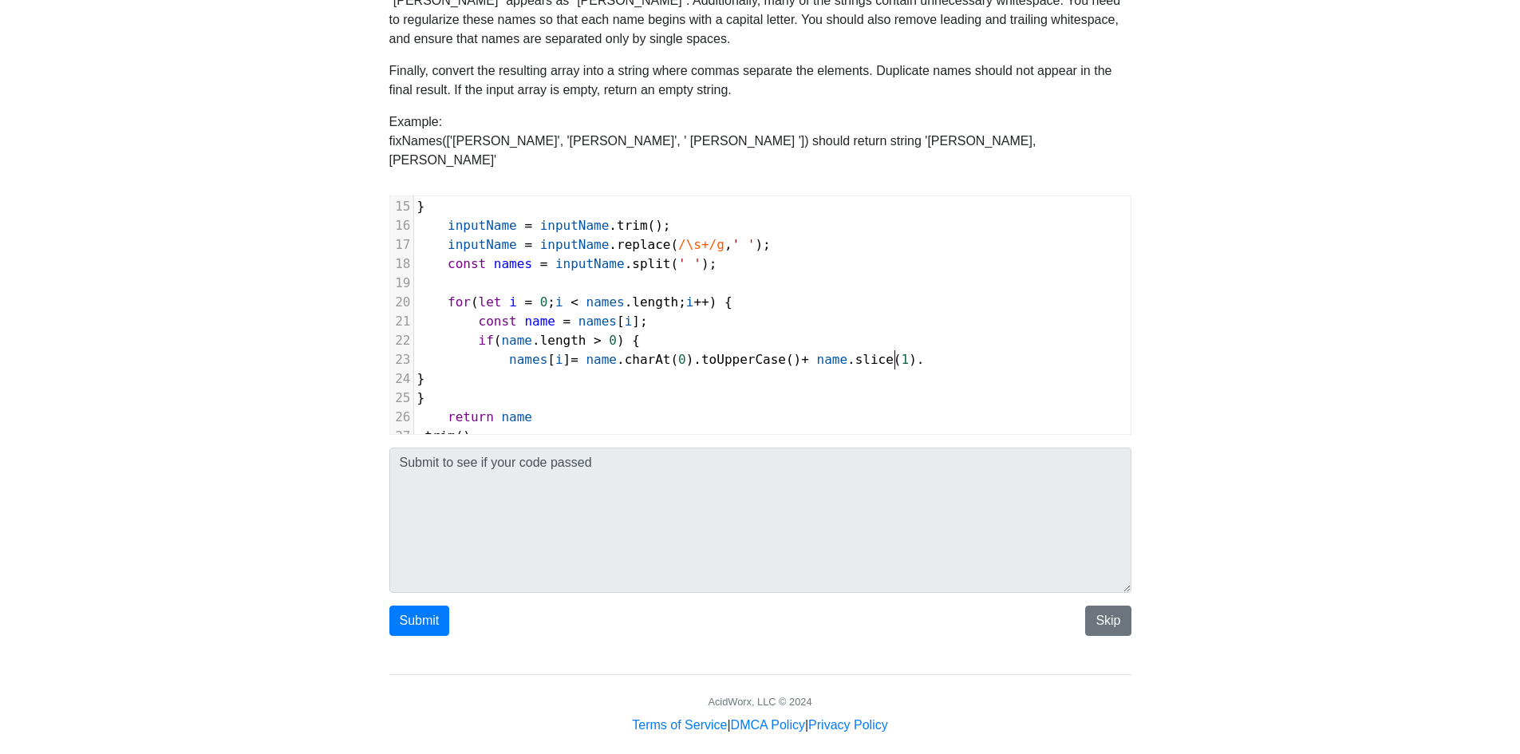
scroll to position [6, 91]
type textarea "e.slice(1).toT"
type textarea "LowerCase();"
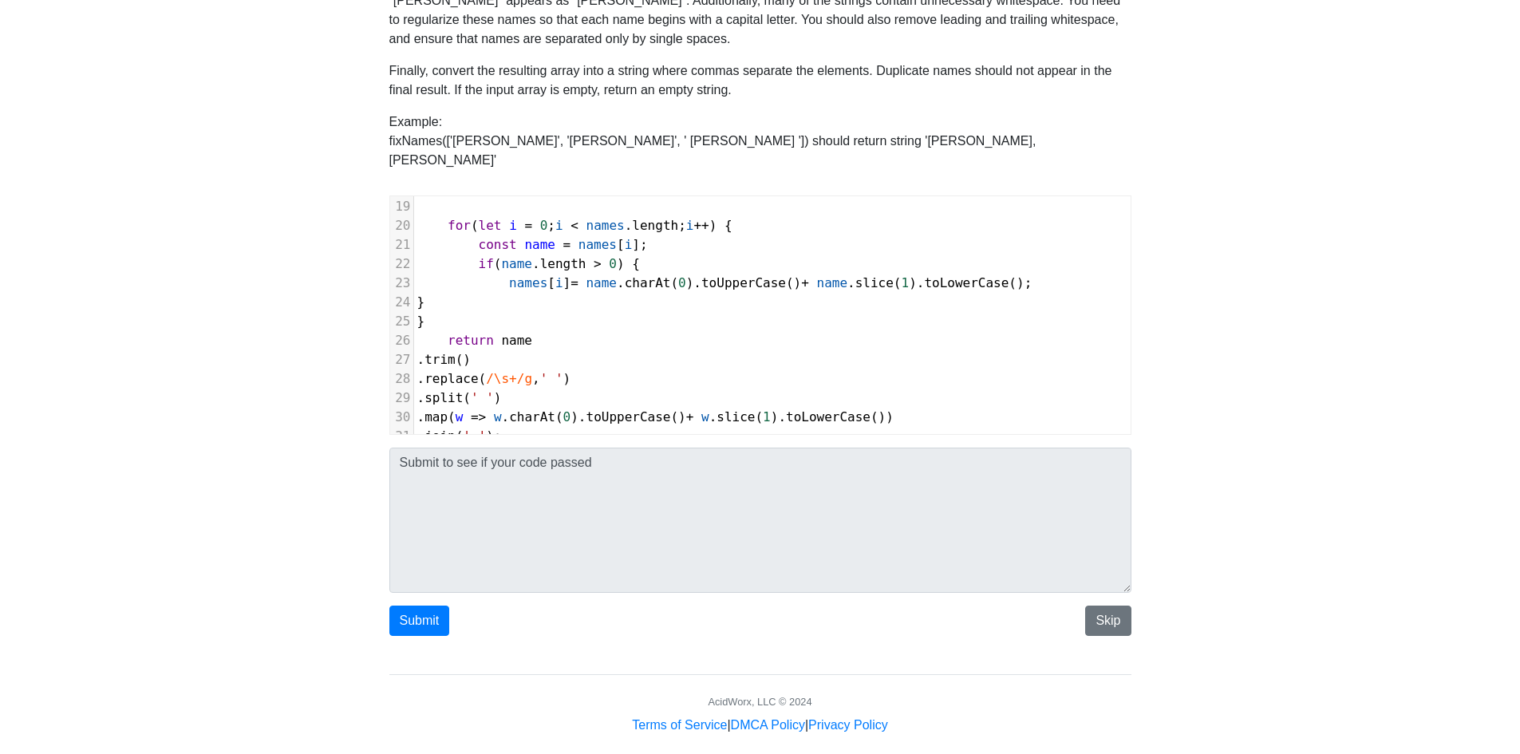
scroll to position [396, 0]
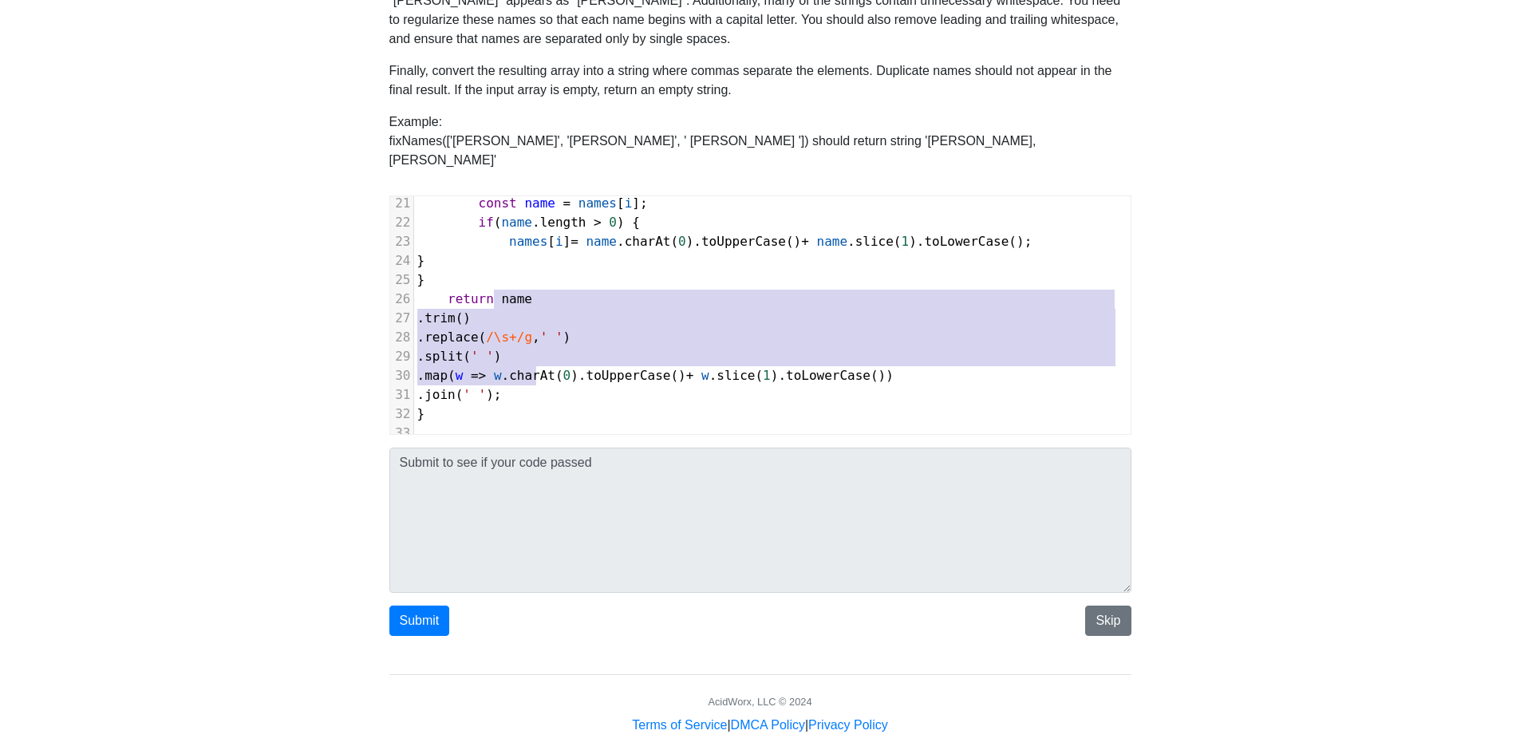
type textarea "name .trim() .replace(/\s+/g, ' ') .split(' ') .map(w => w.charAt(0).toUpperCas…"
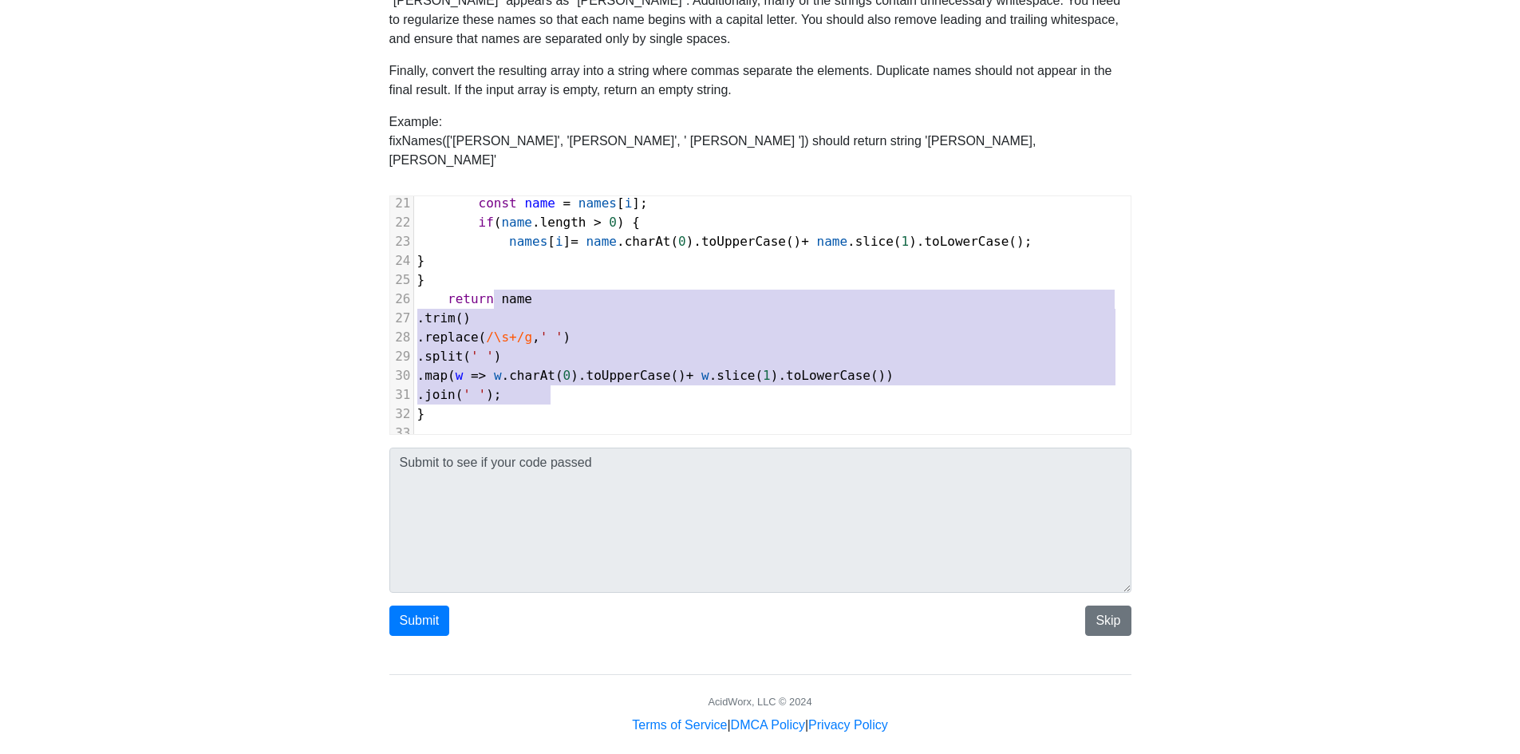
drag, startPoint x: 495, startPoint y: 276, endPoint x: 563, endPoint y: 367, distance: 113.9
click at [563, 367] on div "1 function fixNames ( names ) { 2 3 if ( ! Array . isArray ( names ) || names .…" at bounding box center [772, 127] width 717 height 632
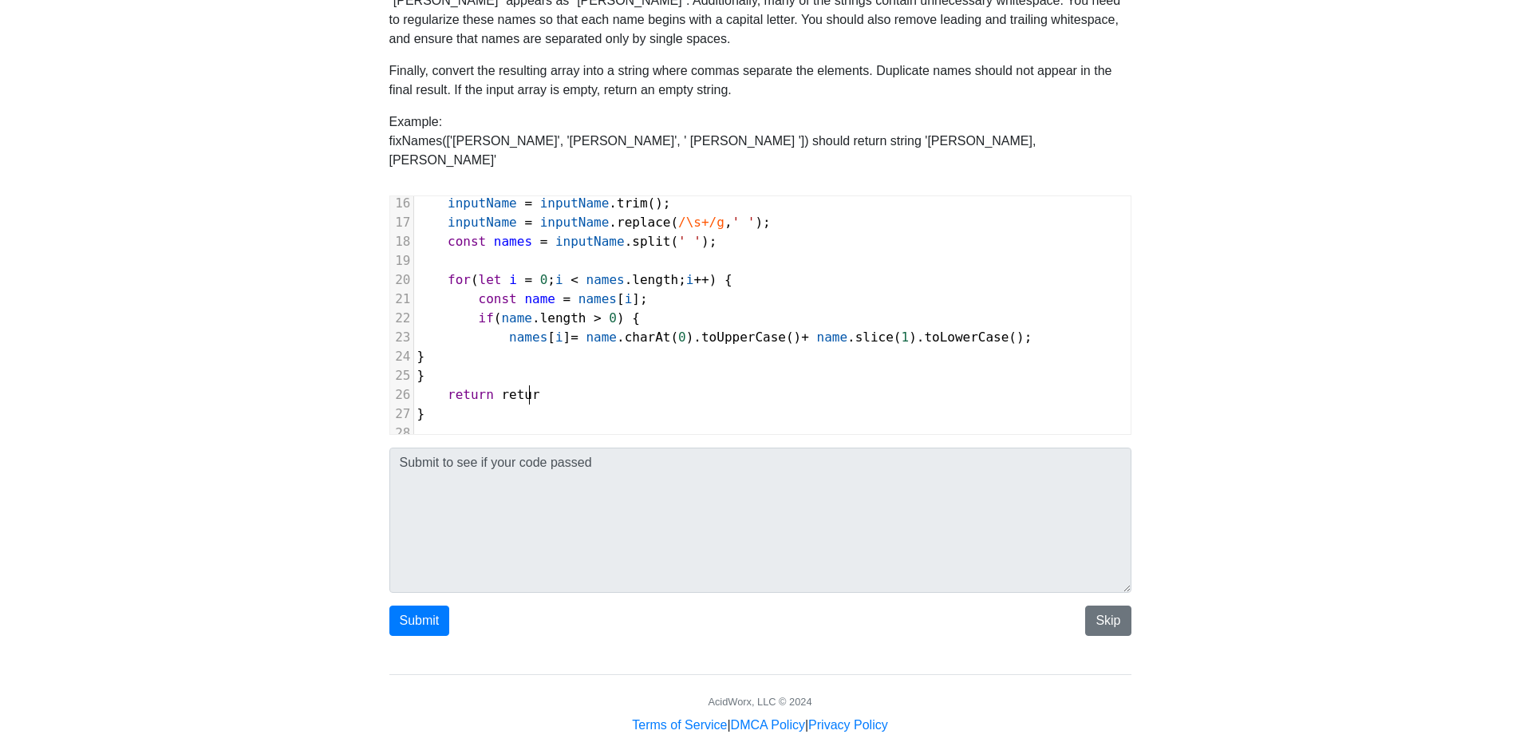
type textarea "return"
type textarea "names.join(' '_"
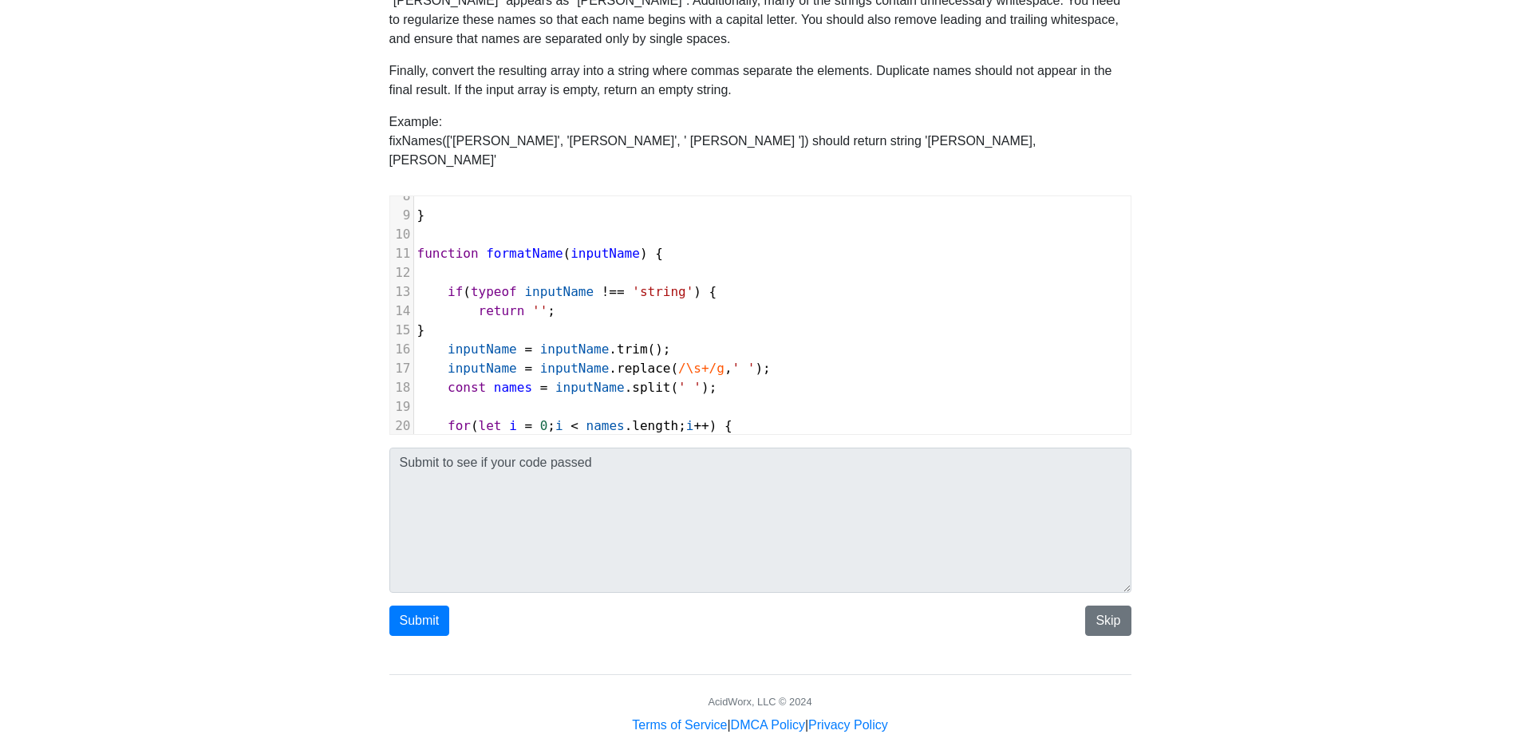
scroll to position [146, 0]
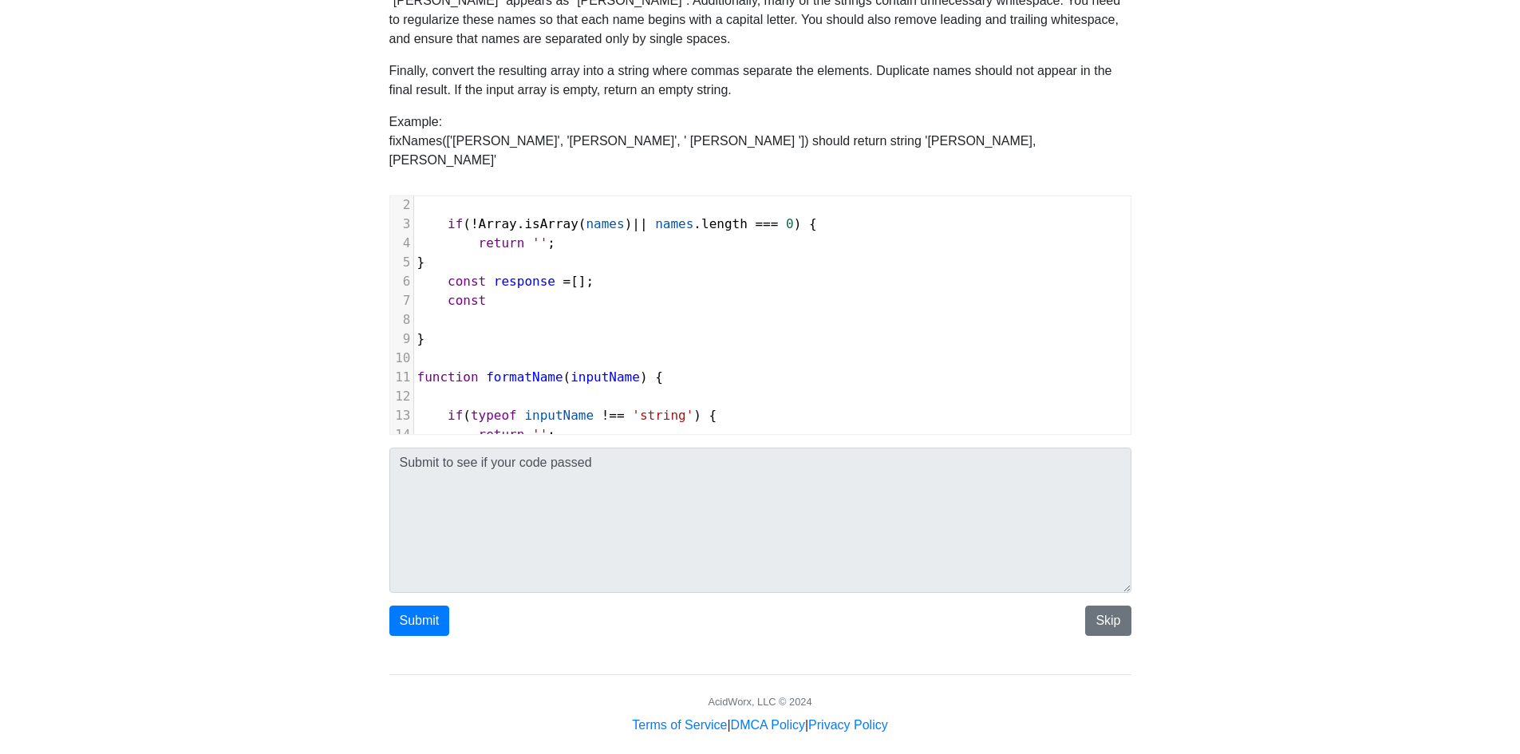
type textarea ");"
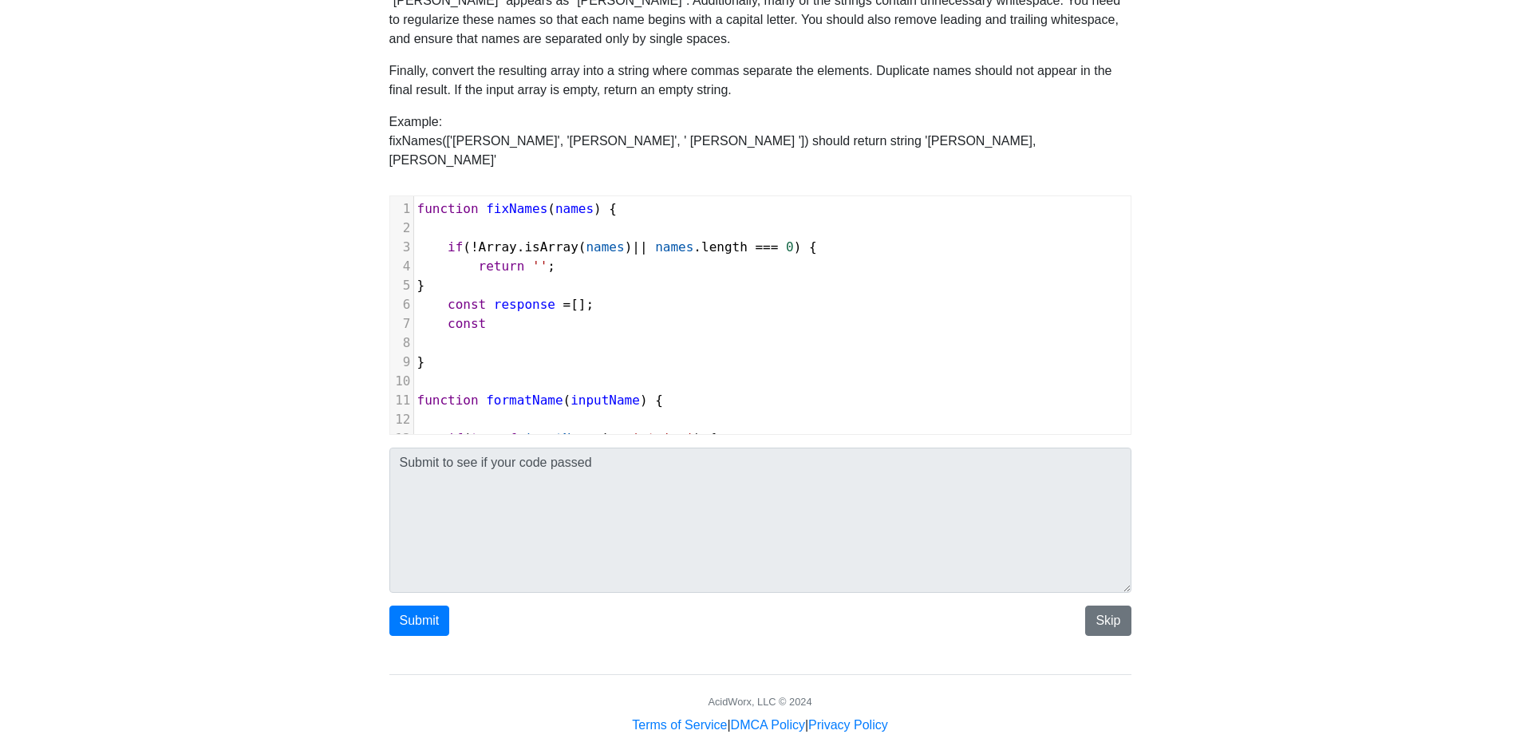
click at [488, 334] on pre at bounding box center [772, 343] width 717 height 19
click at [498, 314] on pre "const" at bounding box center [772, 323] width 717 height 19
click at [502, 334] on pre at bounding box center [772, 343] width 717 height 19
type textarea "visited = ne"
type textarea "ew"
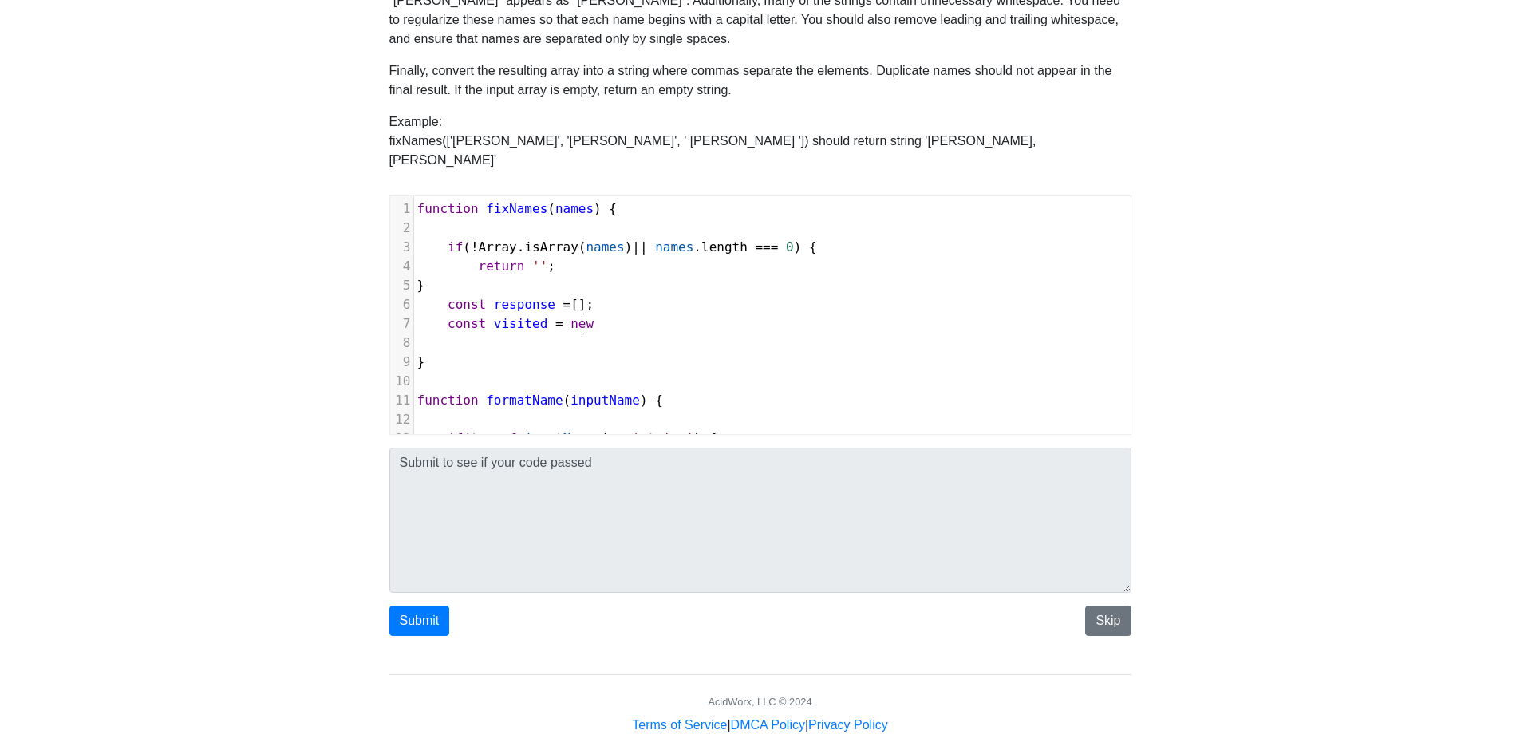
type textarea "w s"
type textarea "Set();"
type textarea "for("
type textarea "(let name: na"
type textarea "of names) {"
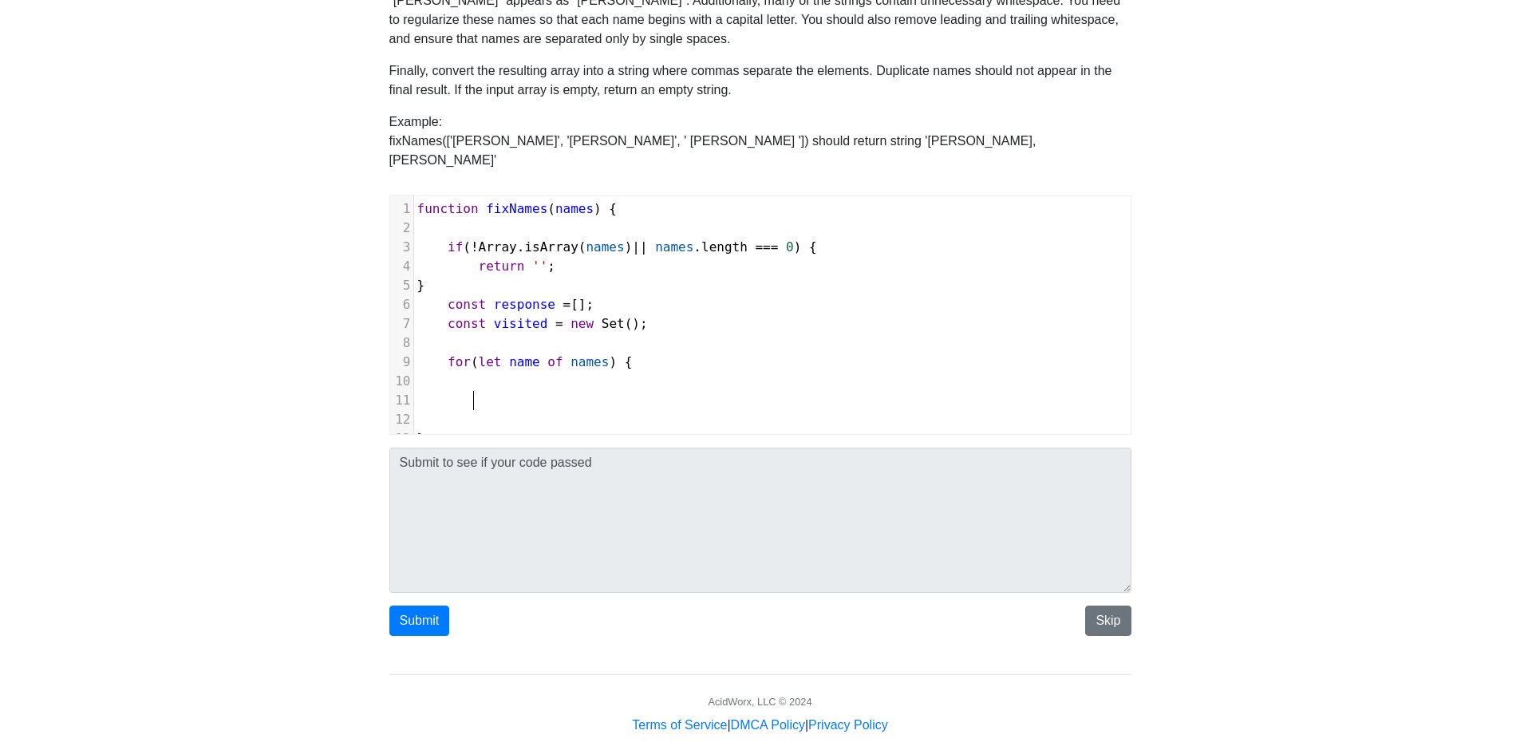
type textarea "}"
click at [507, 372] on pre at bounding box center [772, 381] width 717 height 19
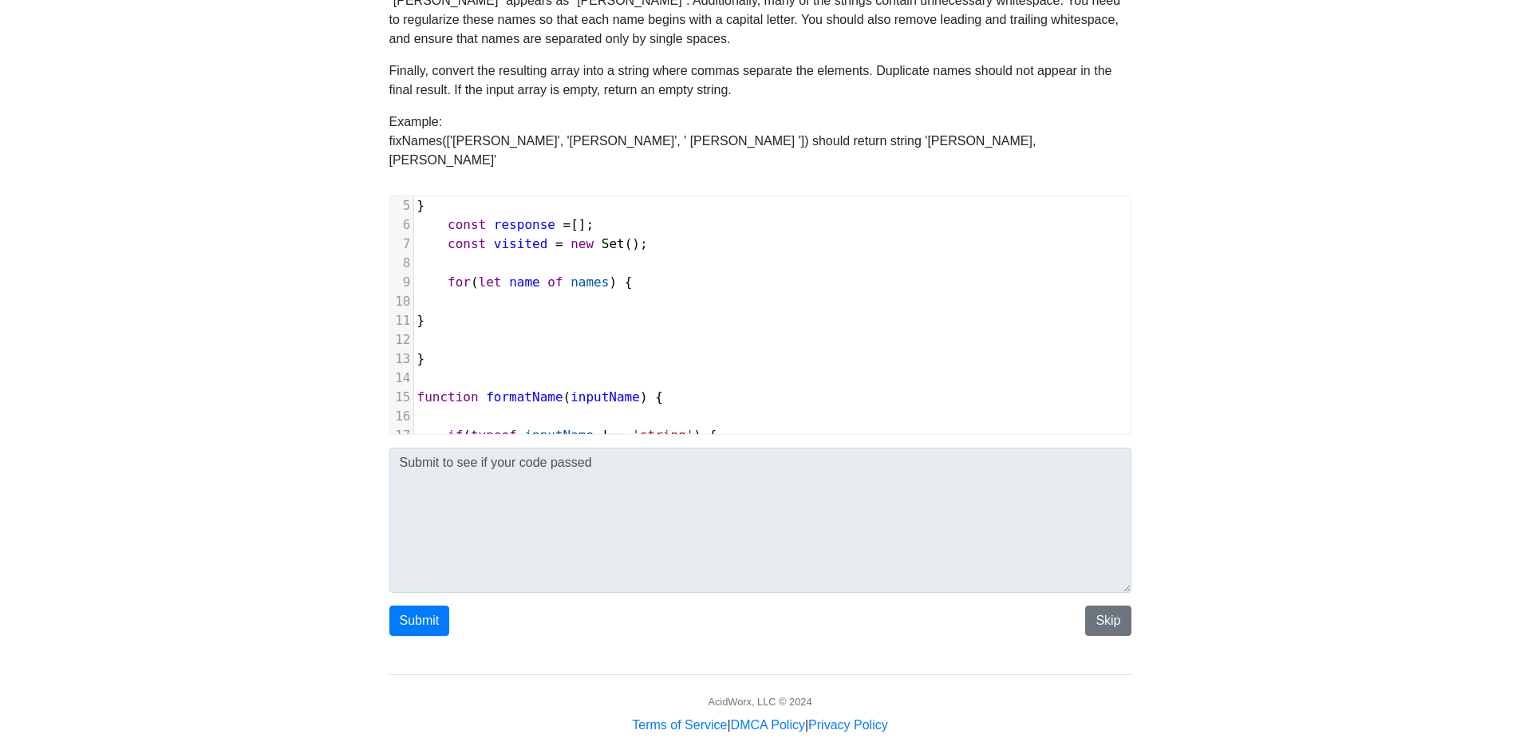
scroll to position [160, 0]
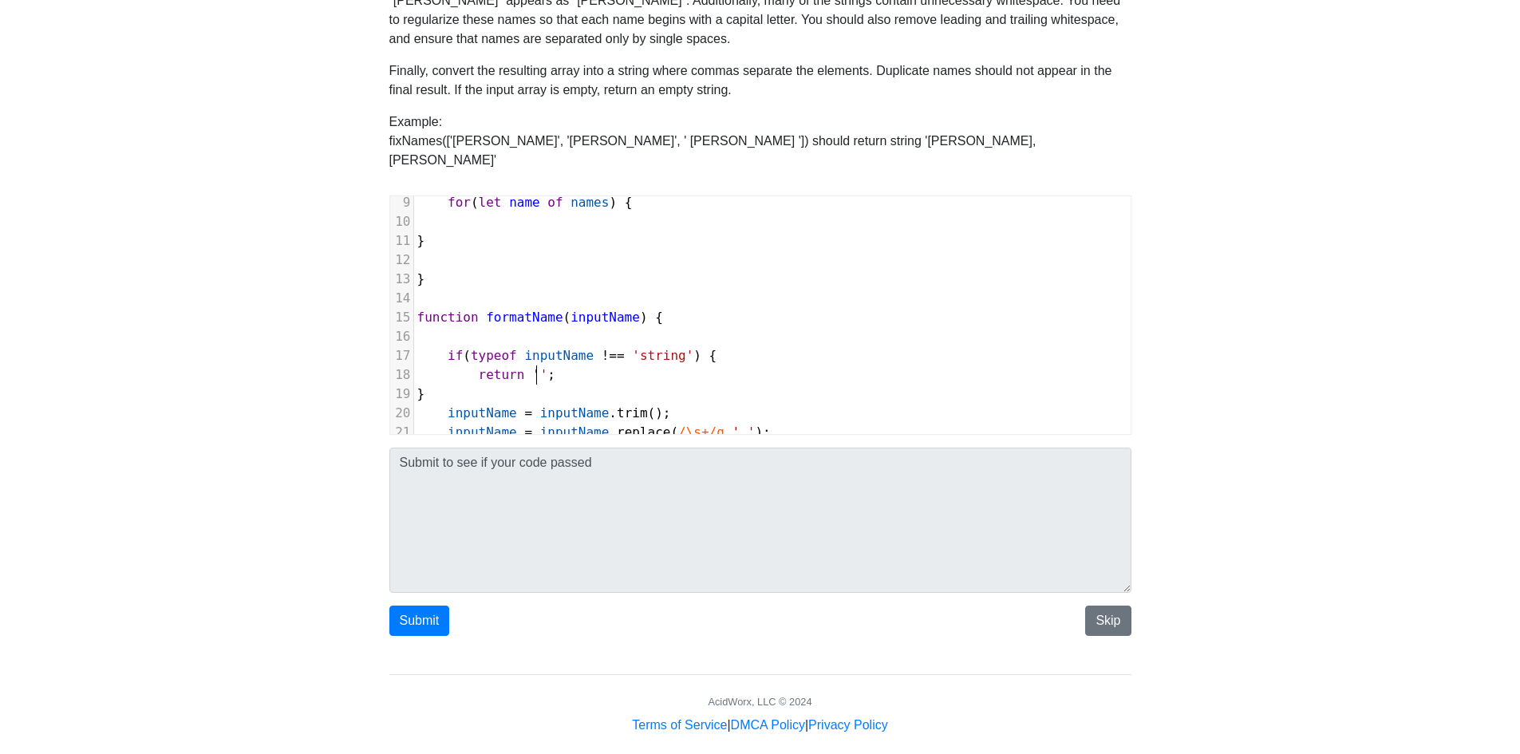
click at [536, 367] on span "return '' ;" at bounding box center [486, 374] width 139 height 15
type textarea "null"
click at [539, 367] on span "null" at bounding box center [547, 374] width 31 height 15
type textarea "null"
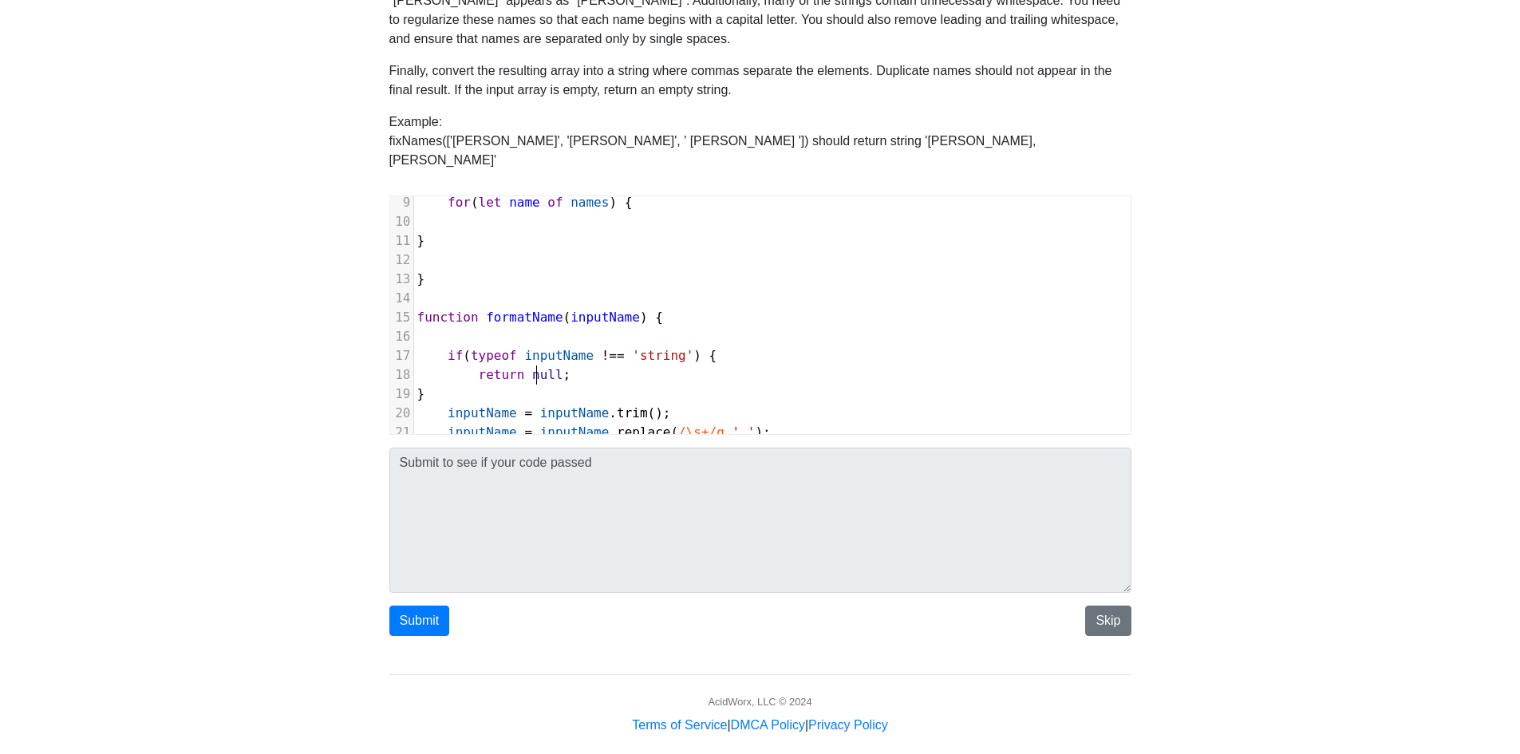
click at [539, 367] on span "null" at bounding box center [547, 374] width 31 height 15
type textarea "''"
click at [505, 212] on pre at bounding box center [772, 221] width 717 height 19
type textarea "const formattedName = forn"
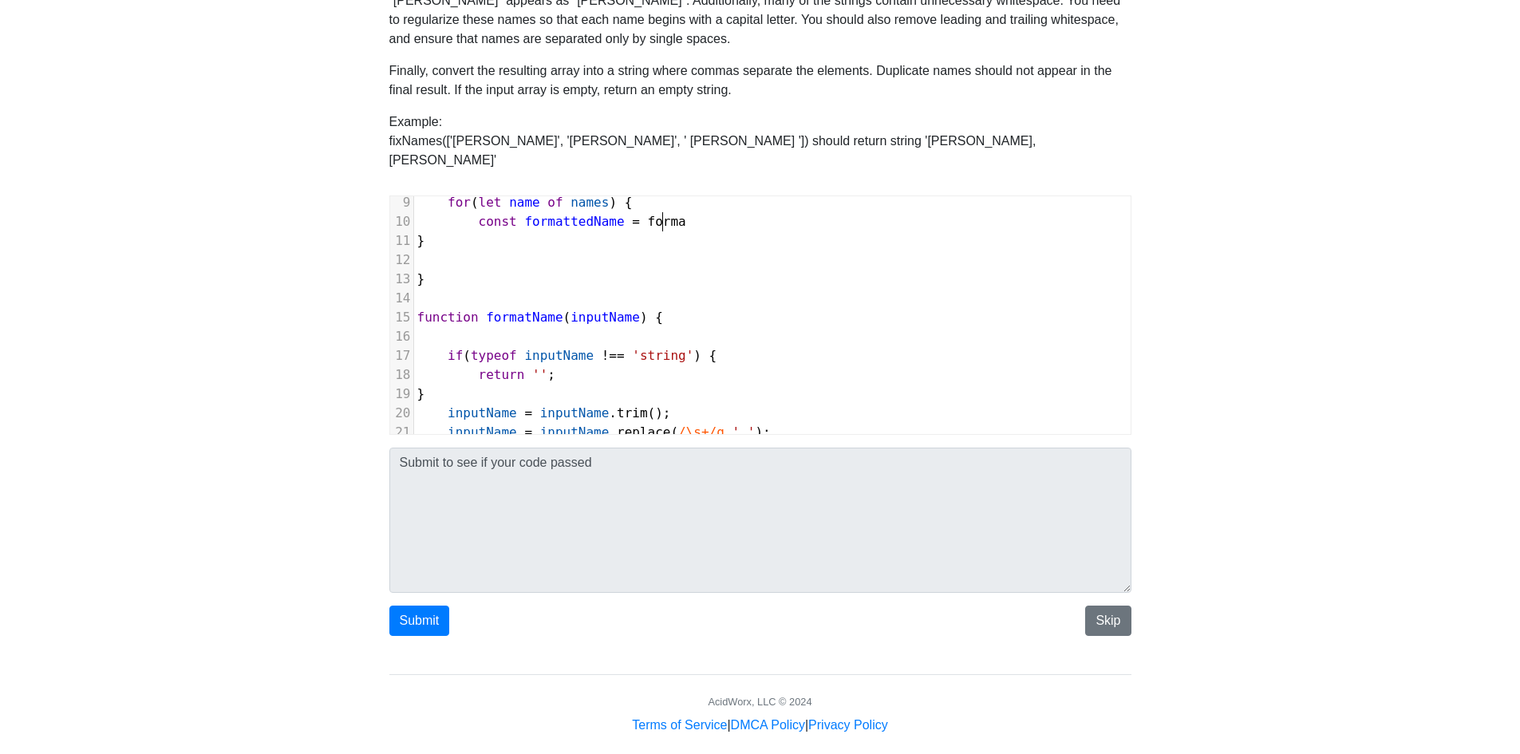
scroll to position [6, 28]
type textarea "rmatName(name);"
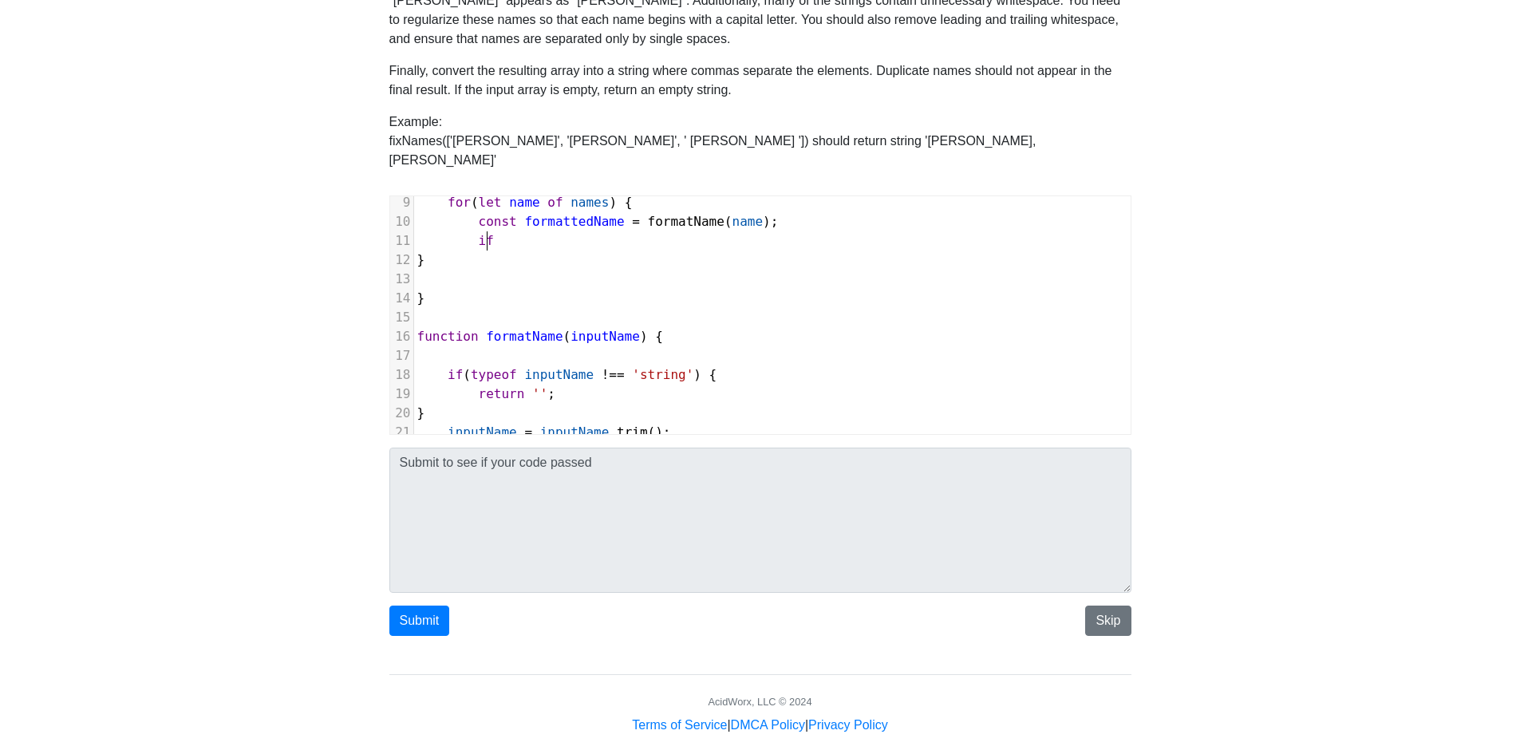
type textarea "if("
click at [489, 233] on span "if (" at bounding box center [459, 240] width 85 height 15
click at [523, 231] on pre "if (" at bounding box center [772, 240] width 717 height 19
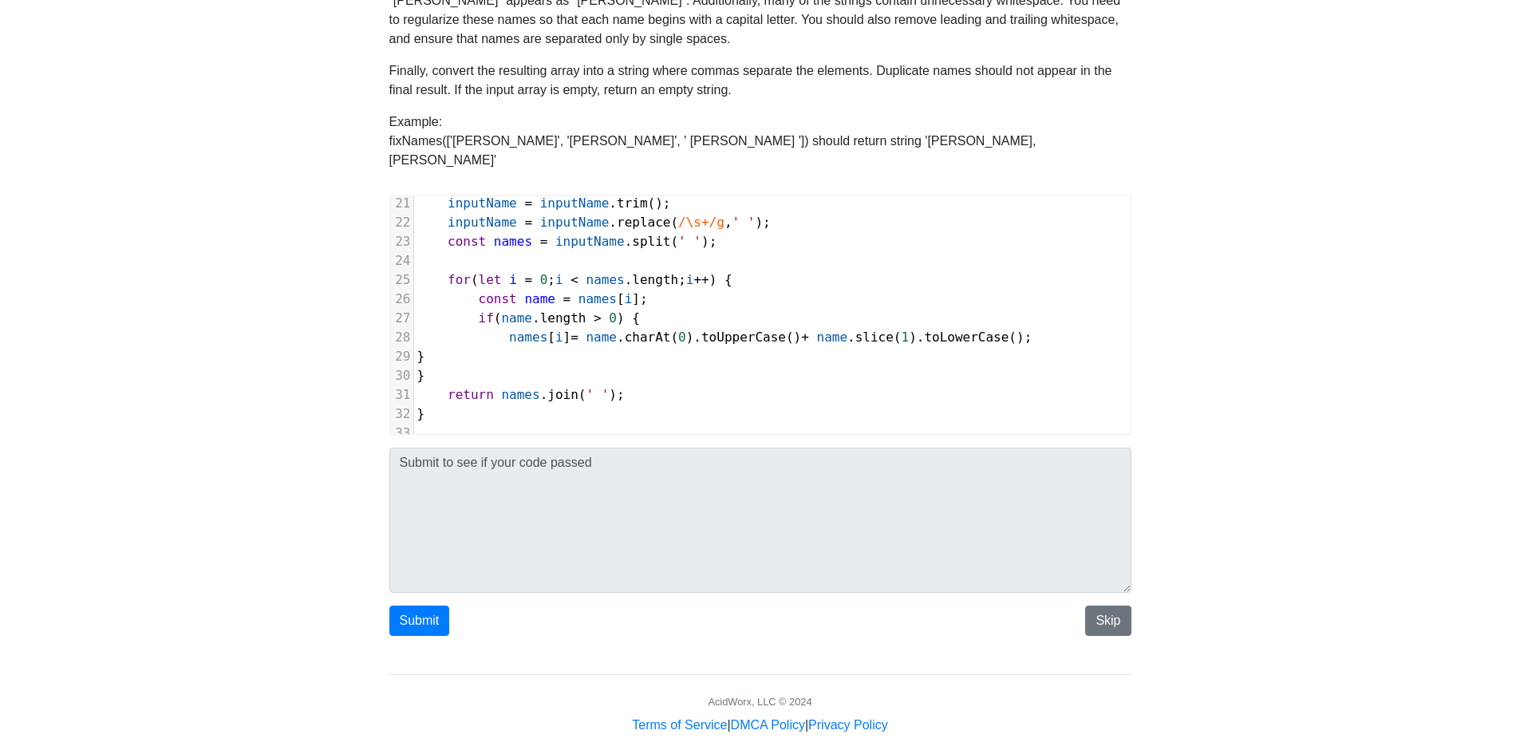
scroll to position [348, 0]
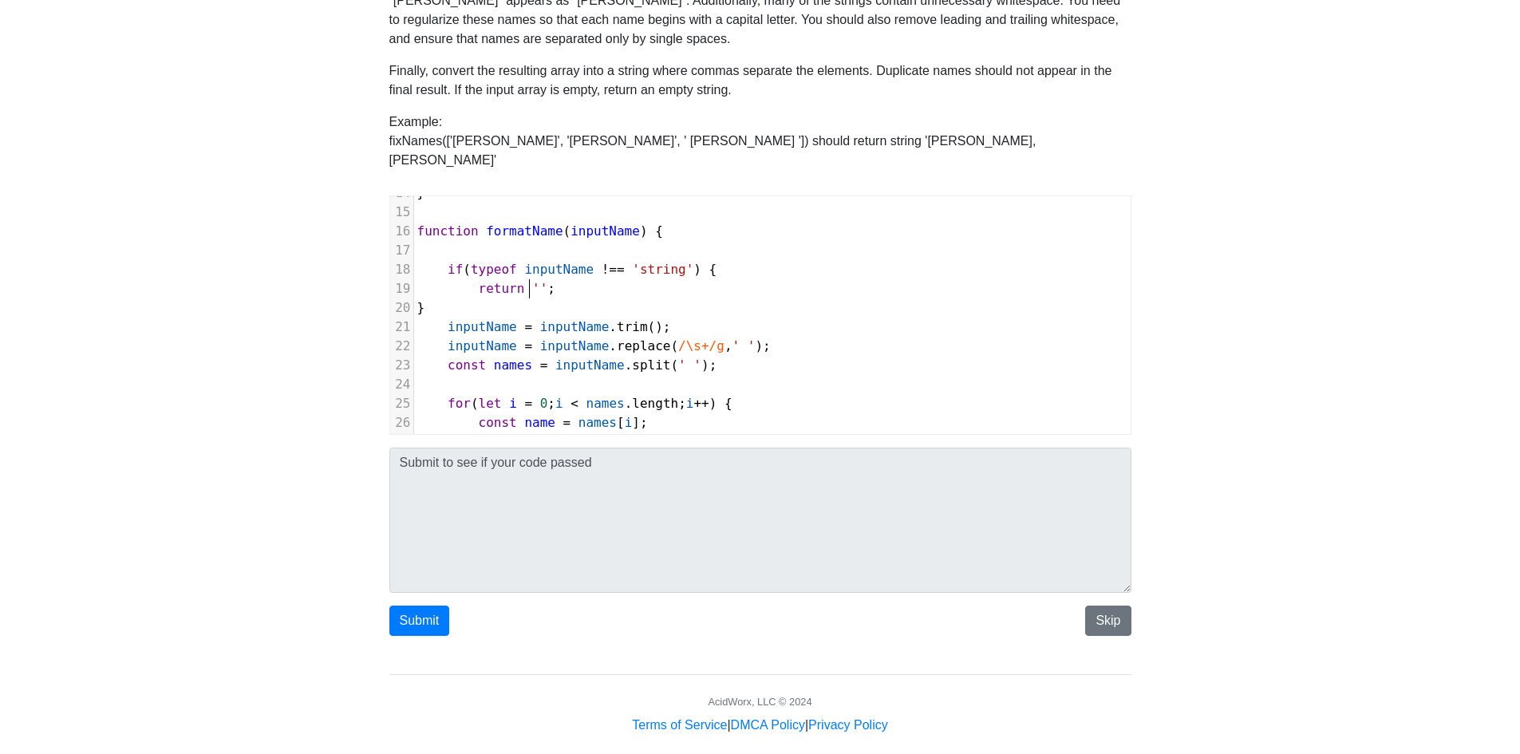
click at [532, 281] on span "''" at bounding box center [539, 288] width 15 height 15
type textarea "undefined"
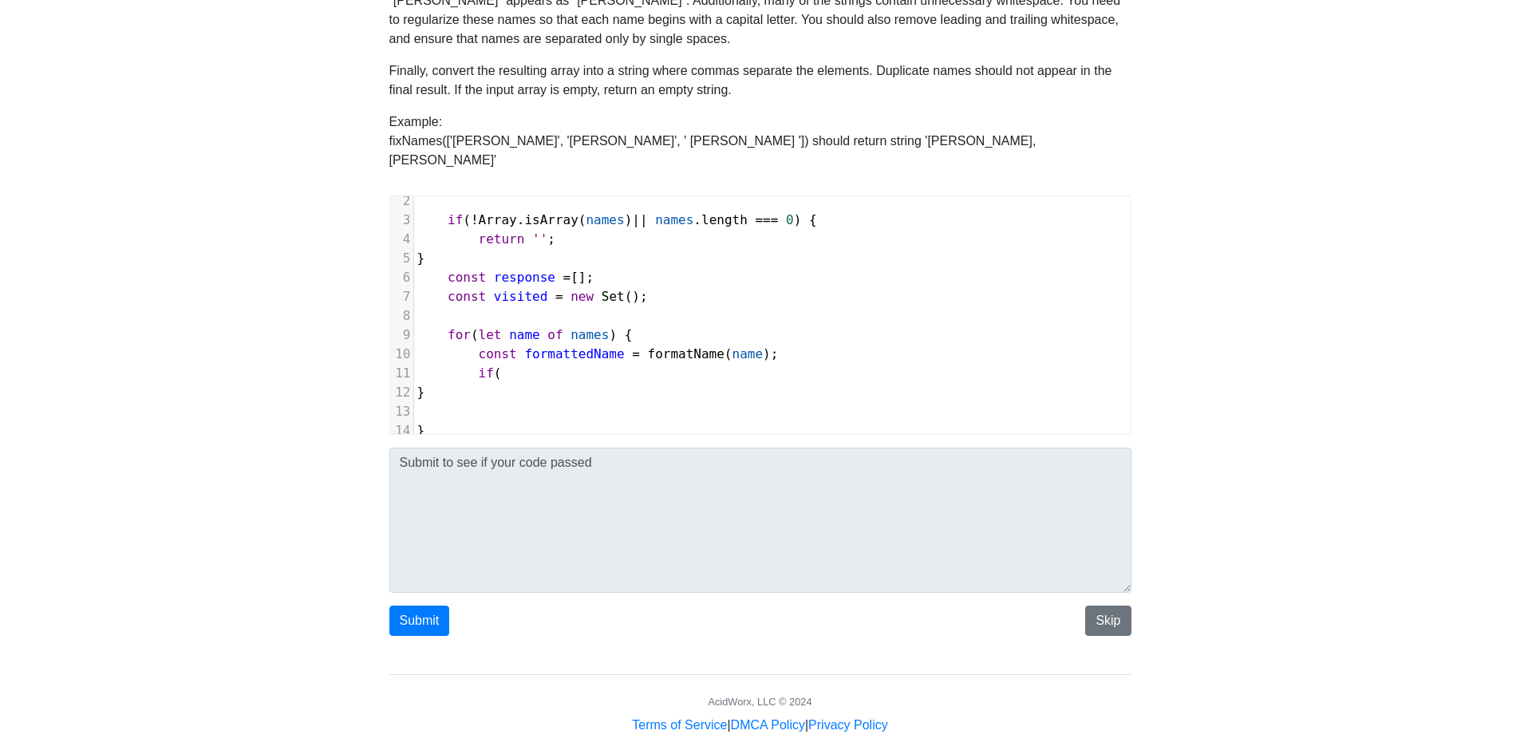
scroll to position [26, 0]
click at [507, 365] on pre "if (" at bounding box center [772, 374] width 717 height 19
type textarea "!formattedName) {"
type textarea "continue;"
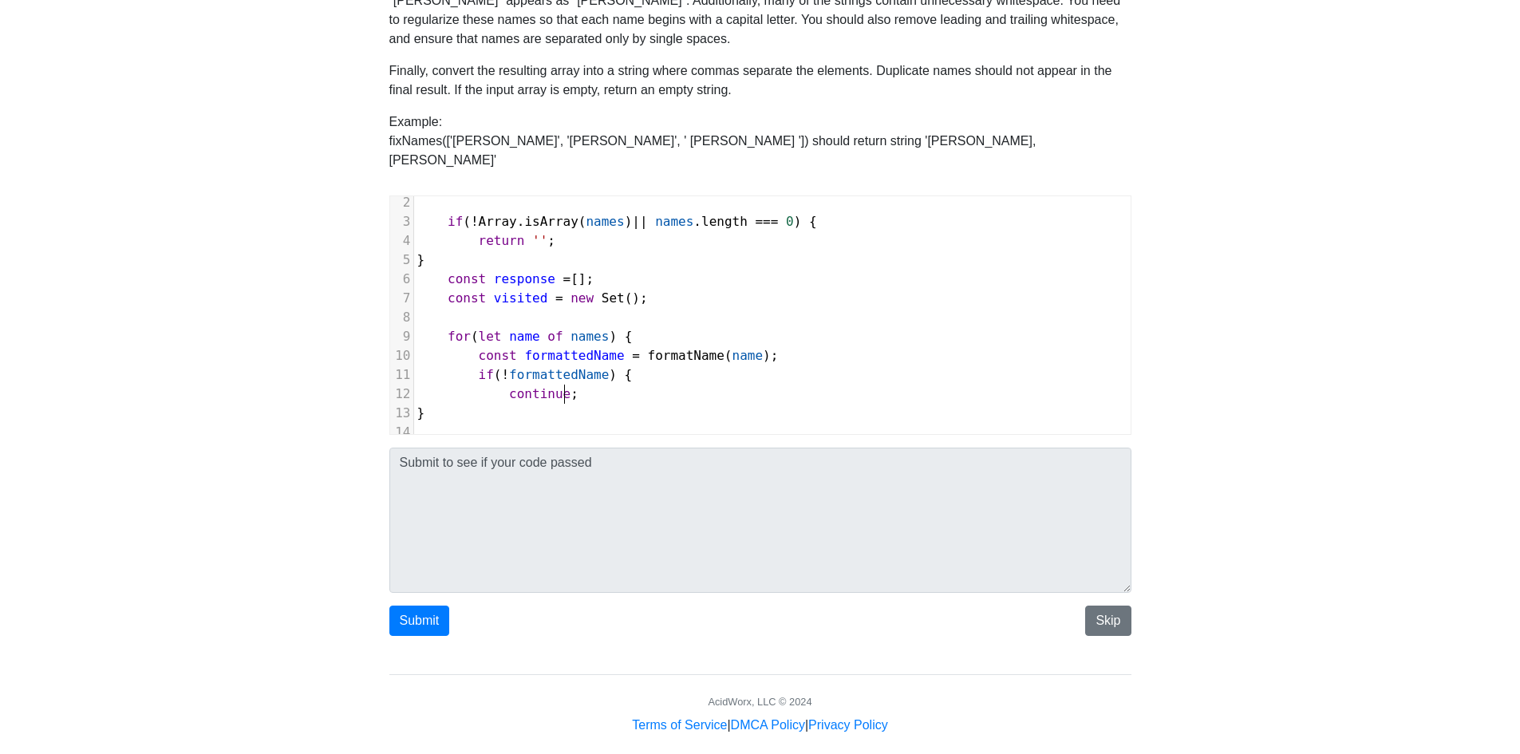
scroll to position [6, 63]
type textarea "}"
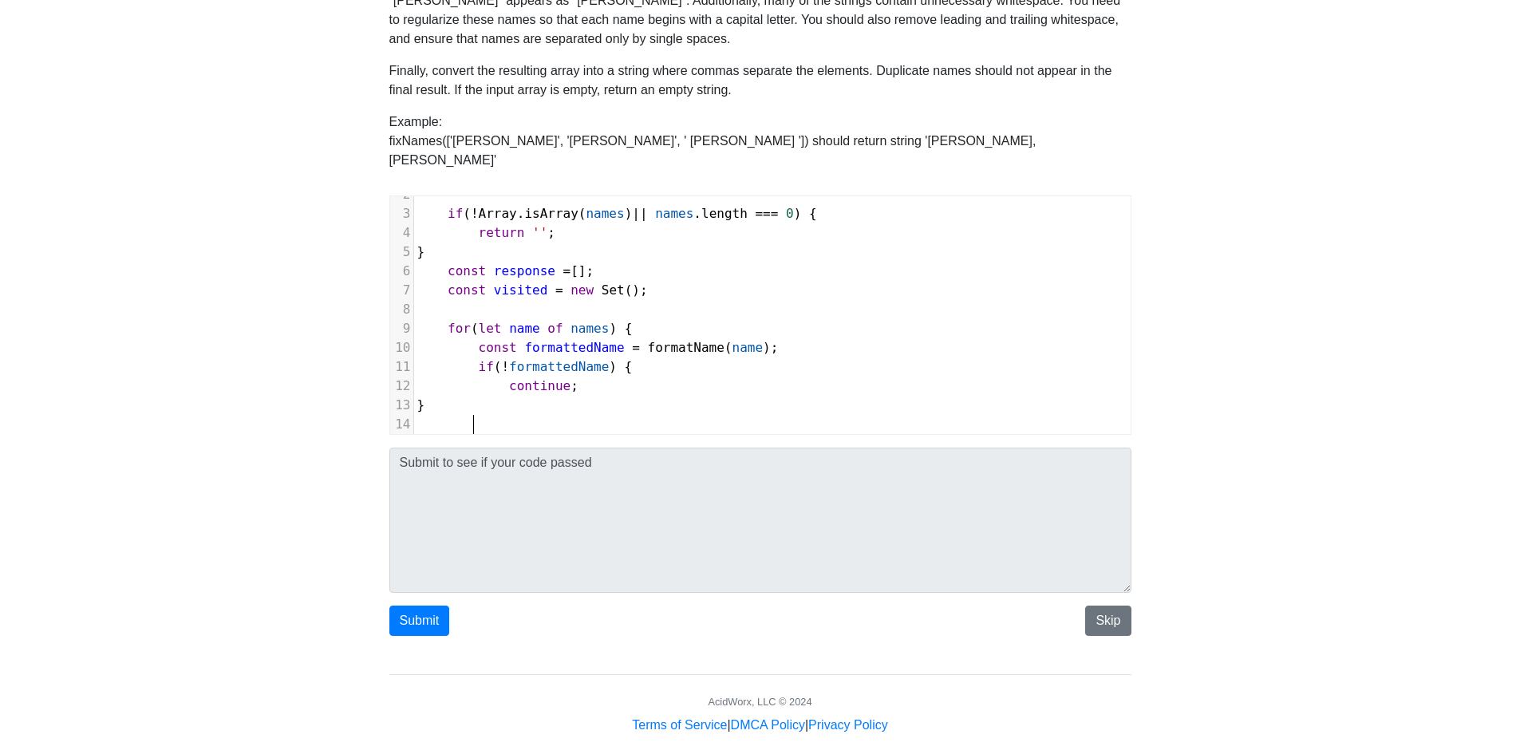
click at [490, 415] on pre at bounding box center [772, 424] width 717 height 19
type textarea "const"
type textarea "if (vi"
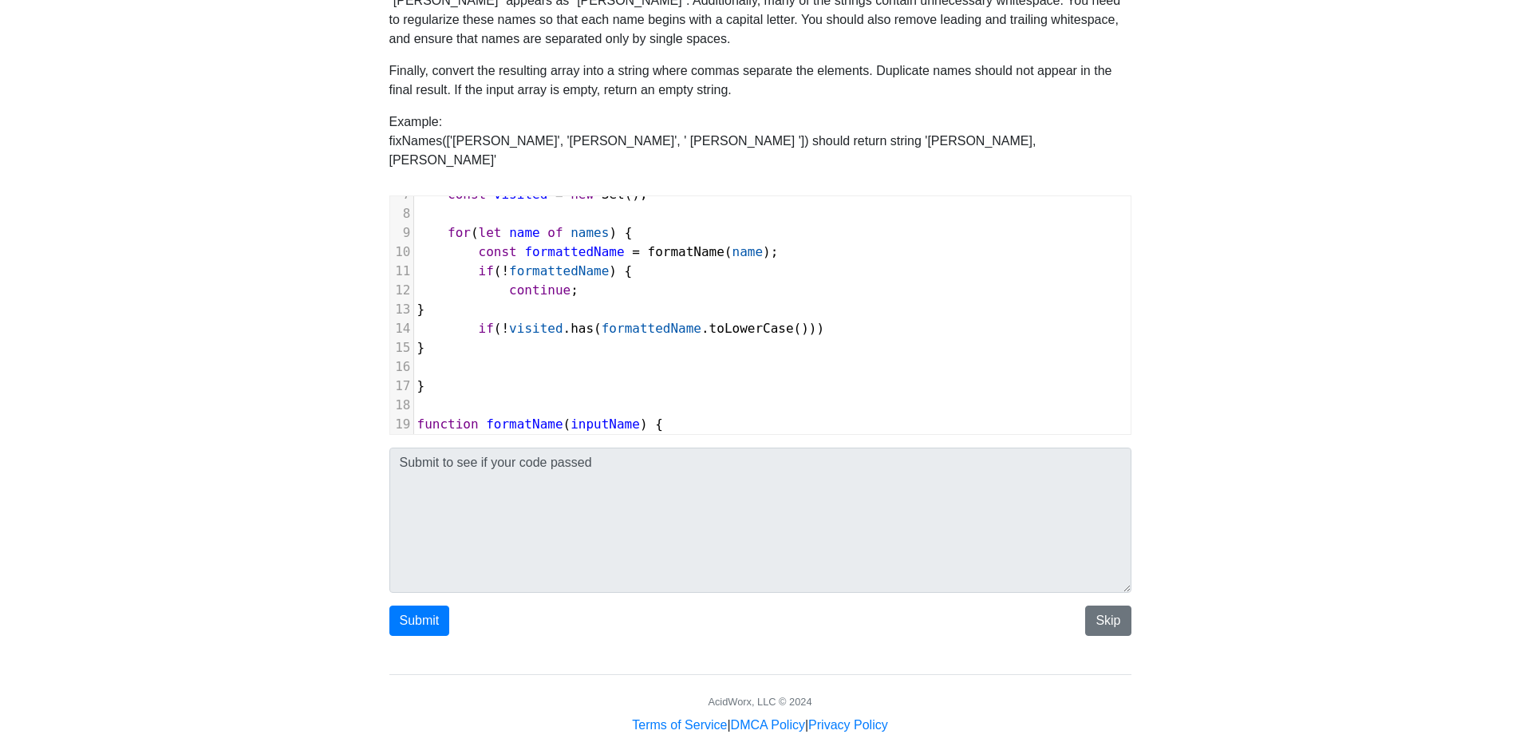
scroll to position [6, 302]
type textarea "!visited.has(formattedName.toLowerCase())) {"
type textarea "}"
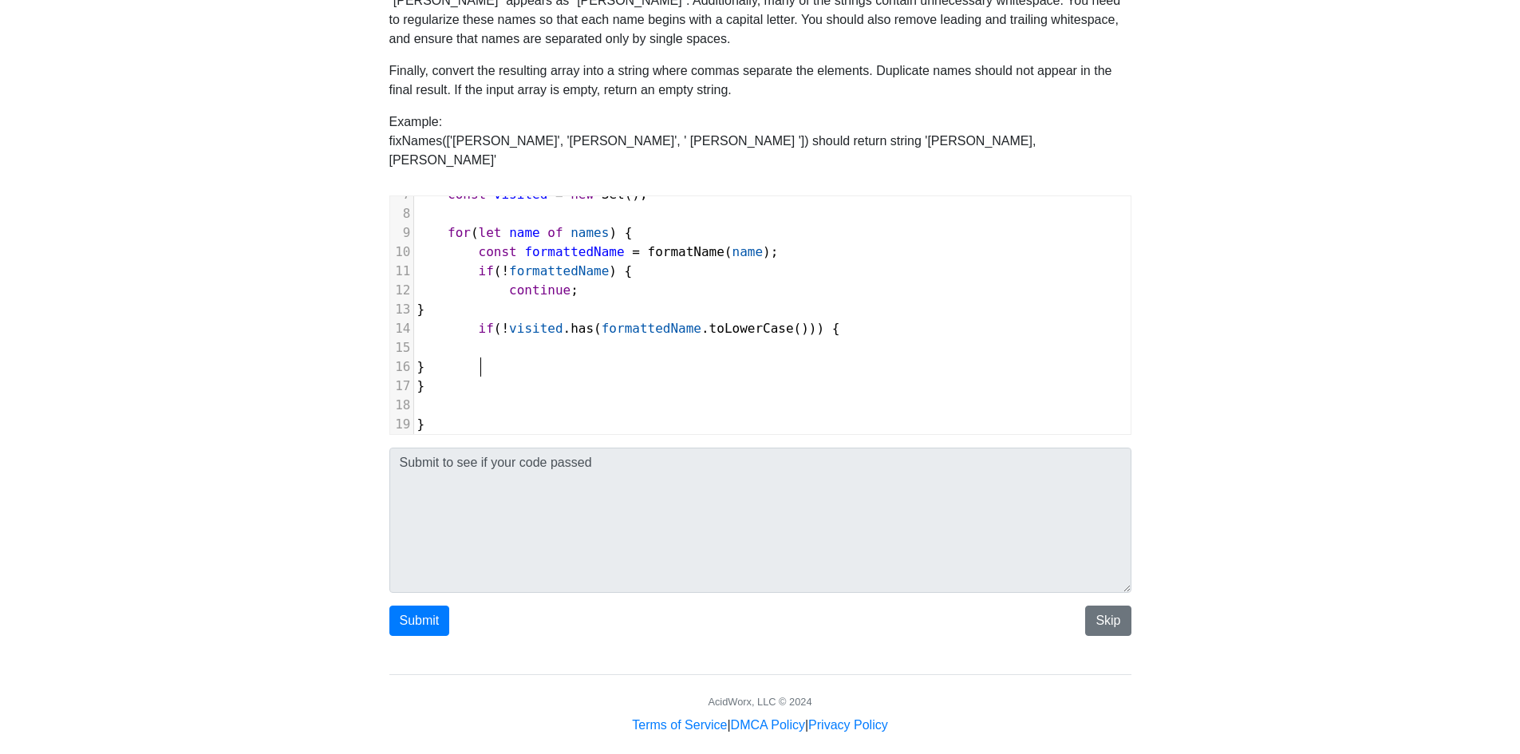
click at [528, 338] on pre at bounding box center [772, 347] width 717 height 19
type textarea "s"
type textarea "visited.add("
type textarea "formattedName.toLowerCase()"
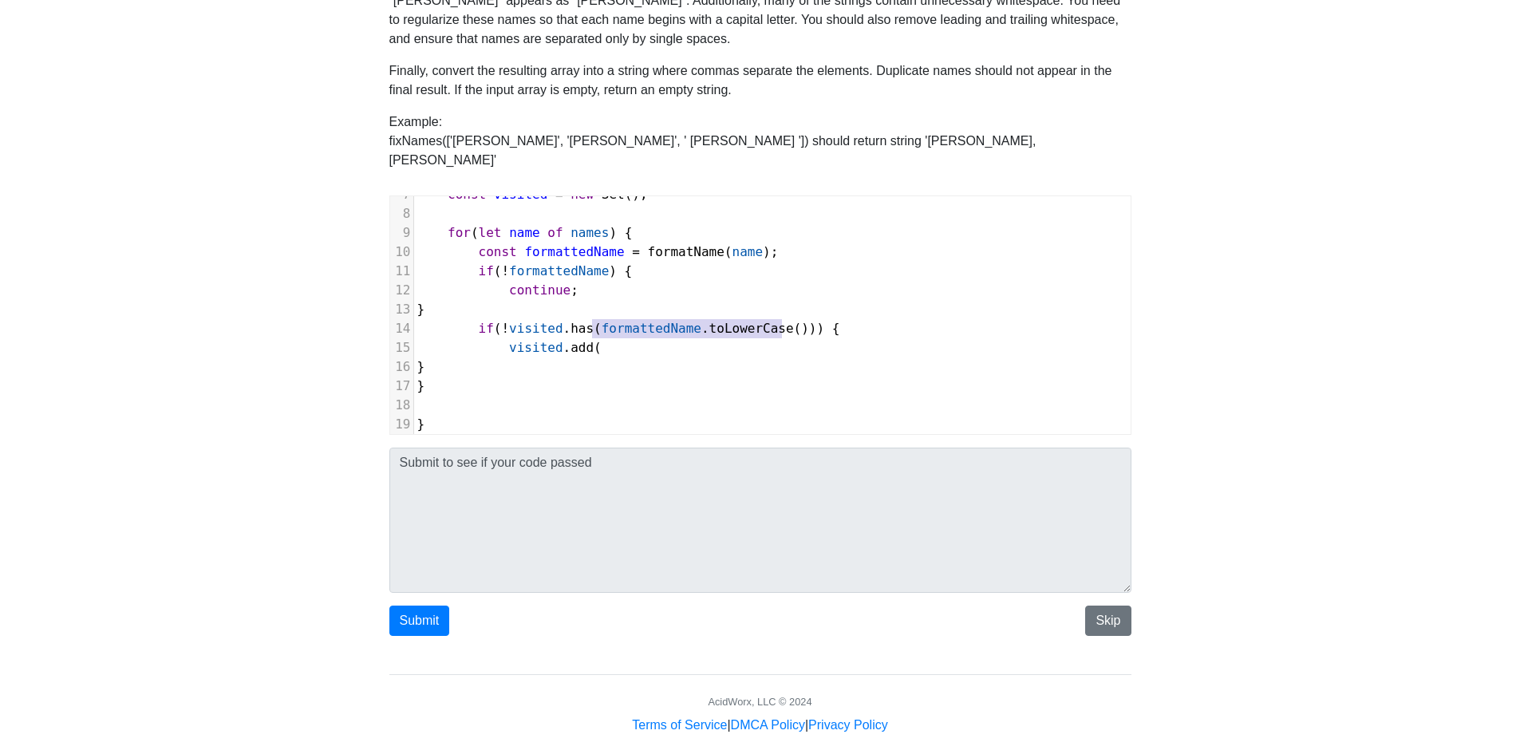
drag, startPoint x: 594, startPoint y: 308, endPoint x: 783, endPoint y: 309, distance: 189.1
click at [783, 321] on span "if ( ! visited . has ( formattedName . toLowerCase ())) {" at bounding box center [628, 328] width 423 height 15
click at [531, 300] on pre "}" at bounding box center [772, 309] width 717 height 19
click at [599, 338] on pre "visited . add (" at bounding box center [772, 347] width 717 height 19
paste textarea ")"
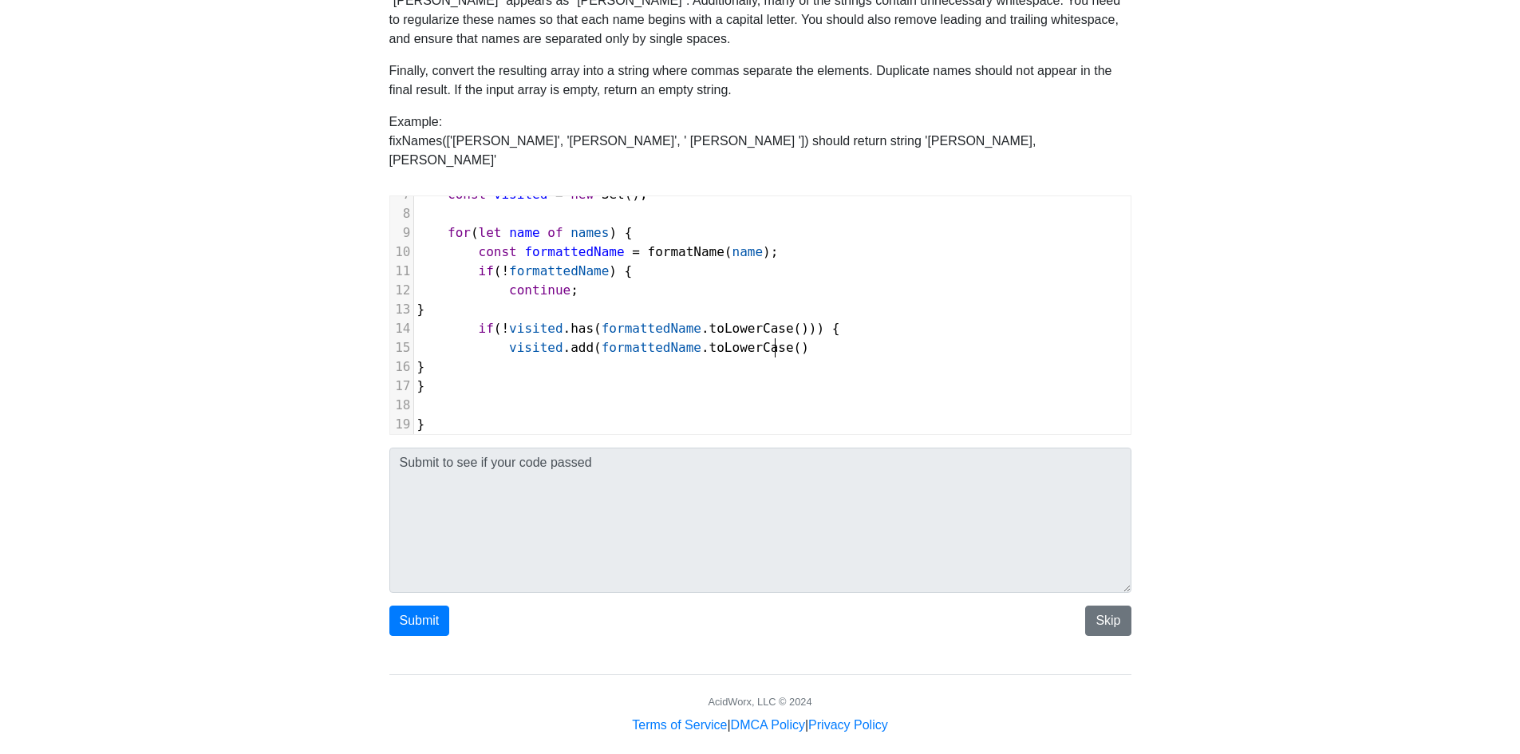
scroll to position [6, 6]
type textarea ");"
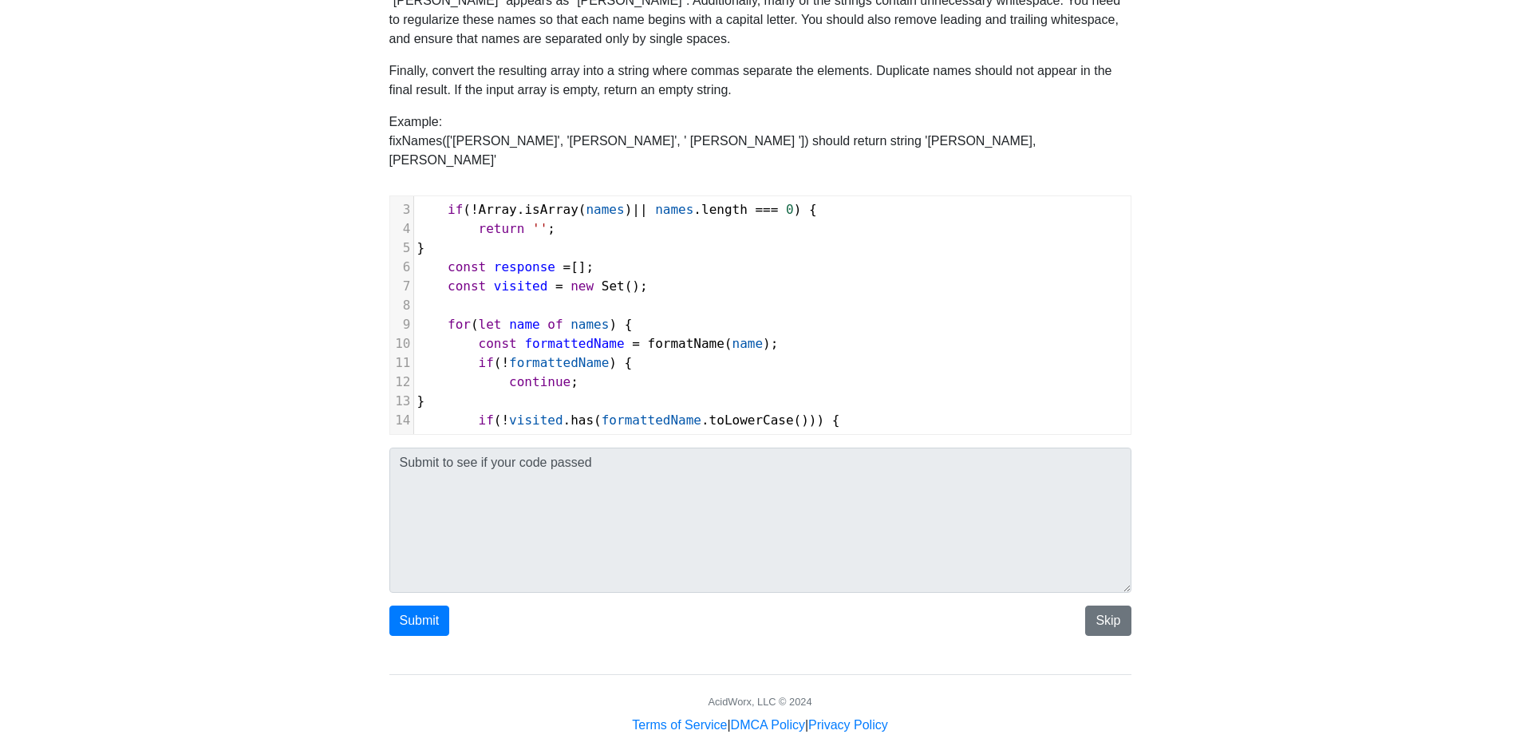
scroll to position [153, 0]
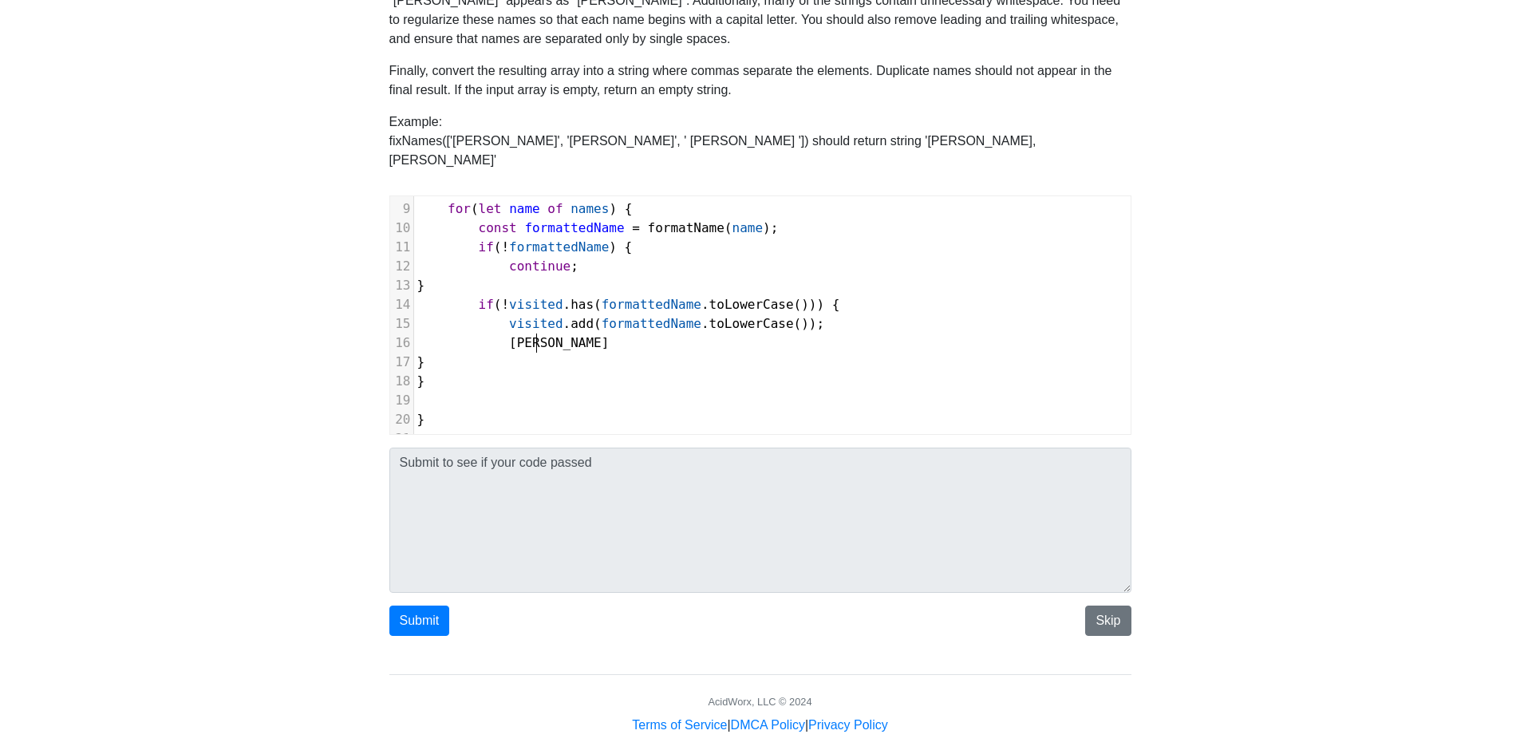
type textarea "resopn"
type textarea "ponse.push(formattedName);"
click at [466, 372] on pre "}" at bounding box center [772, 381] width 717 height 19
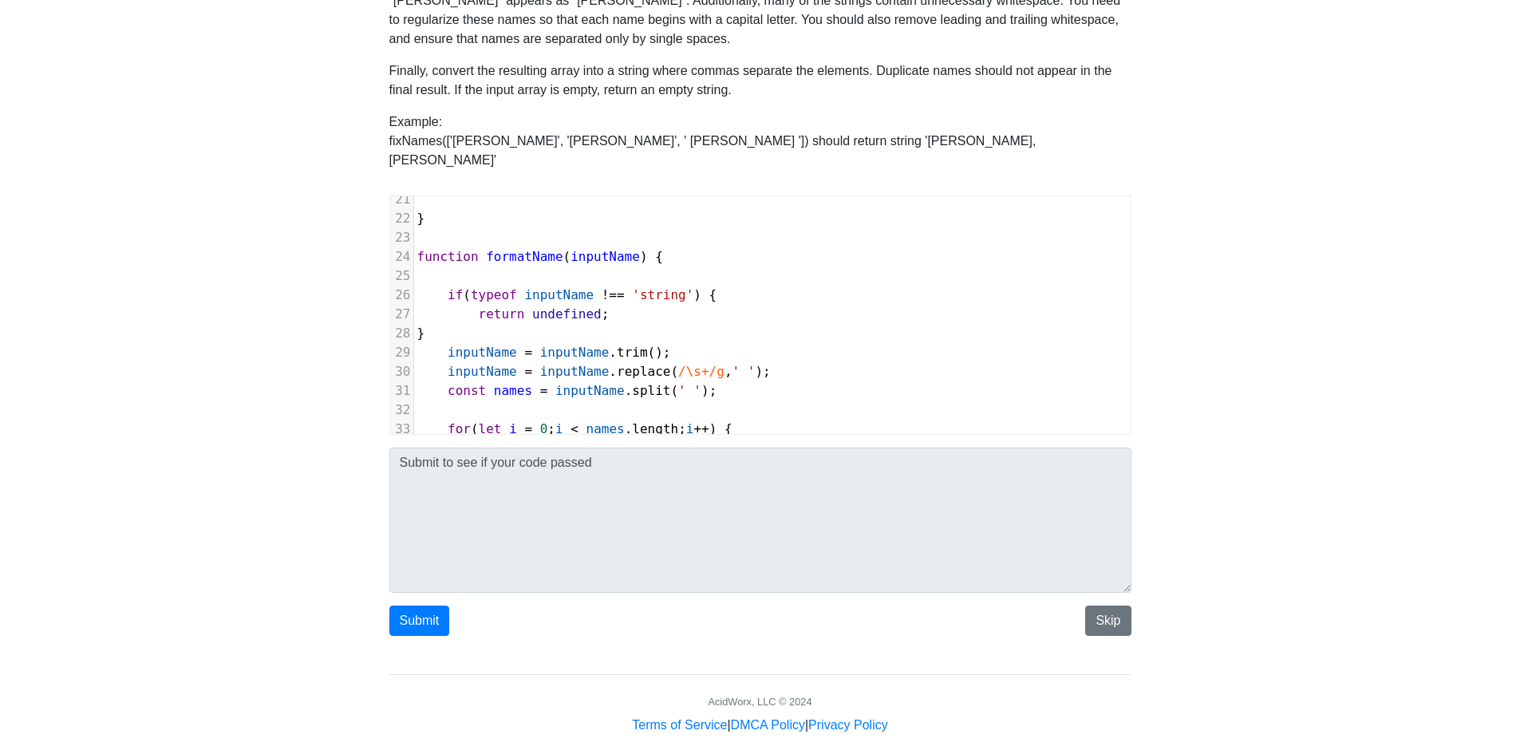
scroll to position [0, 0]
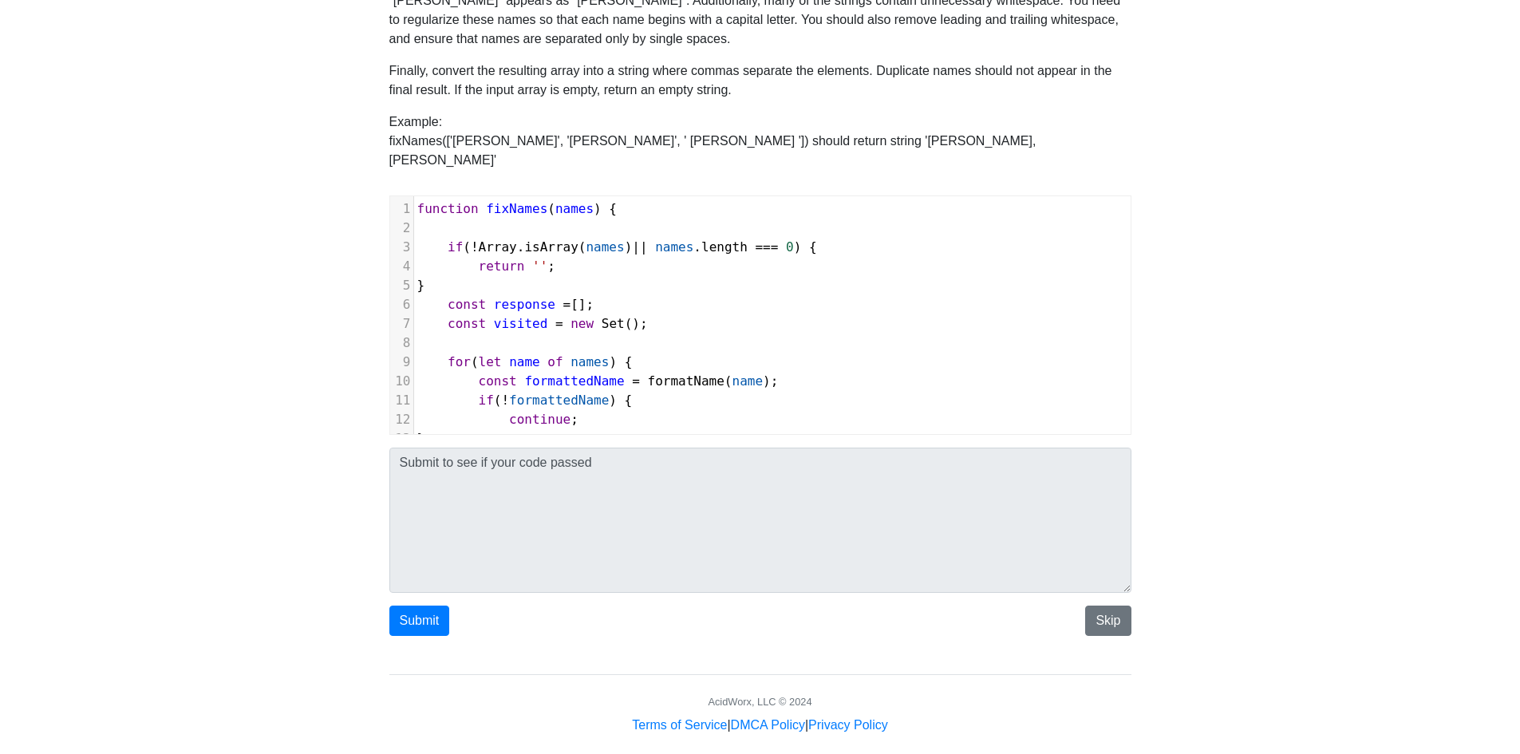
type textarea "return response.join(', ');"
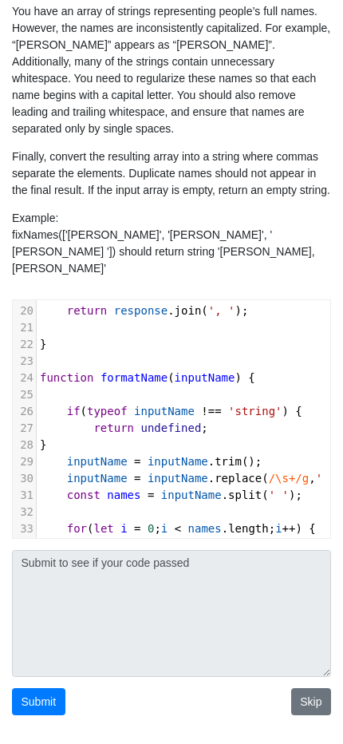
scroll to position [374, 0]
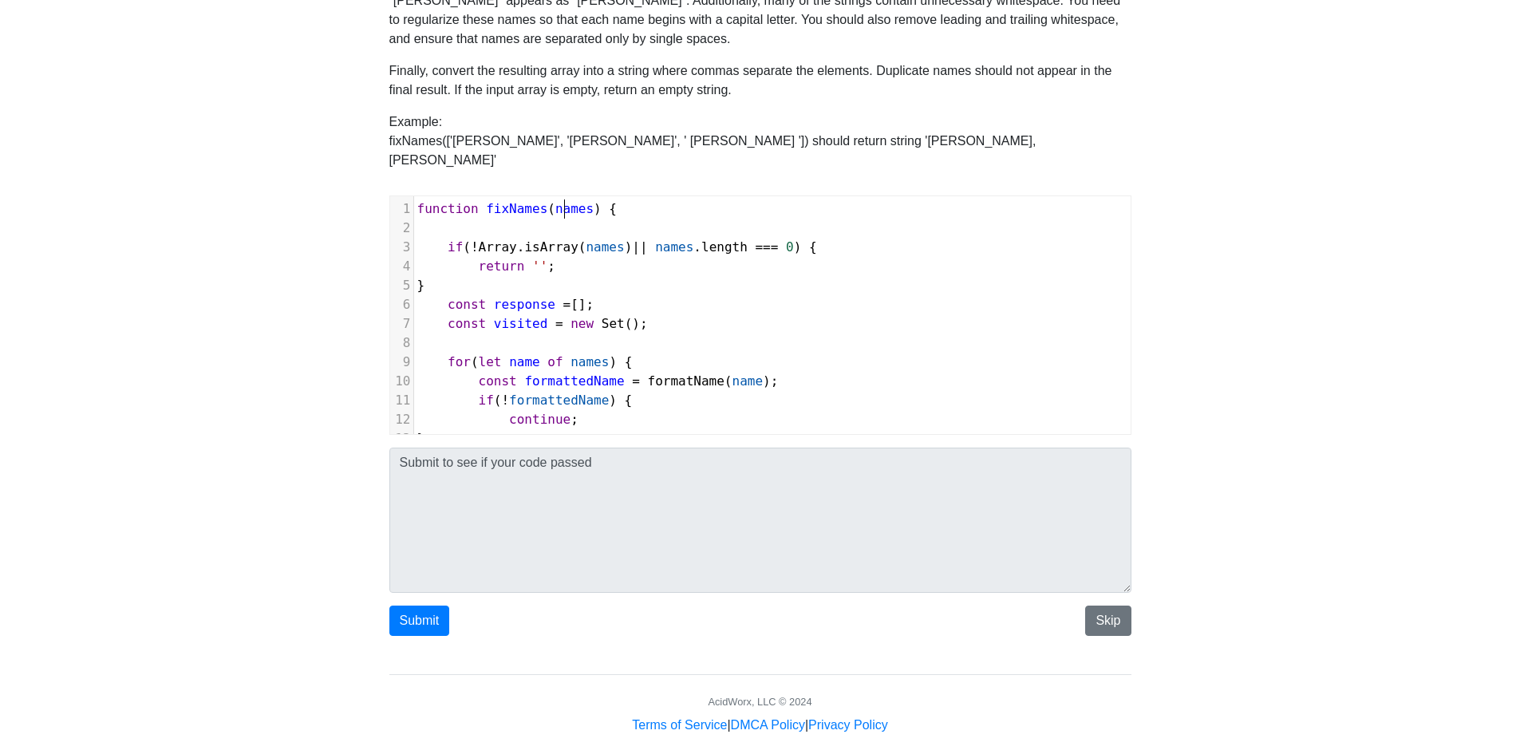
click at [567, 201] on span "names" at bounding box center [574, 208] width 38 height 15
type textarea "names"
click at [567, 201] on span "names" at bounding box center [574, 208] width 38 height 15
click at [555, 201] on span "names" at bounding box center [574, 208] width 38 height 15
click at [582, 201] on span "function fixNames ( names ) {" at bounding box center [517, 208] width 200 height 15
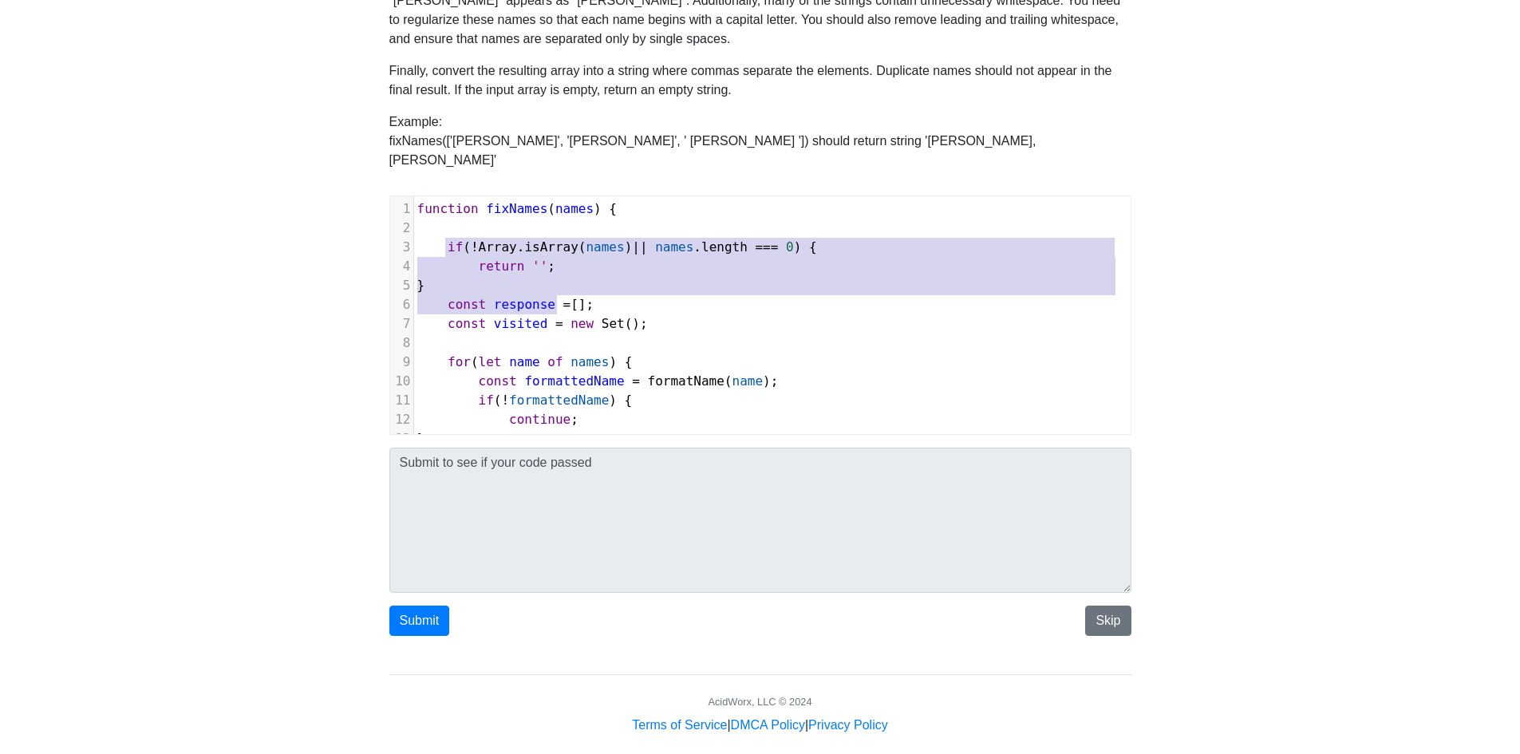
type textarea "if (!Array.isArray(names) || names.length === 0 ) { return ''; }"
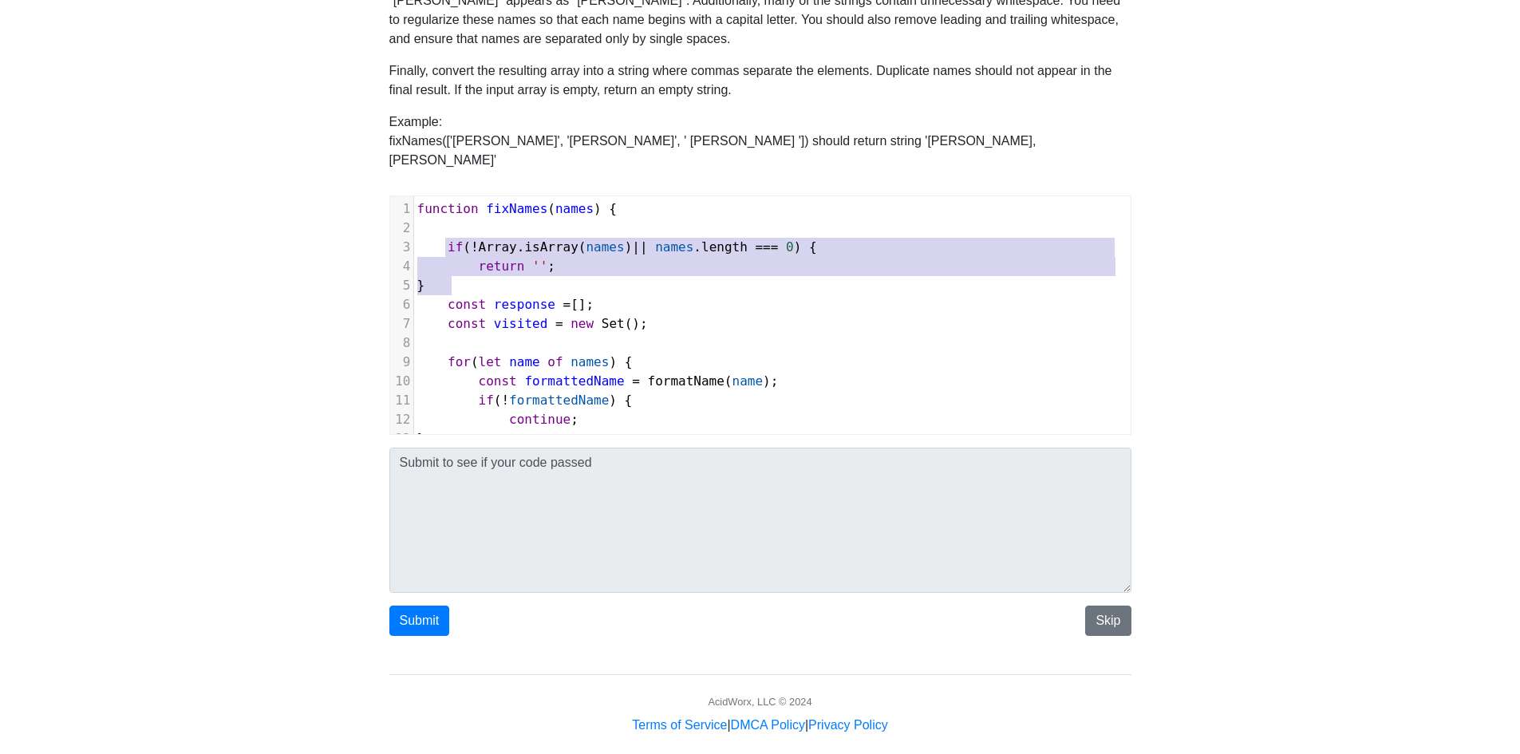
drag, startPoint x: 444, startPoint y: 231, endPoint x: 556, endPoint y: 270, distance: 118.4
click at [556, 270] on div "1 function fixNames ( names ) { 2 3 if ( ! Array . isArray ( names ) || names .…" at bounding box center [772, 591] width 717 height 785
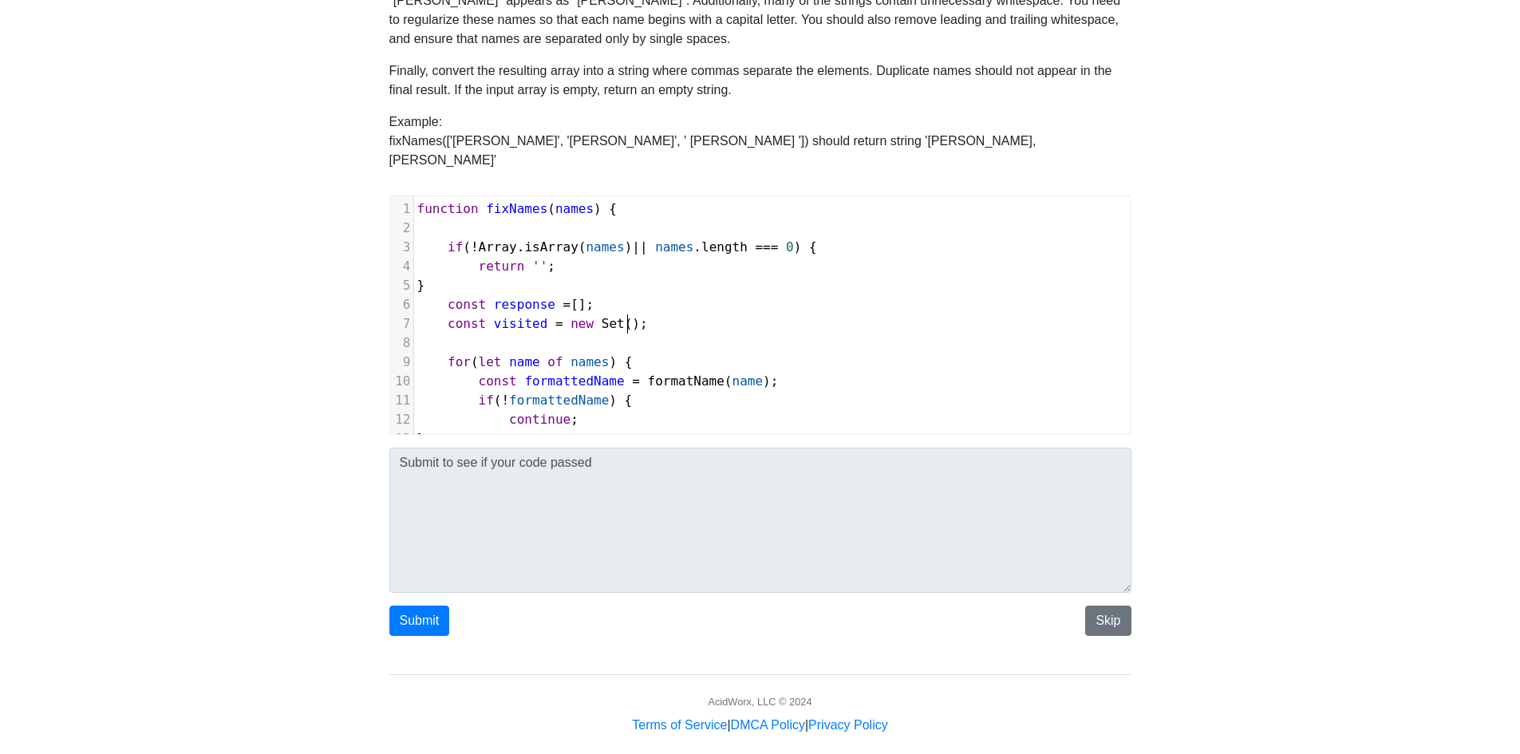
click at [665, 314] on pre "const visited = new Set ();" at bounding box center [772, 323] width 717 height 19
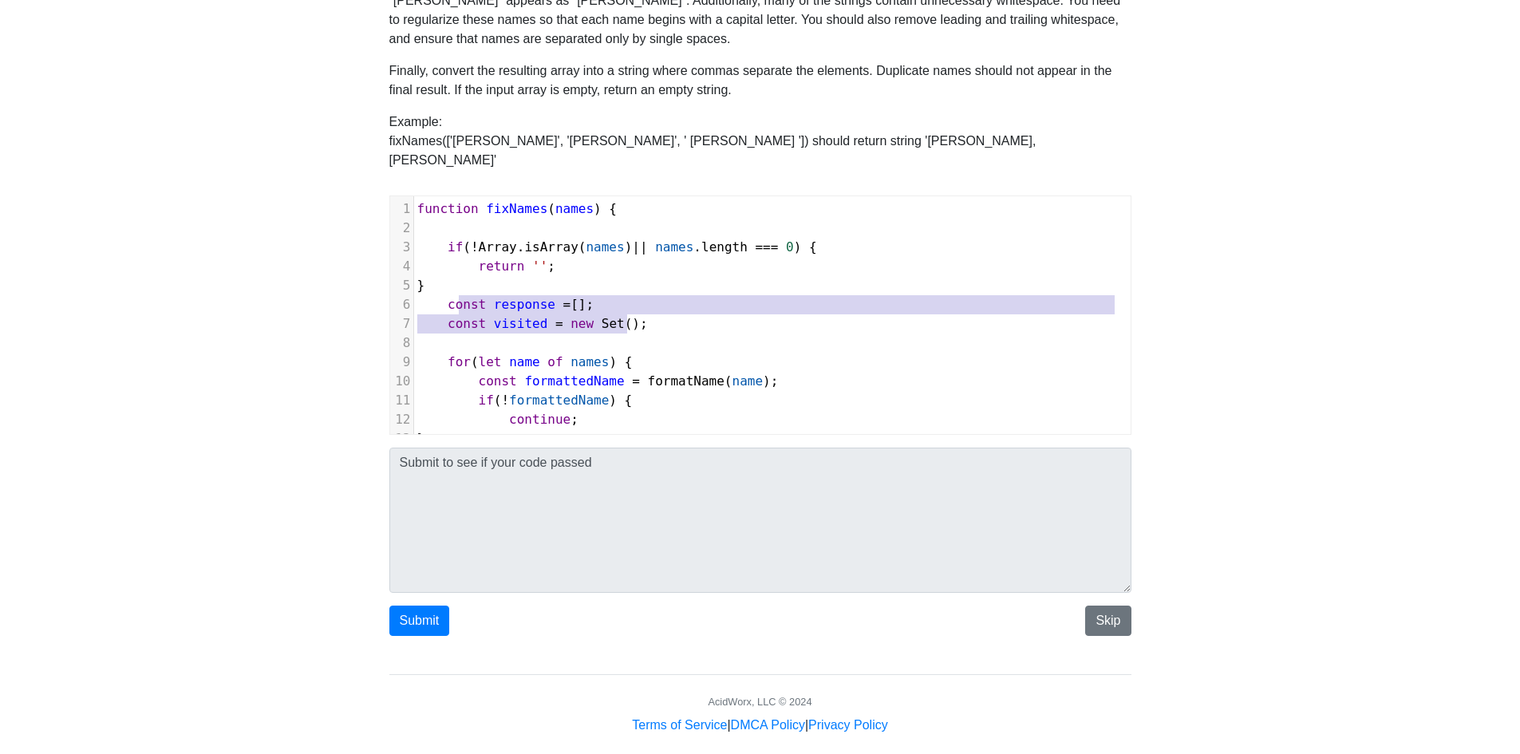
type textarea "const response = []; const visited = new Set();"
drag, startPoint x: 693, startPoint y: 301, endPoint x: 426, endPoint y: 282, distance: 268.0
click at [426, 282] on div "1 function fixNames ( names ) { 2 3 if ( ! Array . isArray ( names ) || names .…" at bounding box center [772, 591] width 717 height 785
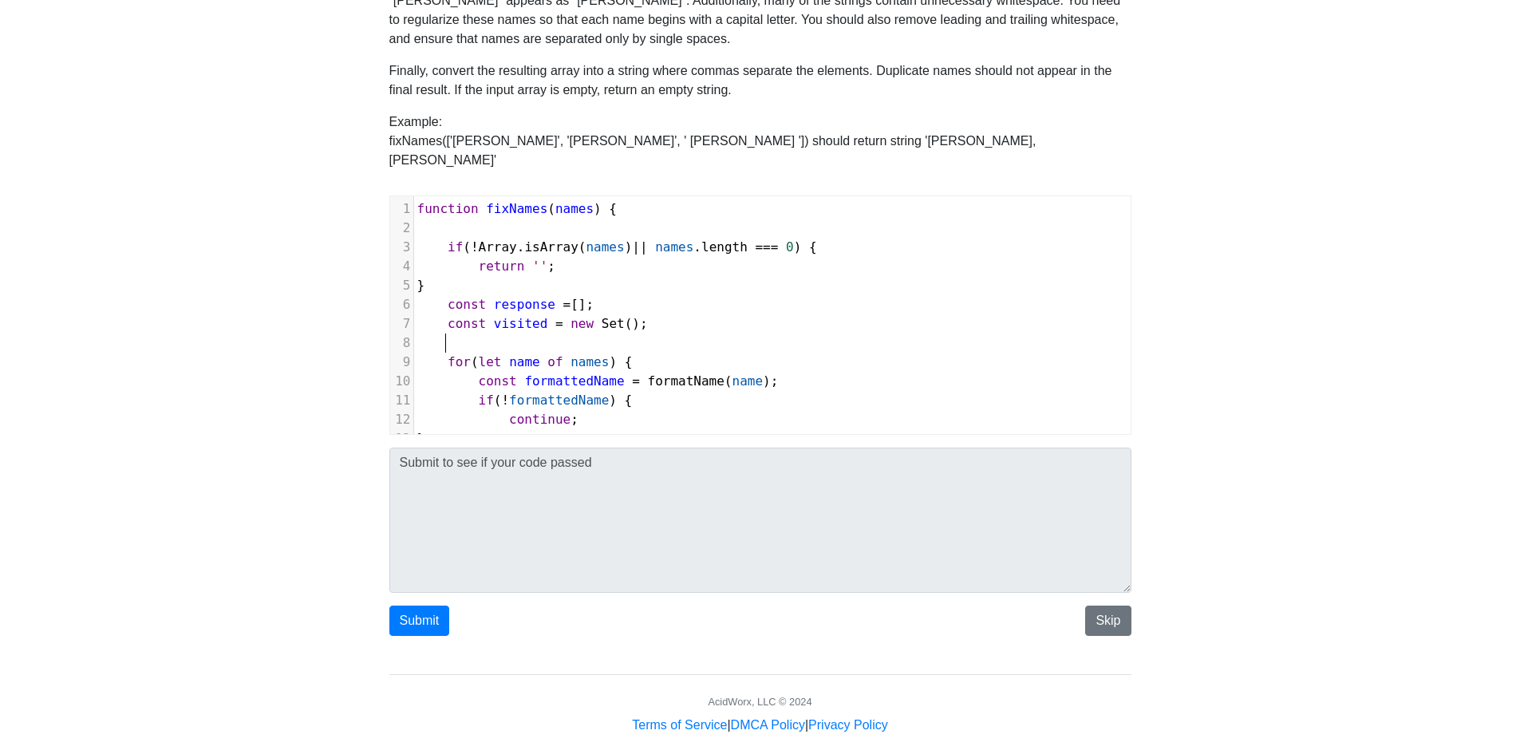
drag, startPoint x: 599, startPoint y: 330, endPoint x: 576, endPoint y: 336, distance: 24.0
click at [599, 334] on pre at bounding box center [772, 343] width 717 height 19
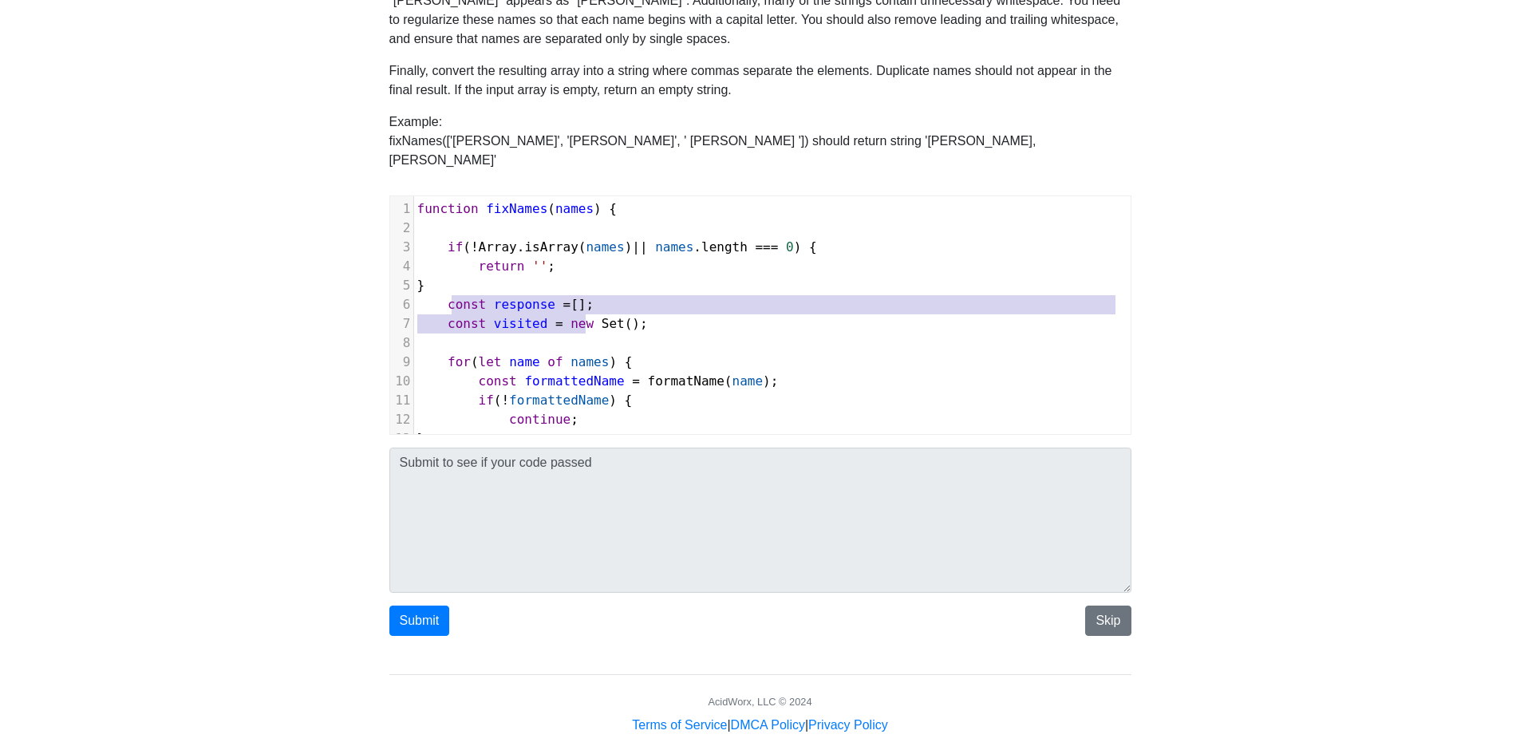
type textarea "onst response = []; const visited = new Set();"
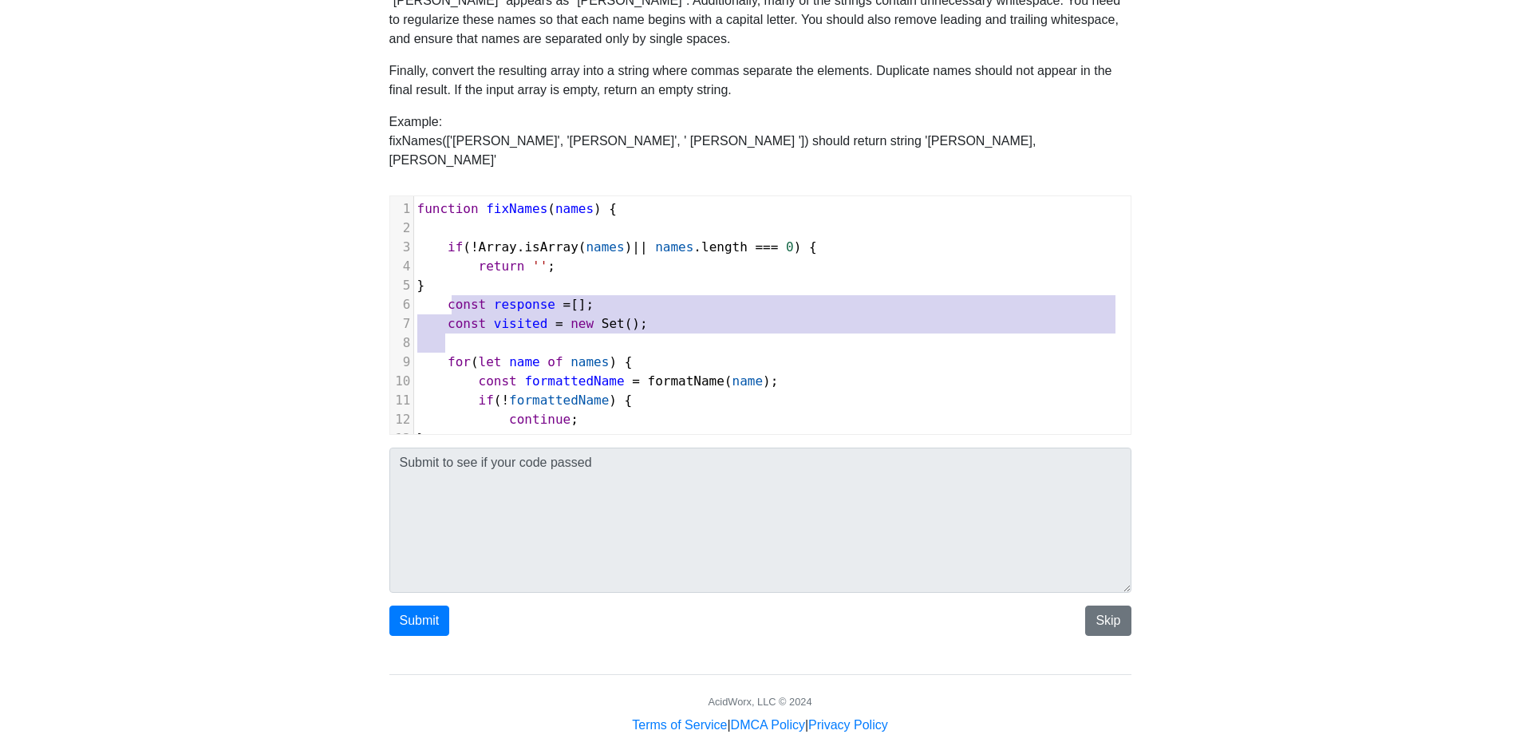
drag, startPoint x: 449, startPoint y: 286, endPoint x: 664, endPoint y: 314, distance: 216.5
click at [664, 314] on div "1 function fixNames ( names ) { 2 3 if ( ! Array . isArray ( names ) || names .…" at bounding box center [772, 591] width 717 height 785
click at [649, 353] on pre "for ( let name of names ) {" at bounding box center [772, 362] width 717 height 19
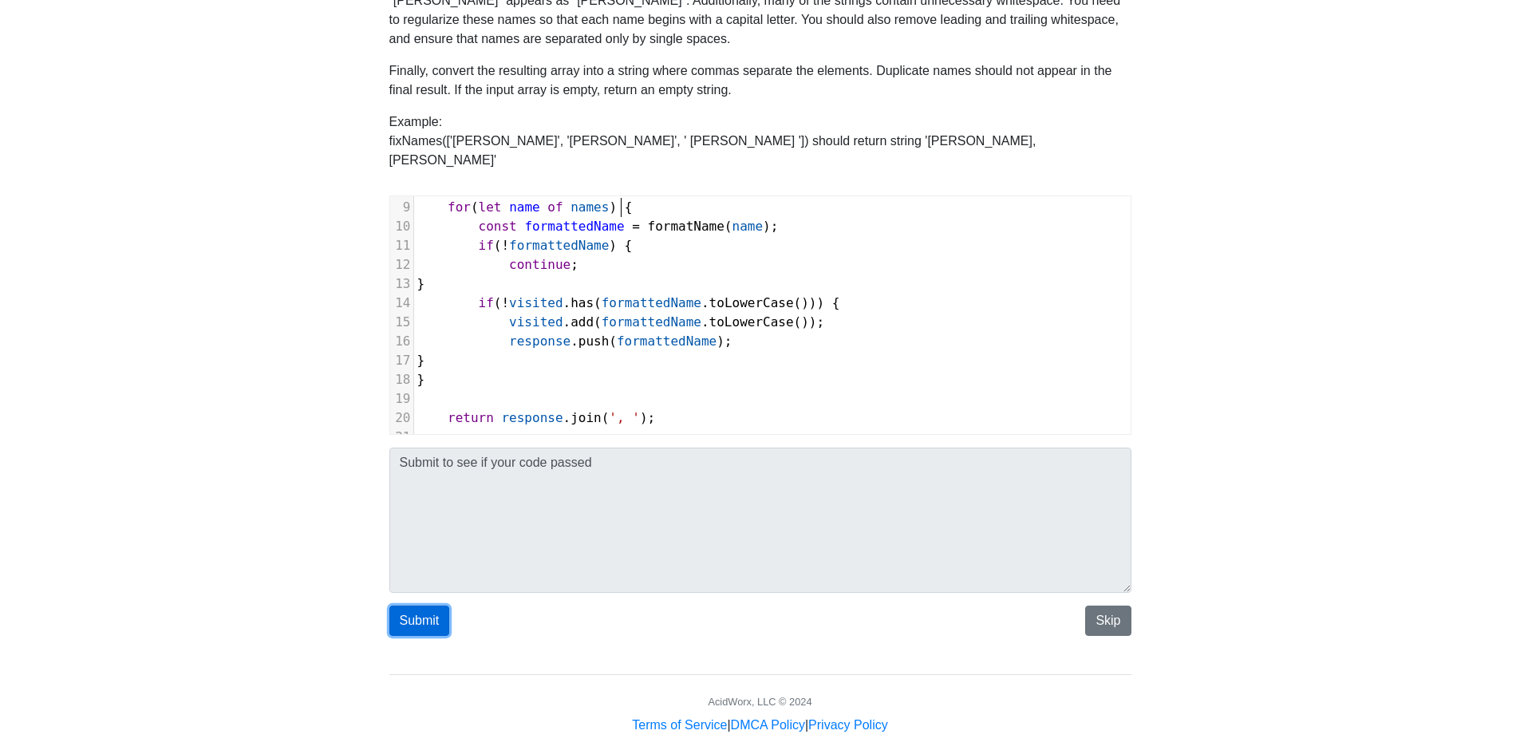
click at [415, 606] on button "Submit" at bounding box center [419, 621] width 61 height 30
type textarea "Passed: True"
click at [531, 606] on button "Passed, Next Question" at bounding box center [529, 621] width 152 height 30
